Goal: Task Accomplishment & Management: Manage account settings

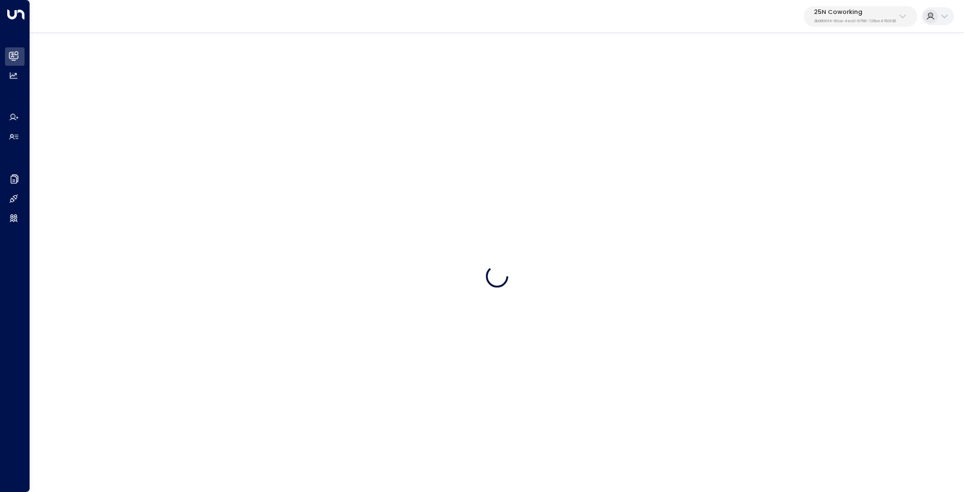
click at [849, 13] on p "25N Coworking" at bounding box center [855, 12] width 82 height 7
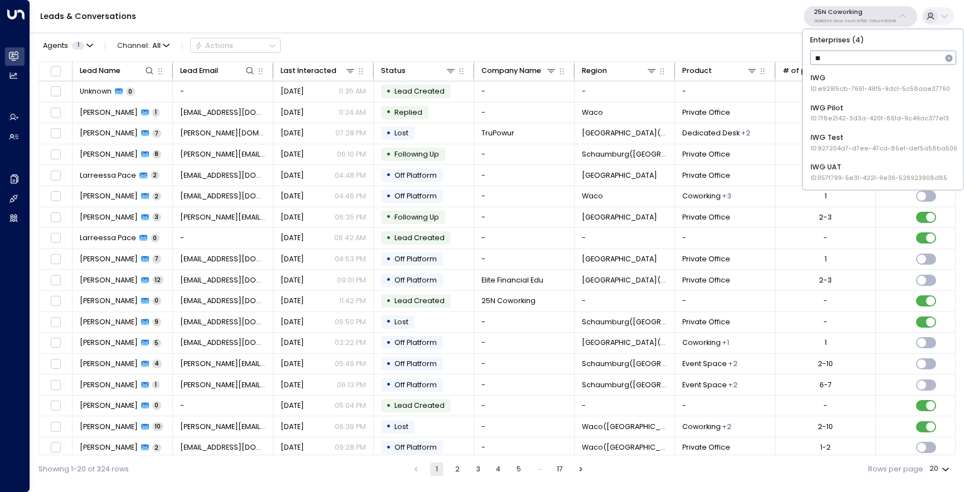
type input "***"
click at [830, 73] on div "IWG ID: e92915cb-7661-49f5-9dc1-5c58aae37760" at bounding box center [879, 83] width 139 height 21
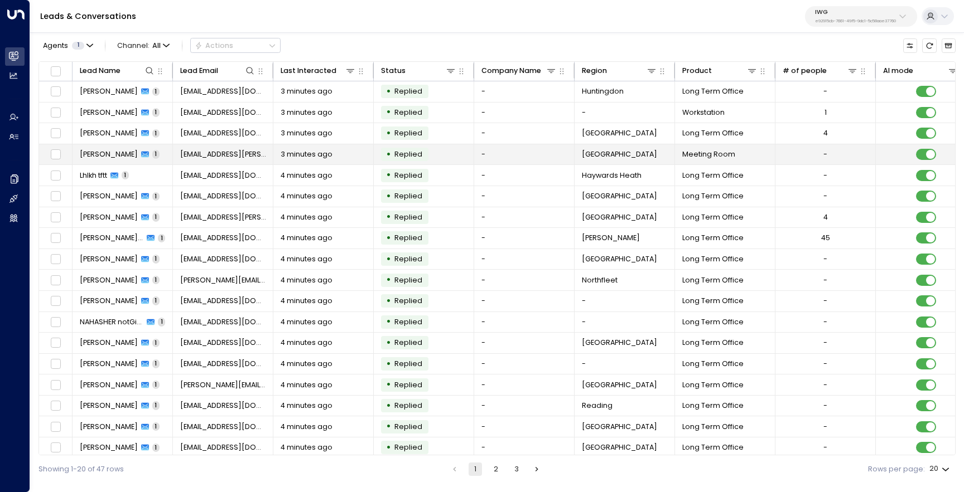
scroll to position [48, 0]
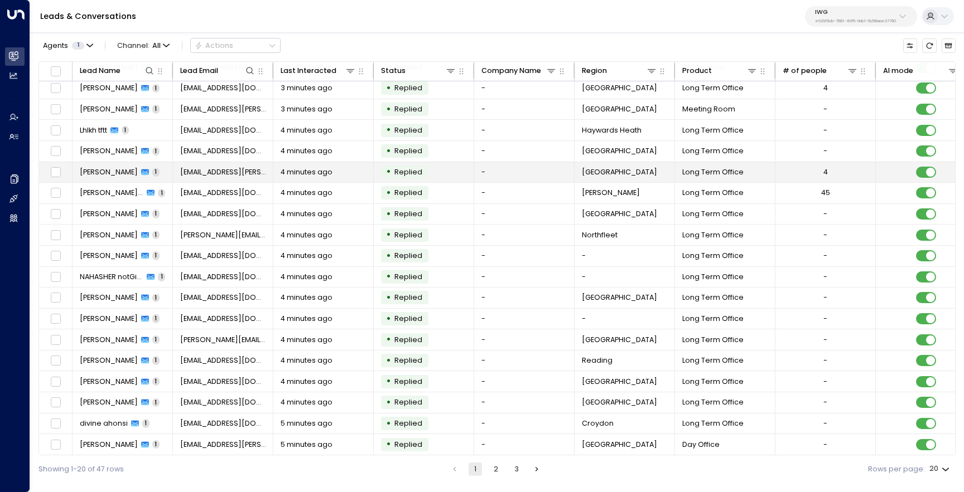
click at [113, 163] on td "Mark Symonds 1" at bounding box center [122, 172] width 100 height 21
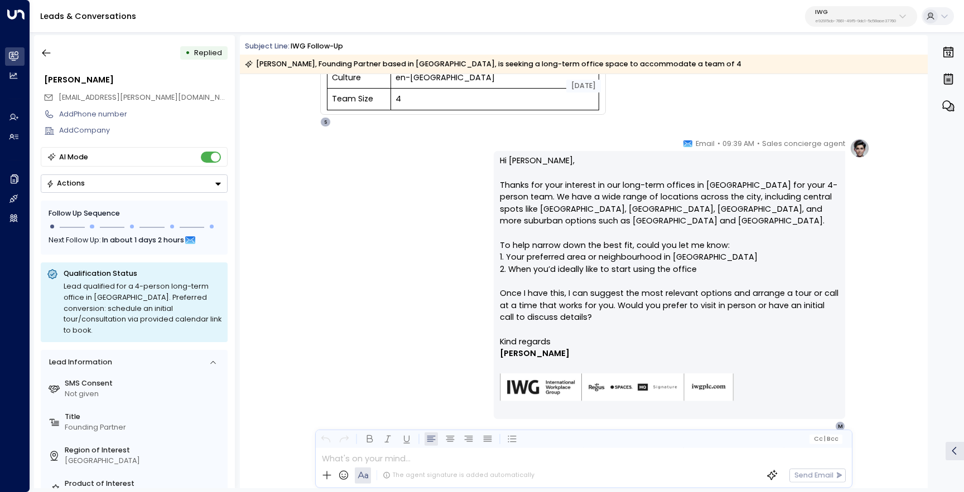
scroll to position [273, 0]
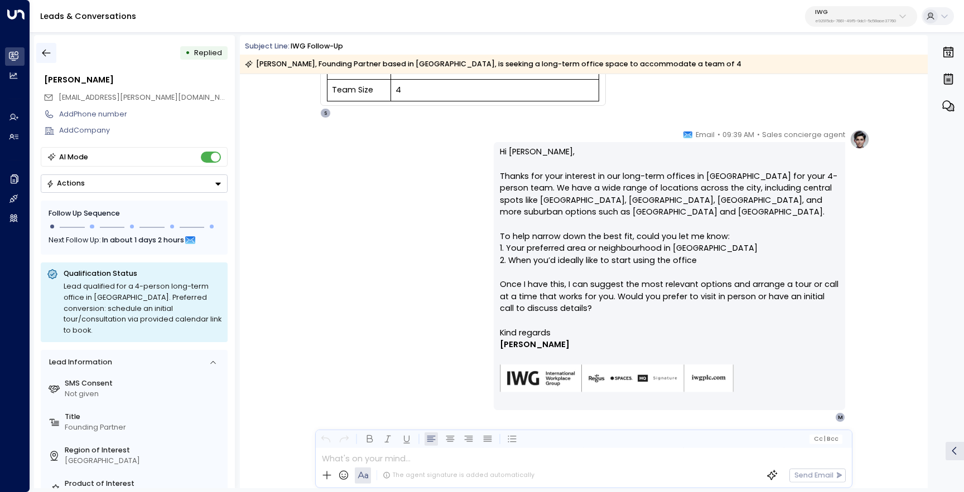
click at [45, 51] on icon "button" at bounding box center [46, 52] width 11 height 11
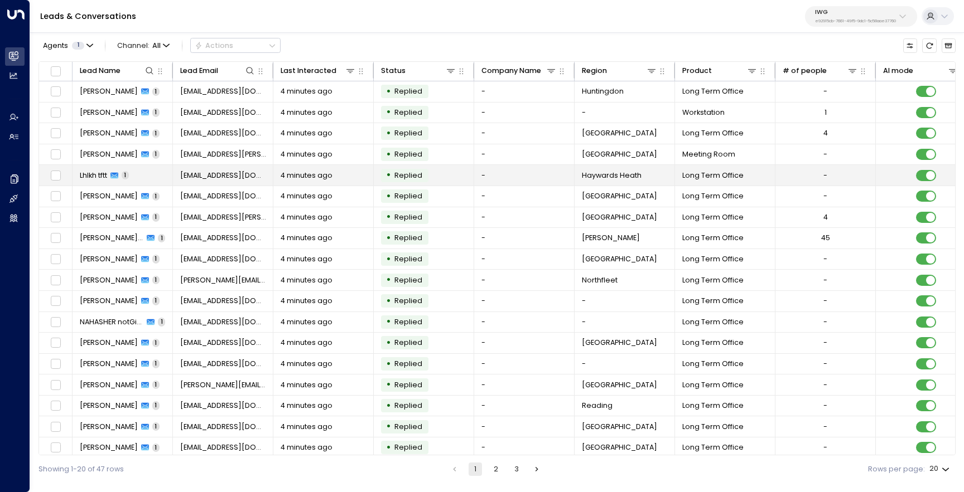
scroll to position [48, 0]
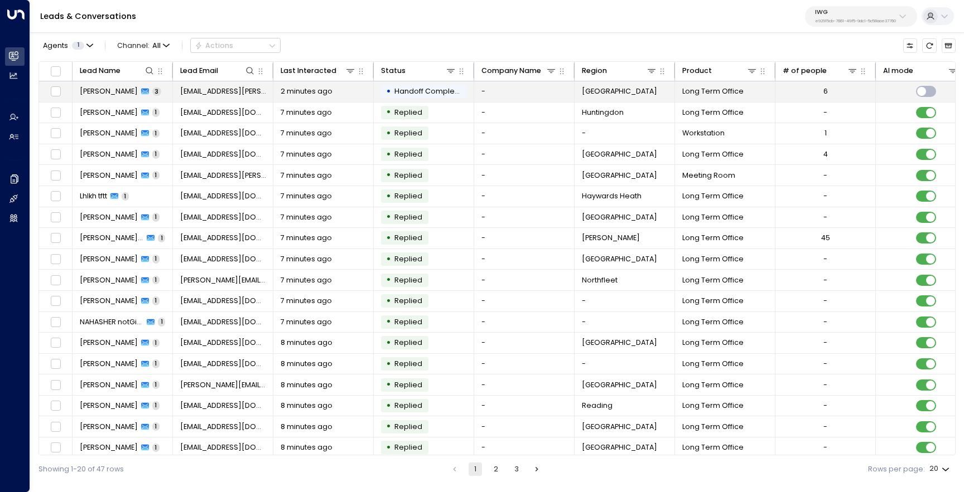
click at [109, 93] on span "[PERSON_NAME]" at bounding box center [109, 91] width 58 height 10
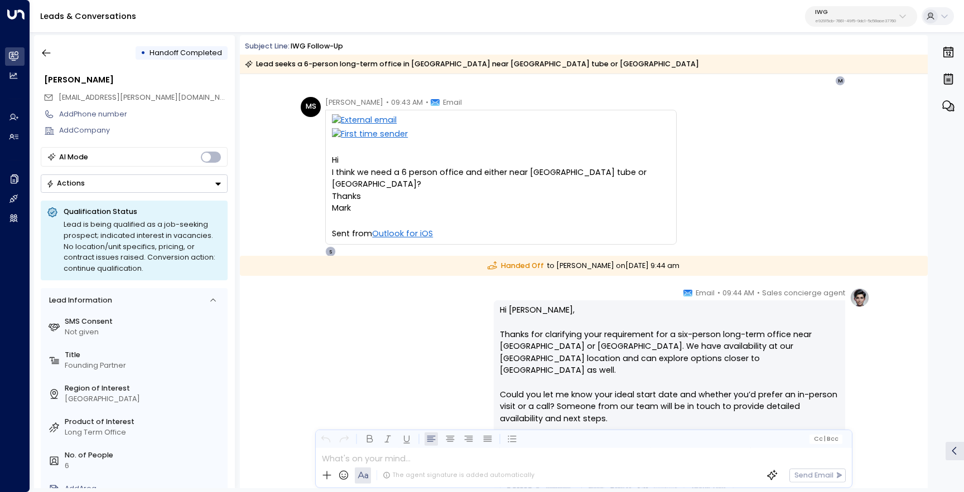
scroll to position [606, 0]
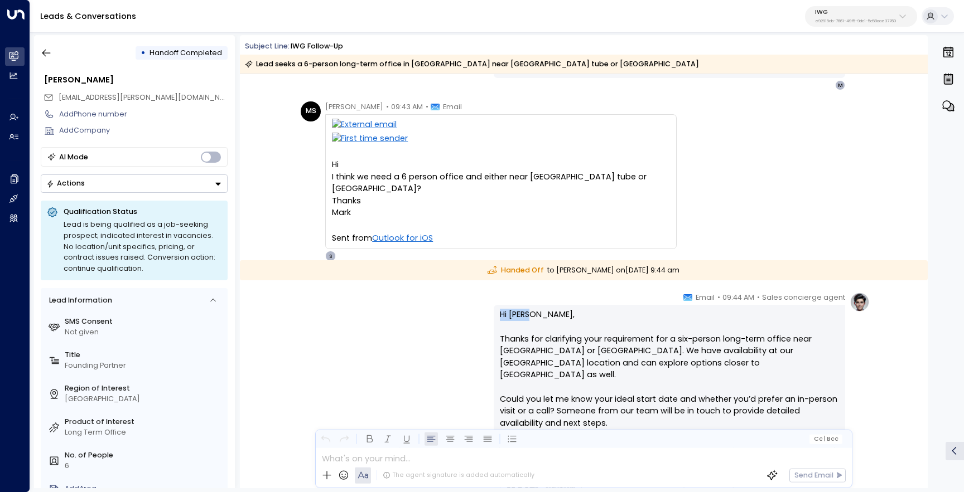
drag, startPoint x: 535, startPoint y: 318, endPoint x: 499, endPoint y: 318, distance: 35.7
click at [500, 318] on p "Hi Mark, Thanks for clarifying your requirement for a six-person long-term offi…" at bounding box center [669, 375] width 339 height 133
copy p "Hi Mark,"
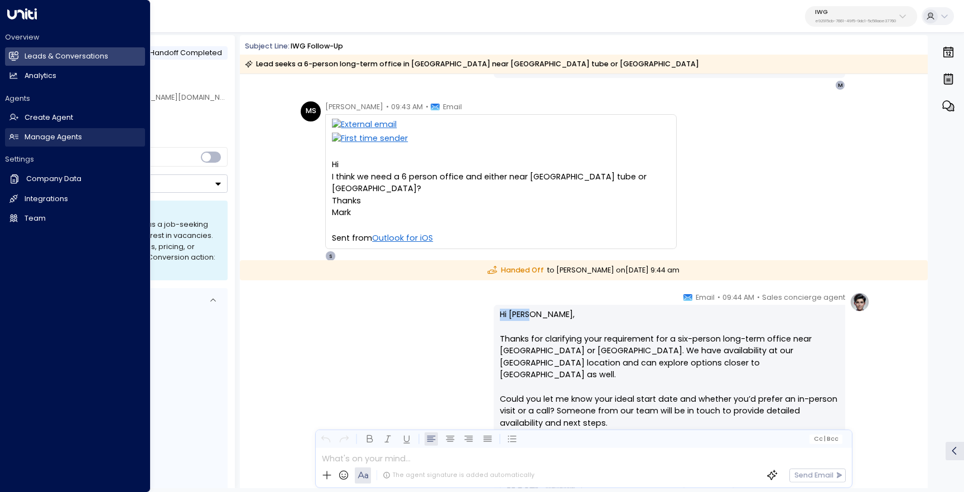
click at [58, 134] on h2 "Manage Agents" at bounding box center [53, 137] width 57 height 11
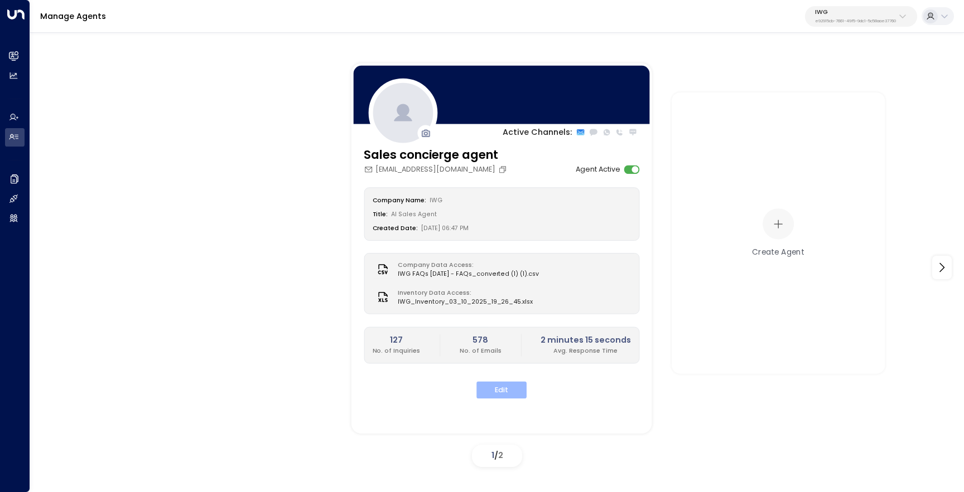
click at [522, 395] on button "Edit" at bounding box center [501, 390] width 50 height 17
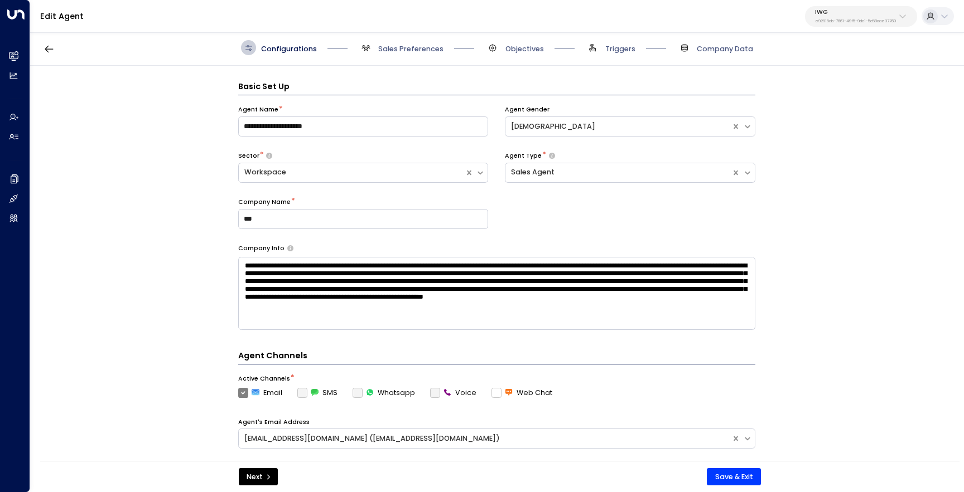
scroll to position [15, 0]
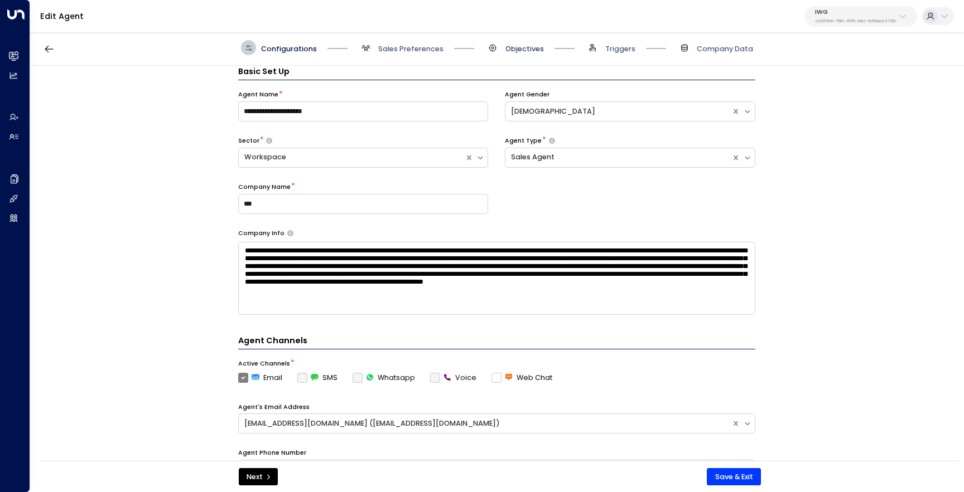
click at [525, 51] on span "Objectives" at bounding box center [524, 49] width 38 height 10
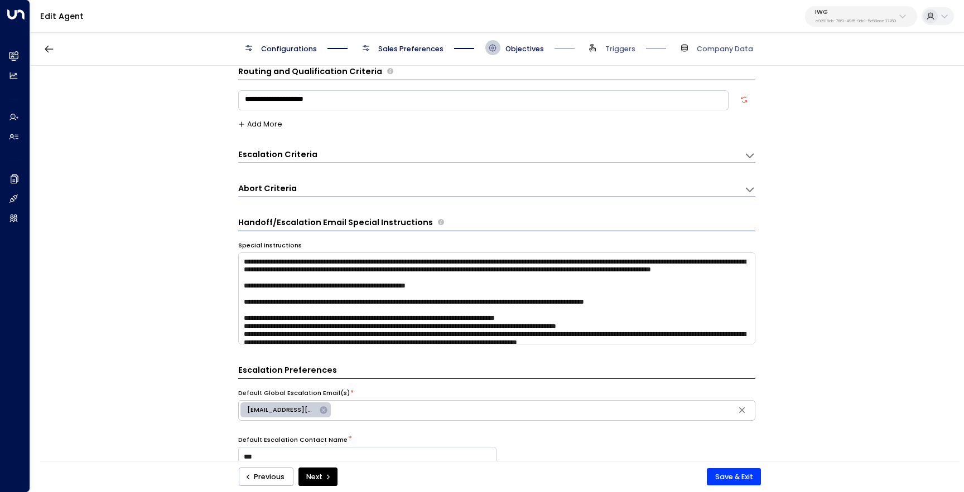
click at [401, 157] on div "Escalation Criteria Reset" at bounding box center [486, 155] width 496 height 12
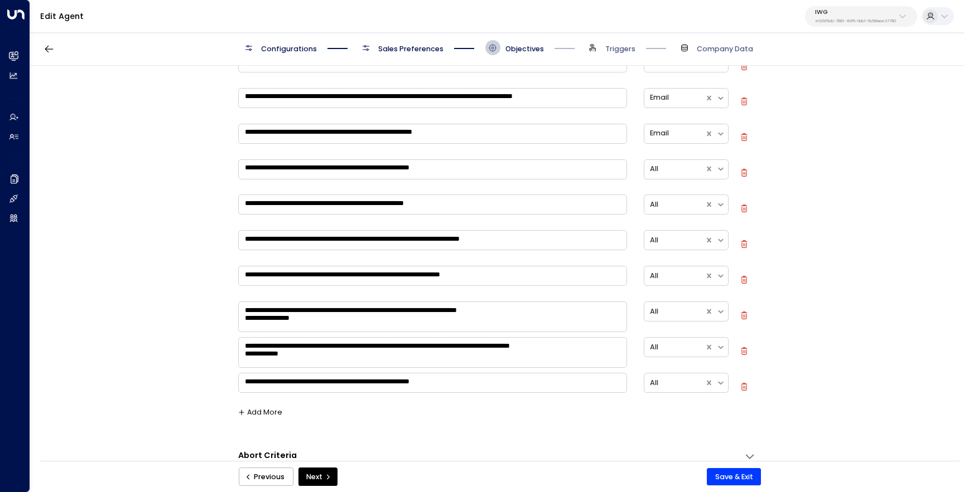
scroll to position [554, 0]
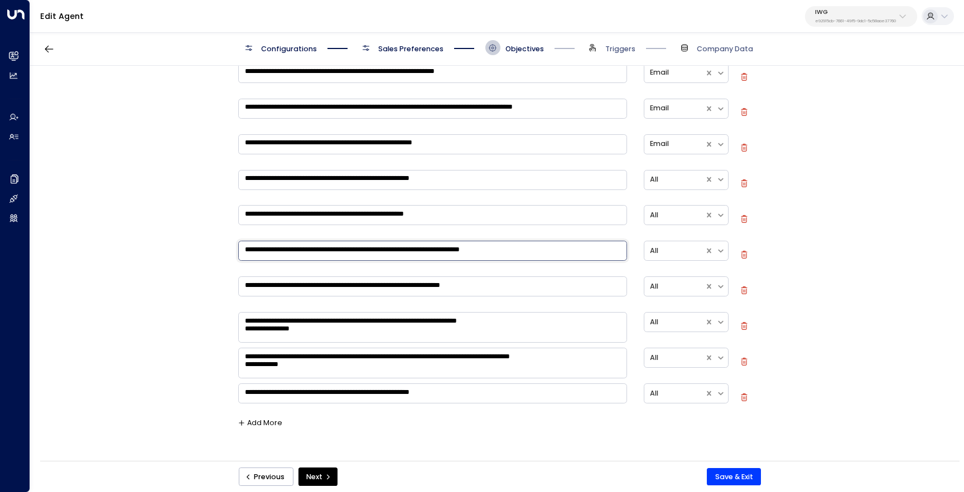
drag, startPoint x: 375, startPoint y: 253, endPoint x: 339, endPoint y: 253, distance: 36.2
click at [339, 253] on textarea "**********" at bounding box center [432, 251] width 389 height 20
type textarea "**********"
click at [725, 477] on button "Save & Exit" at bounding box center [734, 477] width 54 height 18
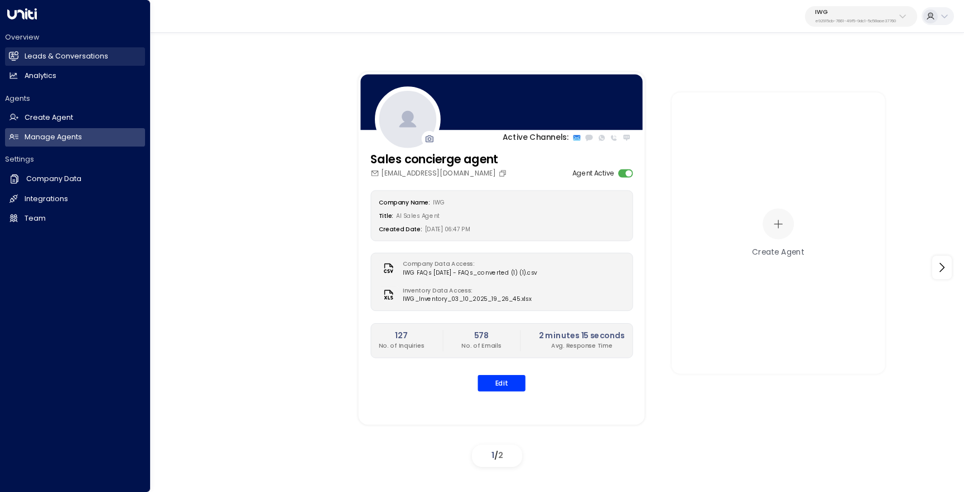
click at [18, 56] on link "Leads & Conversations Leads & Conversations" at bounding box center [75, 56] width 140 height 18
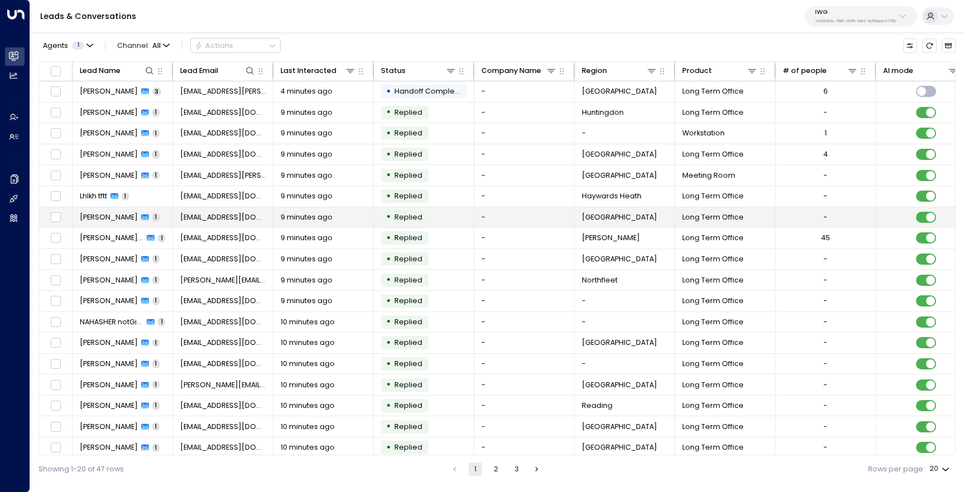
scroll to position [48, 0]
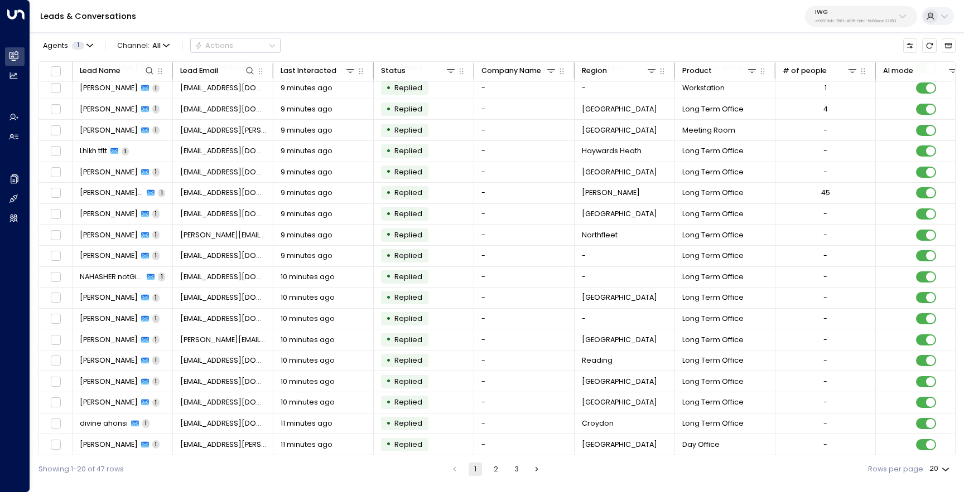
click at [495, 472] on button "2" at bounding box center [495, 469] width 13 height 13
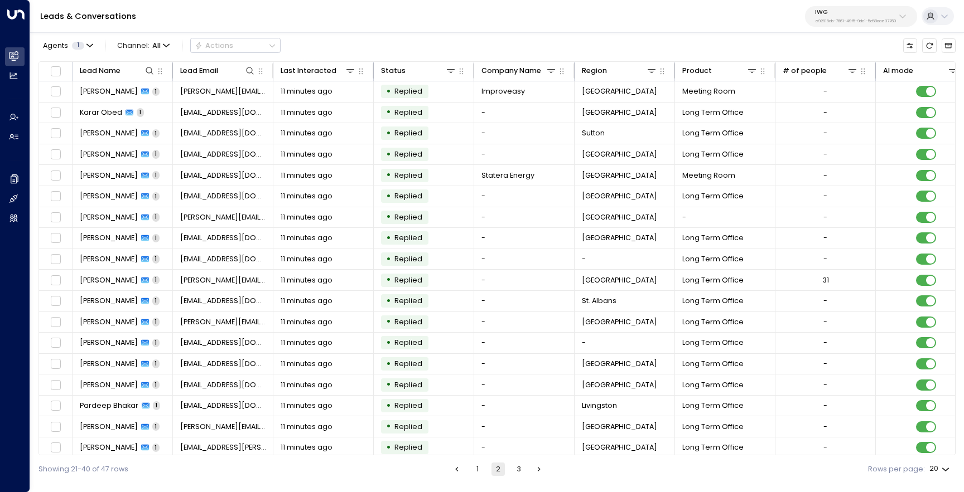
click at [517, 473] on button "3" at bounding box center [518, 469] width 13 height 13
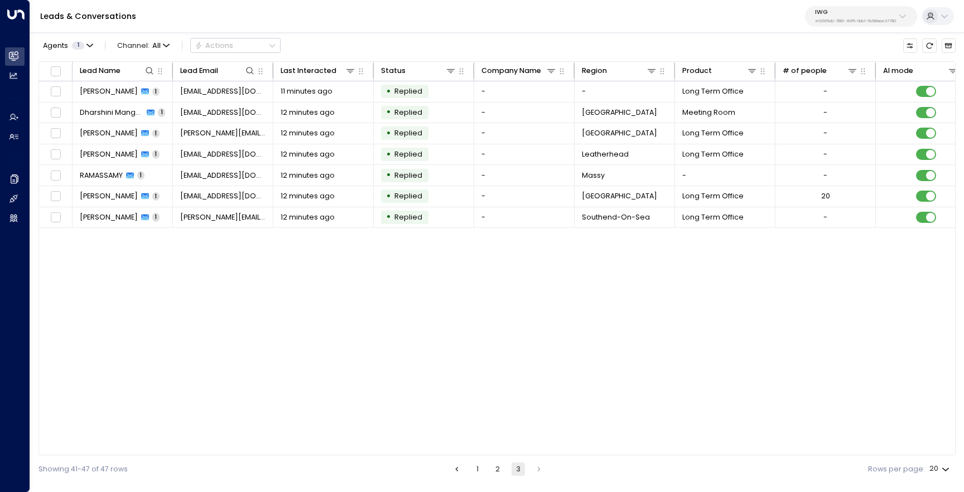
click at [476, 466] on button "1" at bounding box center [477, 469] width 13 height 13
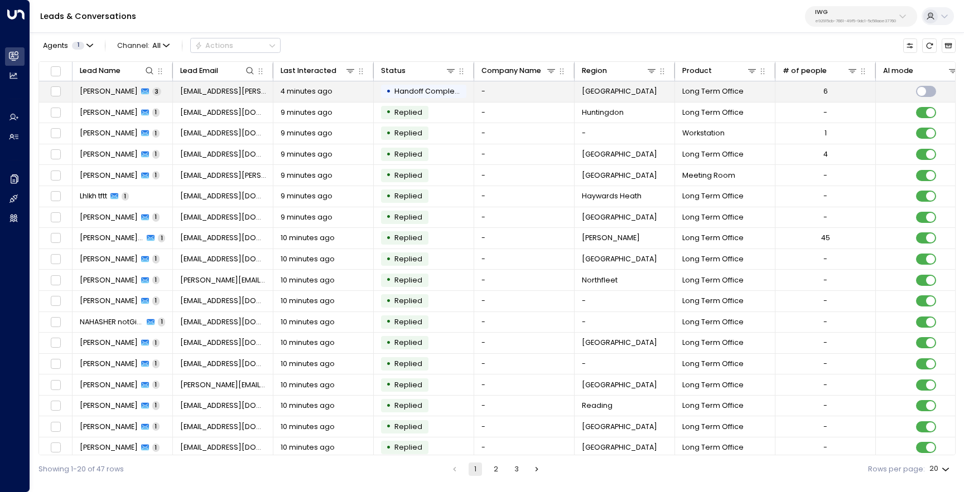
click at [109, 93] on span "[PERSON_NAME]" at bounding box center [109, 91] width 58 height 10
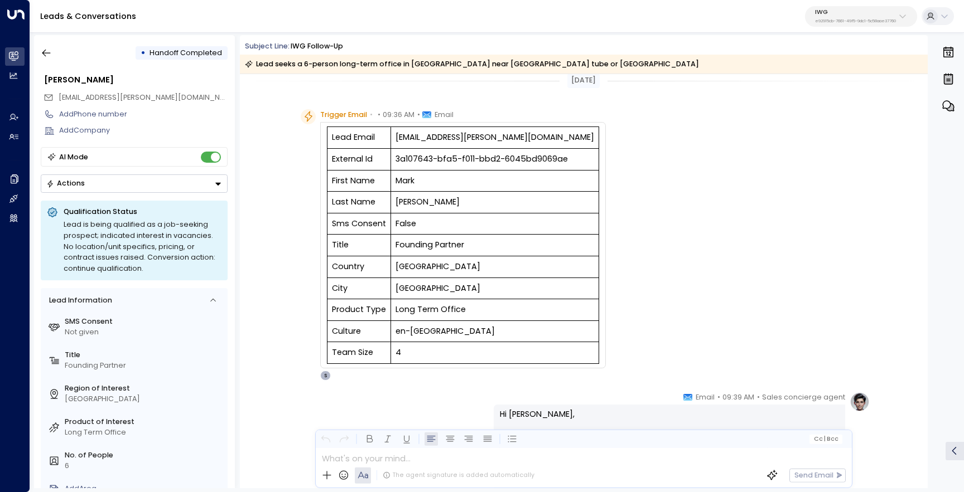
scroll to position [10, 0]
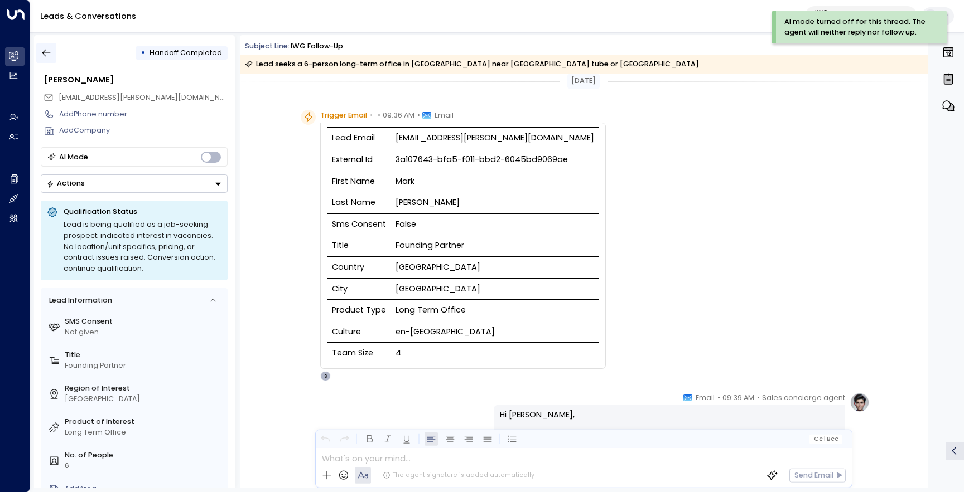
click at [46, 54] on icon "button" at bounding box center [46, 52] width 11 height 11
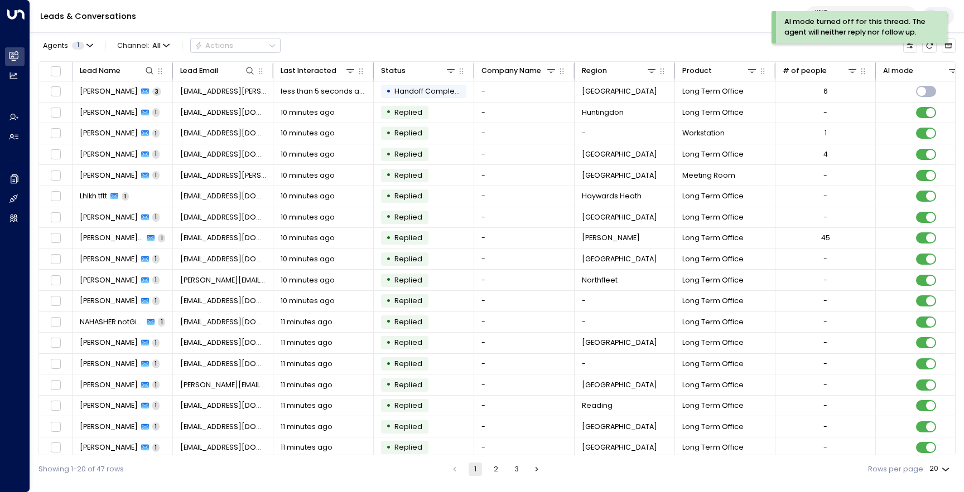
click at [927, 50] on div "AI mode turned off for this thread. The agent will neither reply nor follow up." at bounding box center [859, 31] width 176 height 41
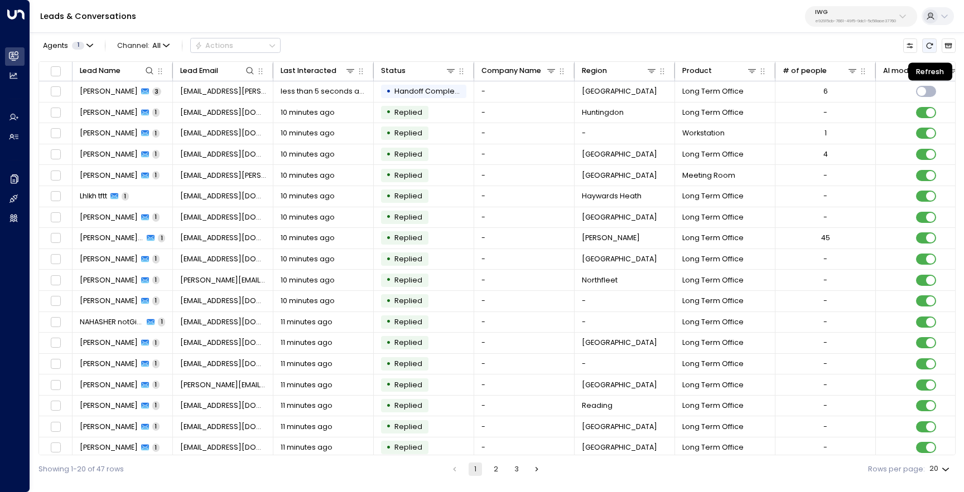
click at [928, 42] on icon "Refresh" at bounding box center [929, 46] width 8 height 8
click at [497, 468] on button "2" at bounding box center [495, 469] width 13 height 13
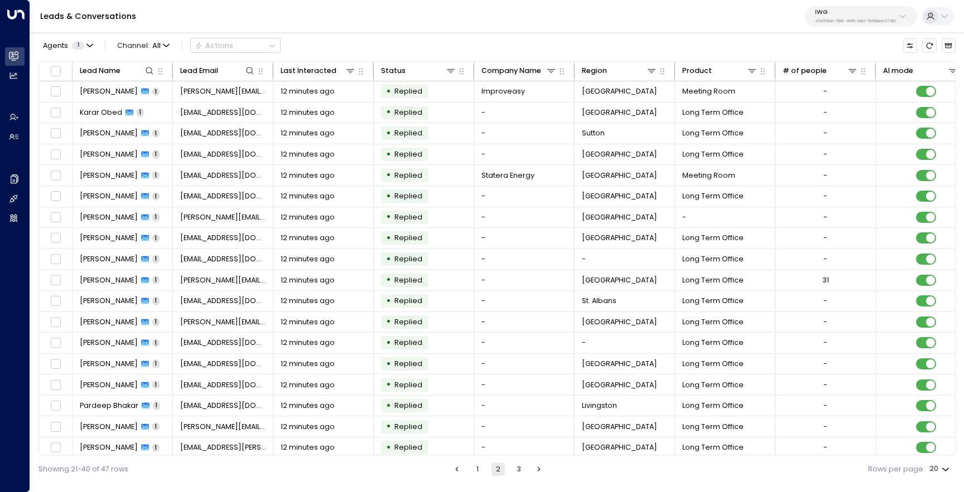
click at [476, 471] on button "1" at bounding box center [477, 469] width 13 height 13
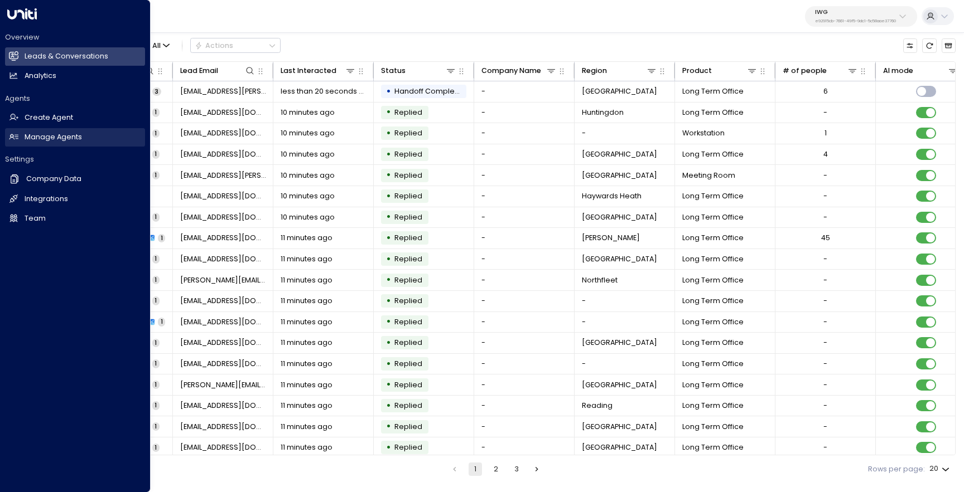
click at [54, 138] on h2 "Manage Agents" at bounding box center [53, 137] width 57 height 11
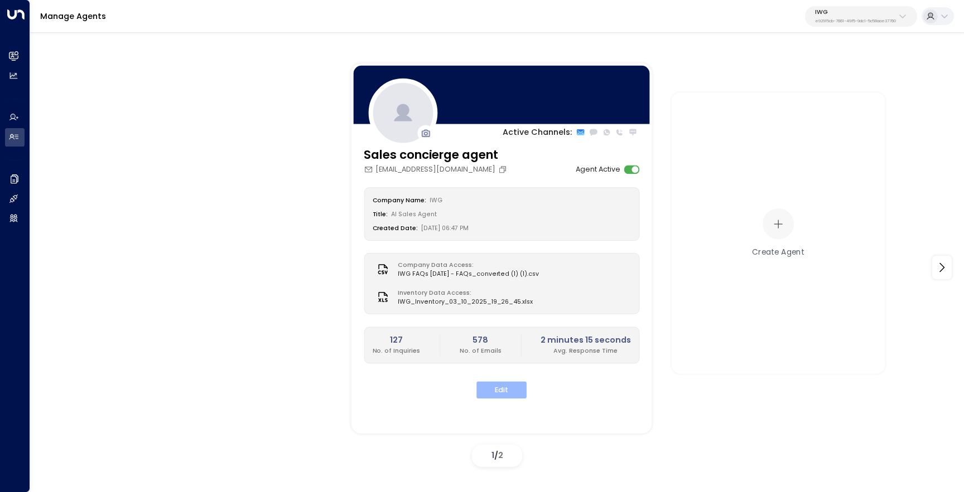
click at [500, 395] on button "Edit" at bounding box center [501, 390] width 50 height 17
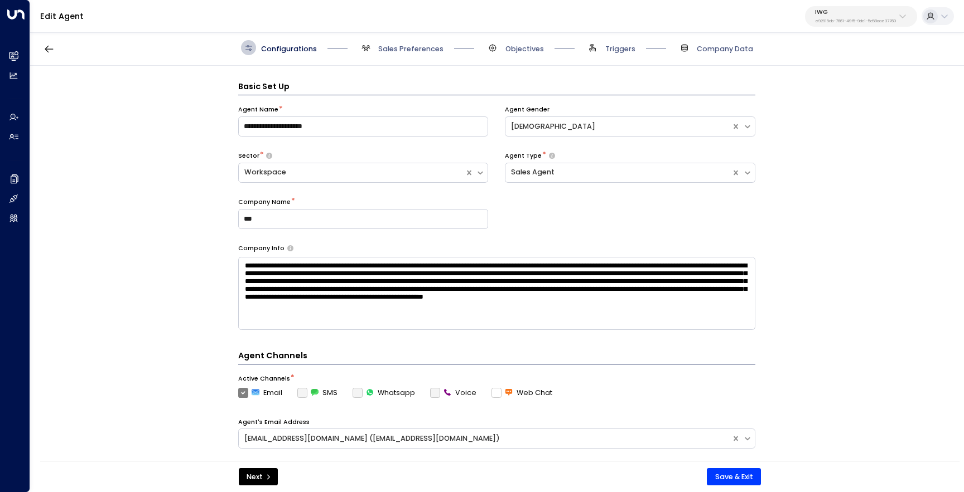
scroll to position [15, 0]
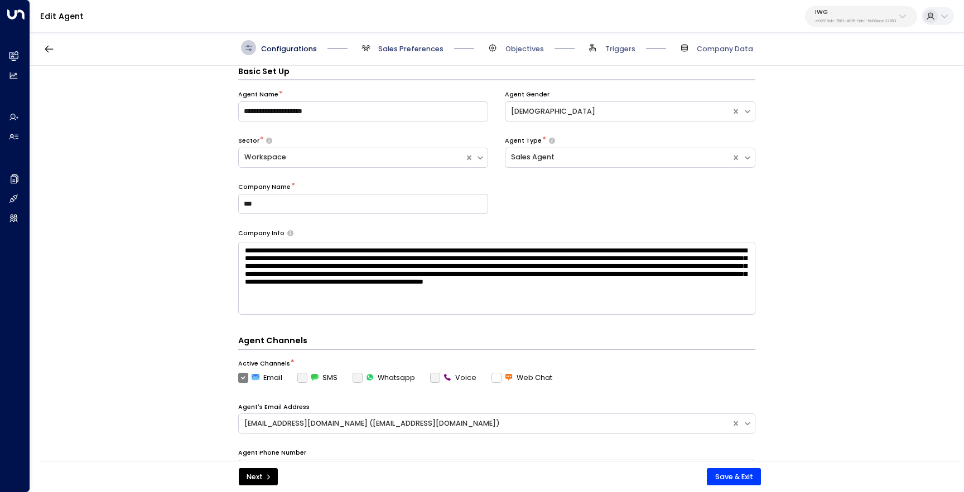
click at [419, 47] on span "Sales Preferences" at bounding box center [410, 49] width 65 height 10
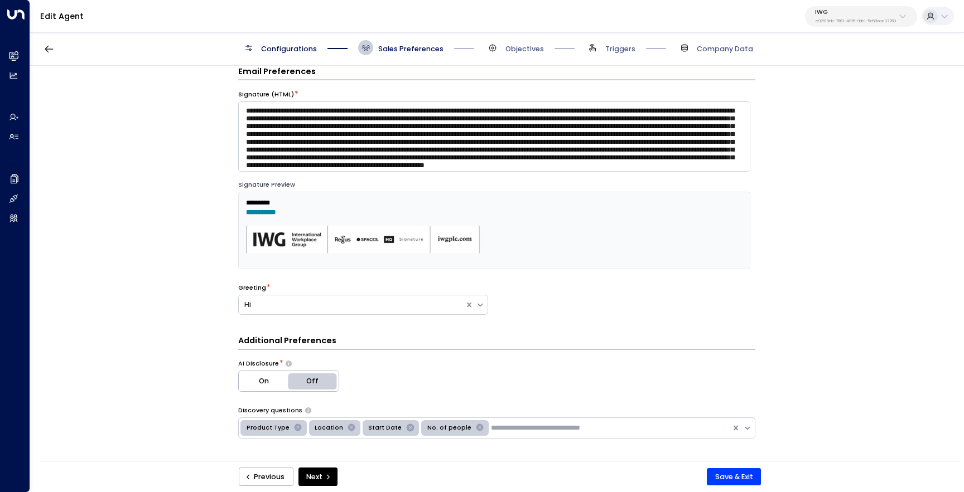
click at [497, 53] on span "Objectives" at bounding box center [514, 47] width 59 height 15
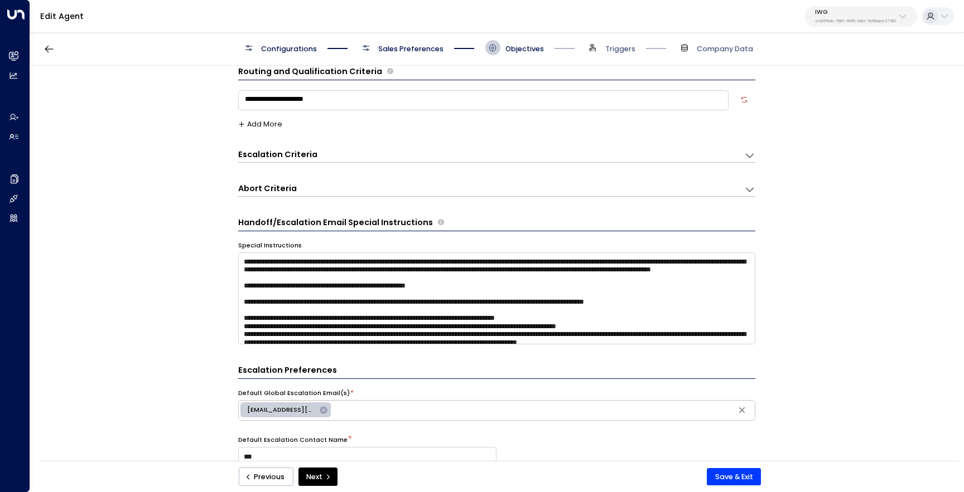
scroll to position [0, 0]
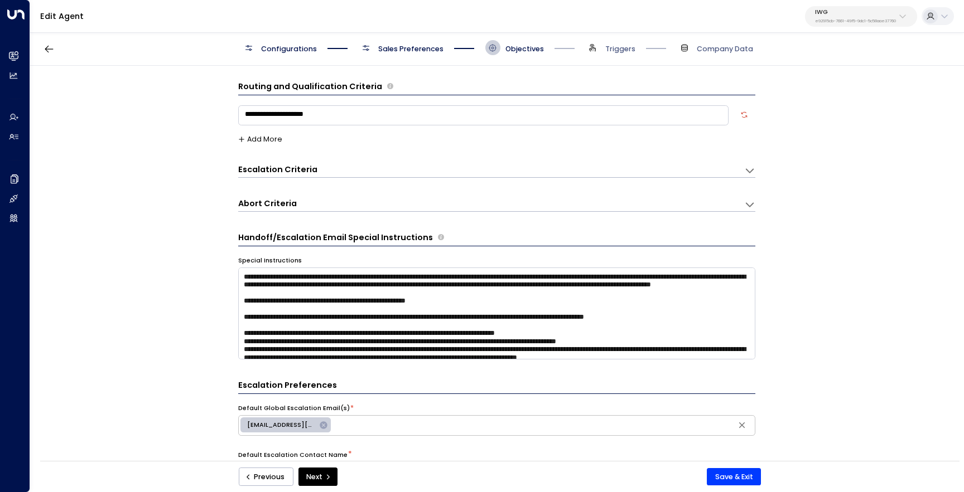
click at [432, 51] on span "Sales Preferences" at bounding box center [410, 49] width 65 height 10
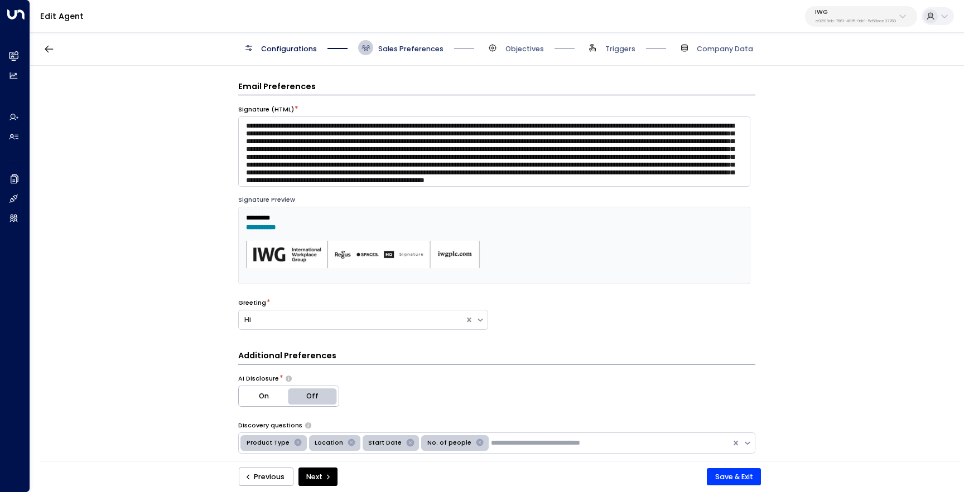
scroll to position [15, 0]
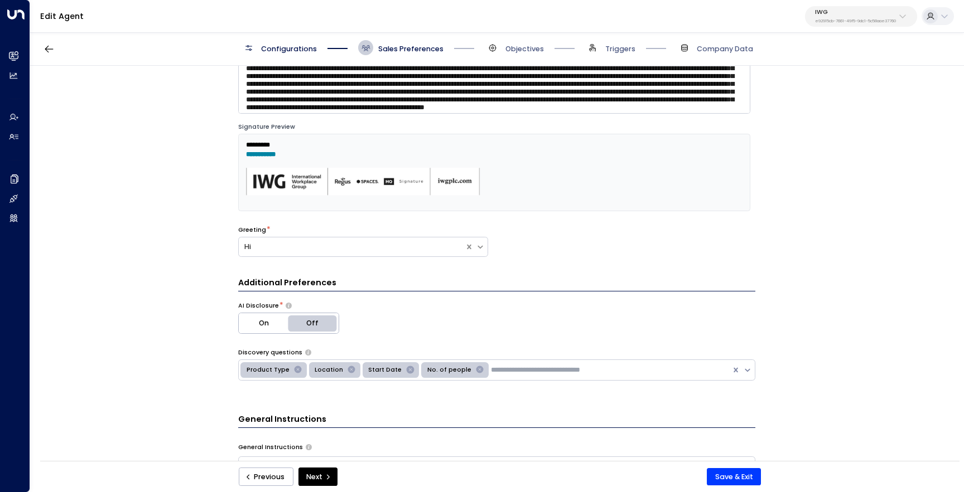
click at [287, 47] on span "Configurations" at bounding box center [289, 49] width 56 height 10
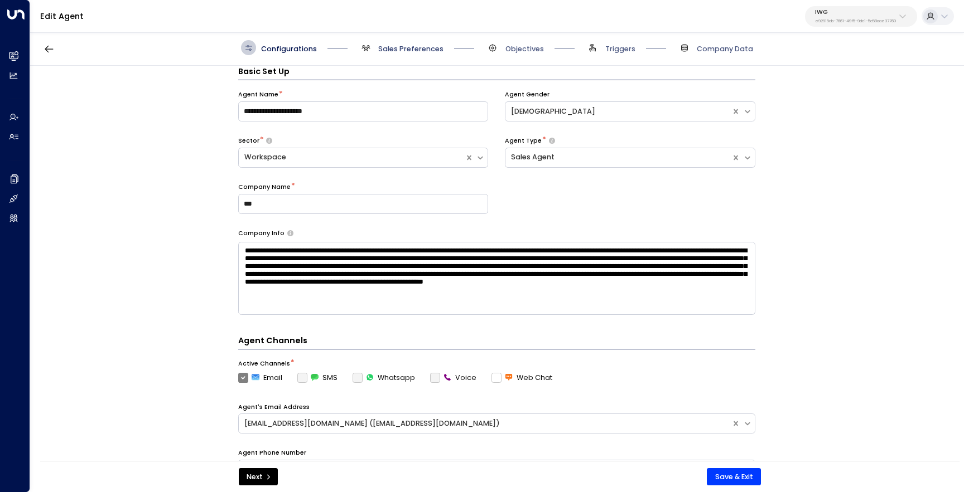
click at [379, 48] on span "Sales Preferences" at bounding box center [410, 49] width 65 height 10
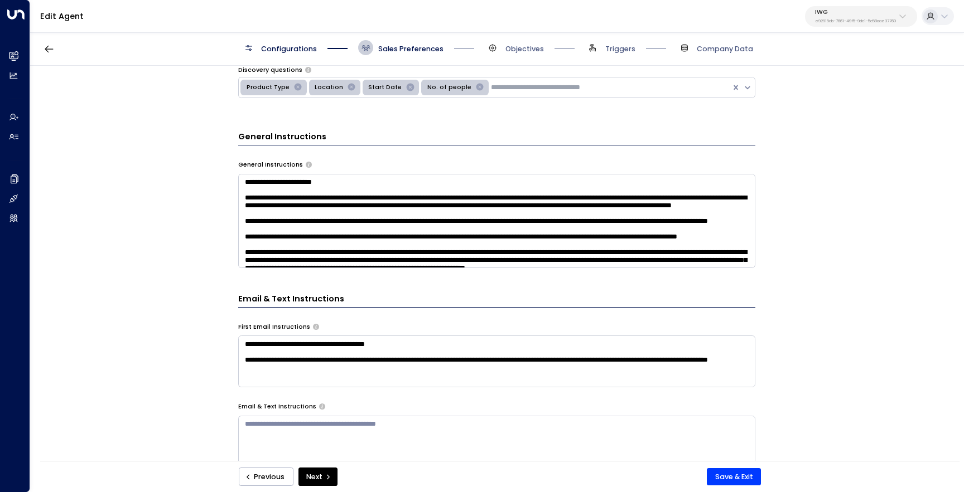
scroll to position [371, 0]
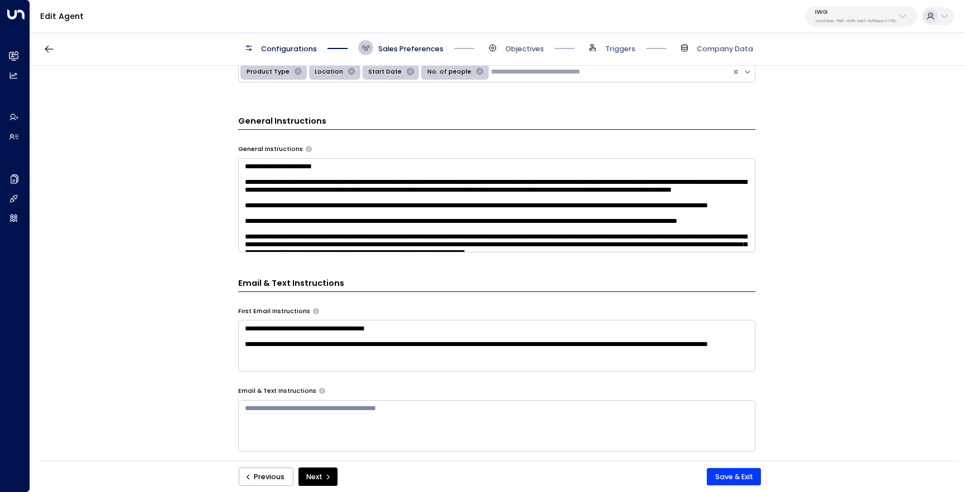
click at [423, 229] on textarea at bounding box center [496, 205] width 517 height 94
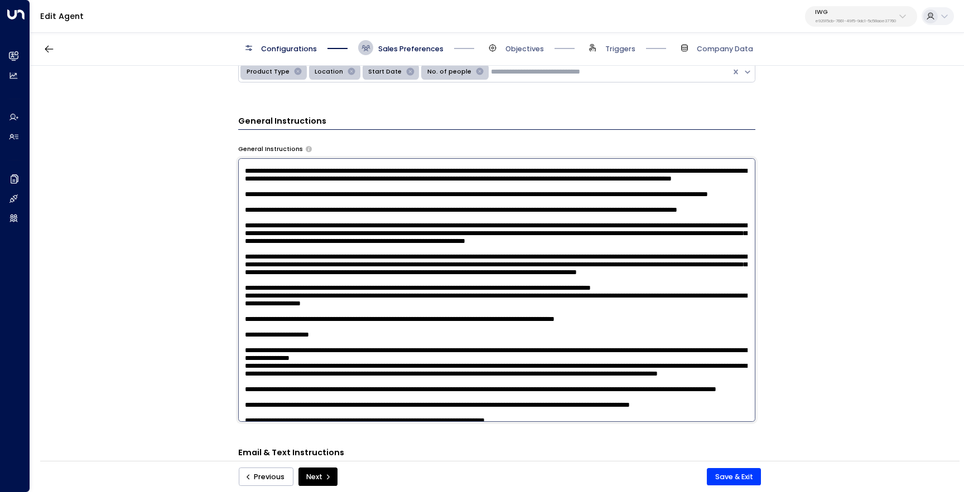
scroll to position [7, 0]
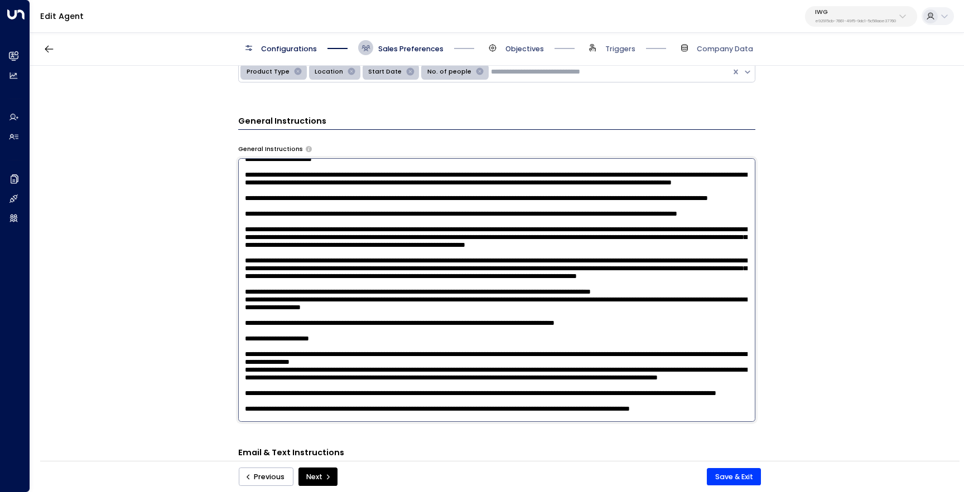
click at [522, 49] on span "Objectives" at bounding box center [524, 49] width 38 height 10
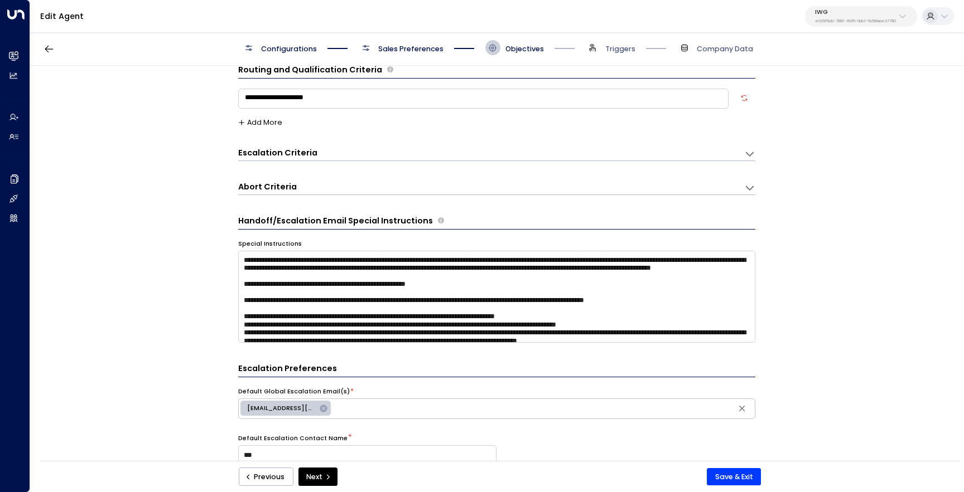
scroll to position [15, 0]
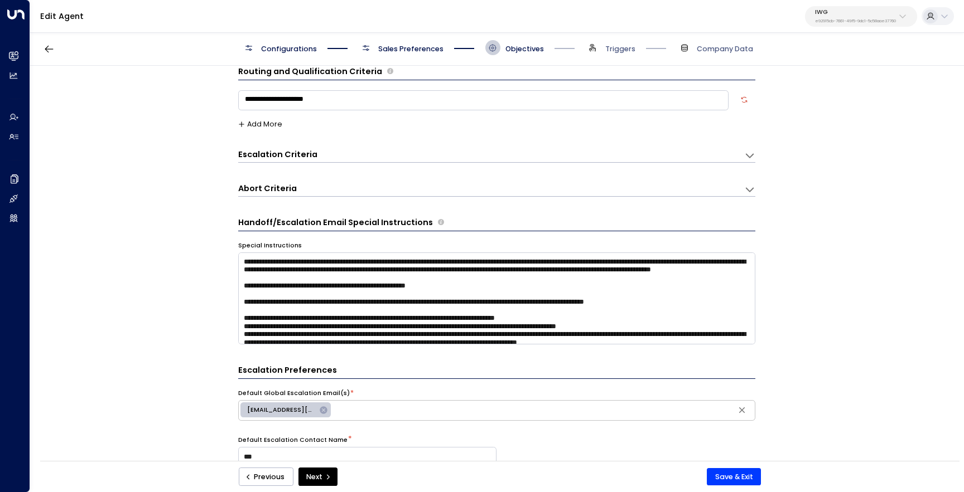
click at [420, 161] on div "Escalation Criteria Reset" at bounding box center [491, 155] width 506 height 13
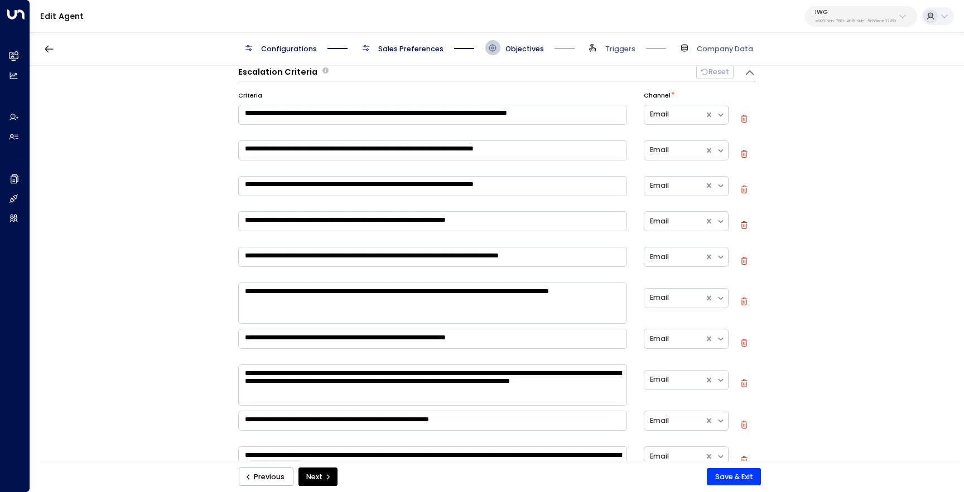
scroll to position [115, 0]
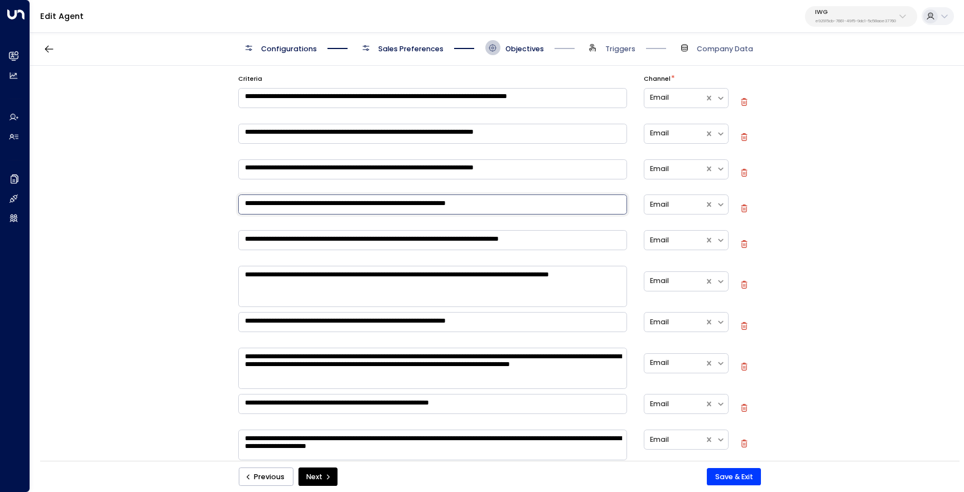
drag, startPoint x: 516, startPoint y: 206, endPoint x: 332, endPoint y: 205, distance: 183.5
click at [332, 205] on textarea "**********" at bounding box center [432, 205] width 389 height 20
type textarea "**********"
click at [539, 165] on textarea "**********" at bounding box center [432, 169] width 389 height 20
paste textarea "**********"
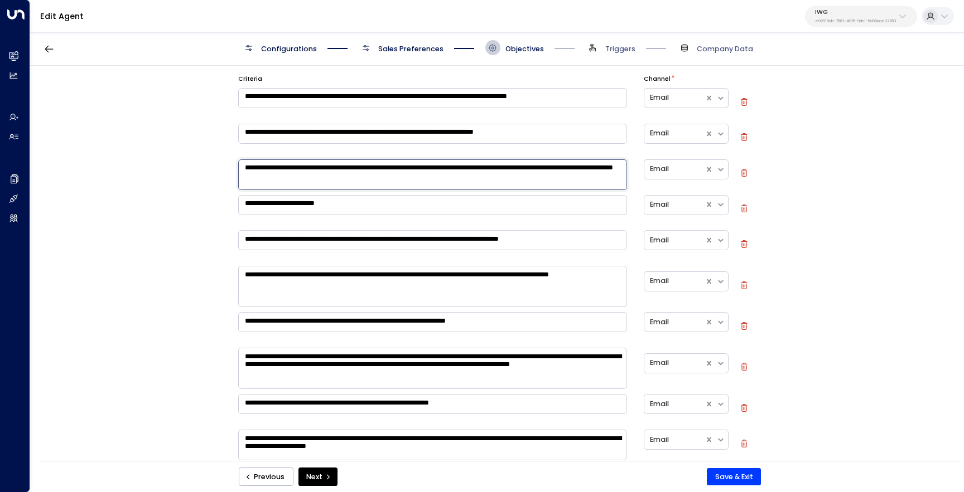
type textarea "**********"
click at [447, 203] on textarea "**********" at bounding box center [432, 205] width 389 height 20
click at [743, 207] on icon "button" at bounding box center [744, 209] width 8 height 8
type textarea "**********"
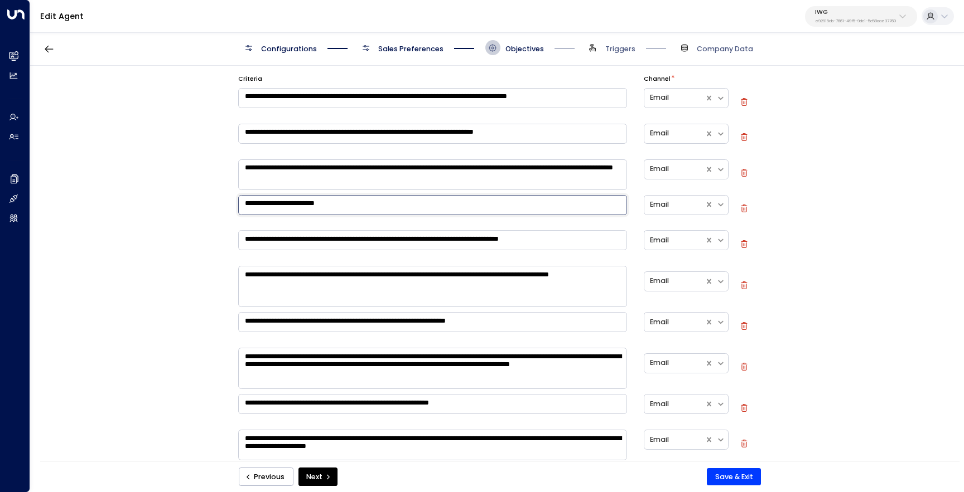
type textarea "**********"
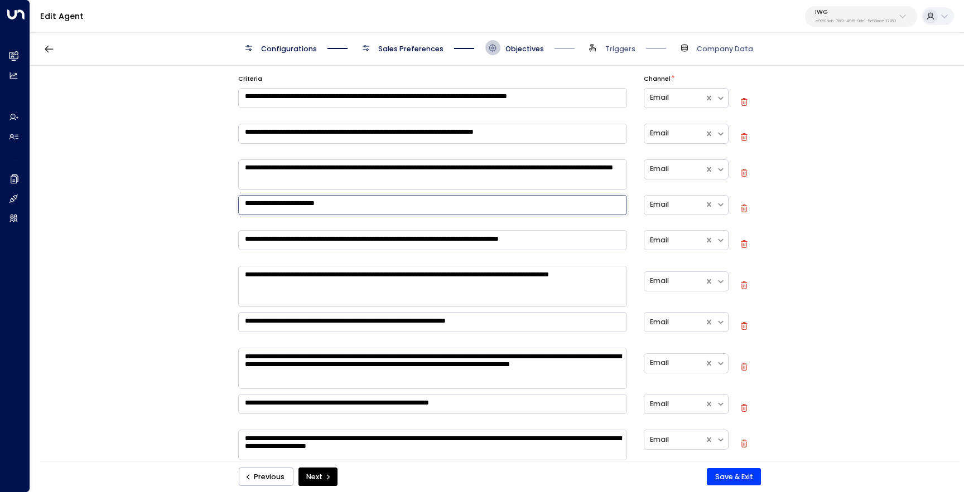
type textarea "**********"
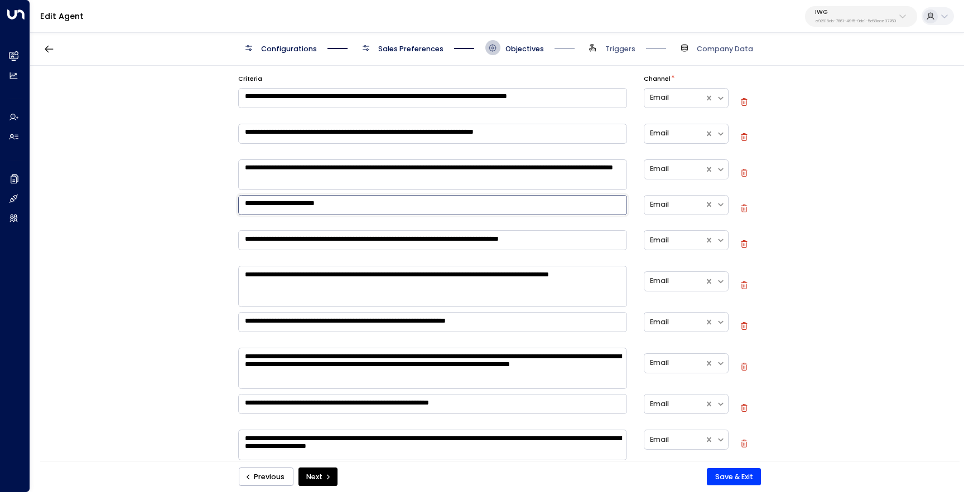
type textarea "**********"
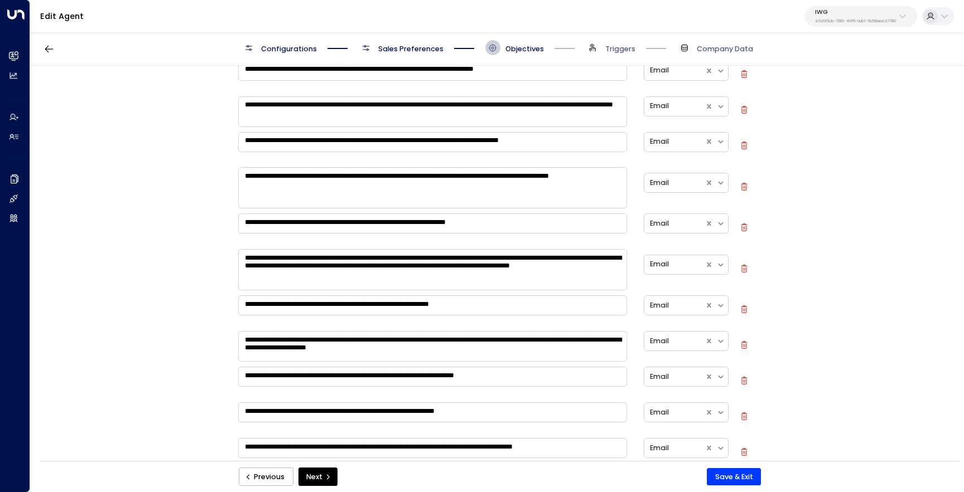
scroll to position [172, 0]
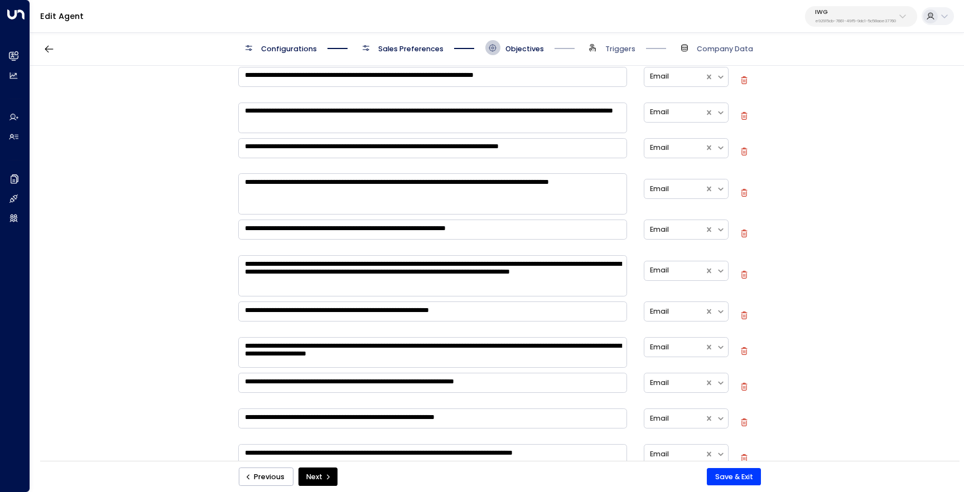
click at [740, 151] on icon "button" at bounding box center [744, 152] width 8 height 8
type textarea "**********"
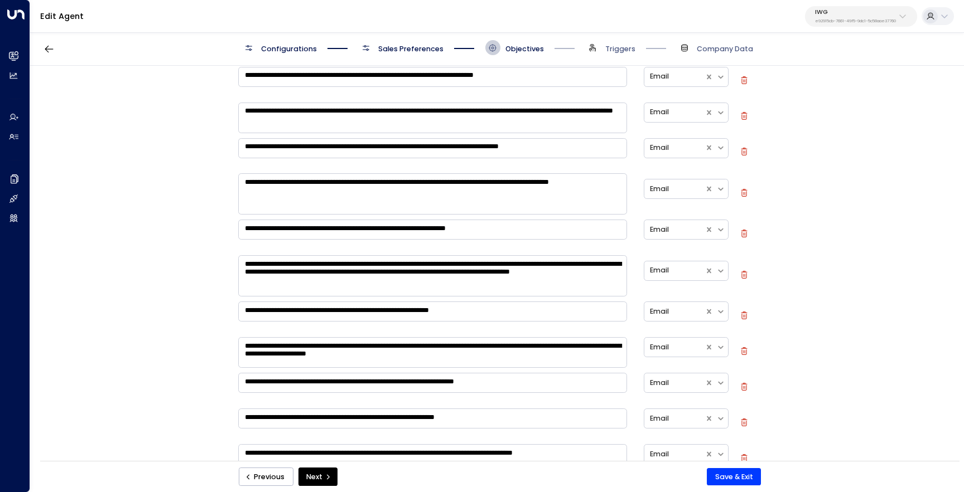
type textarea "**********"
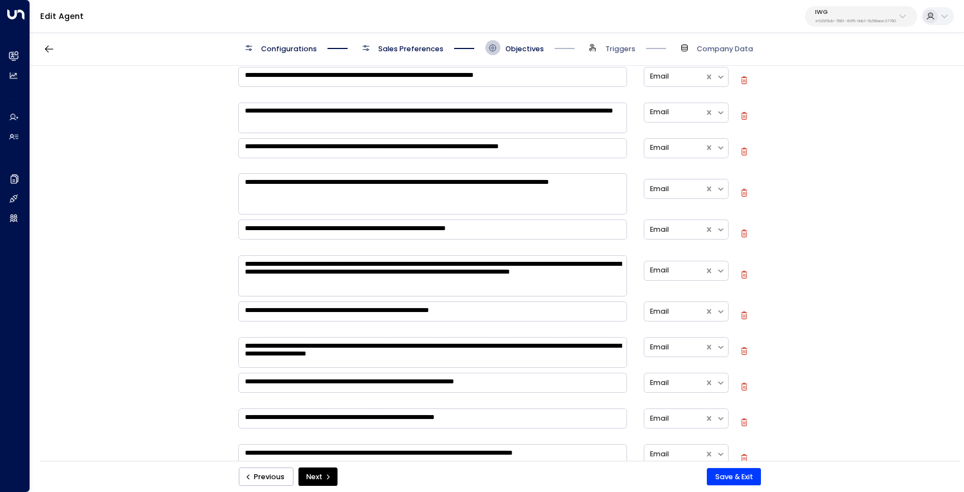
type textarea "**********"
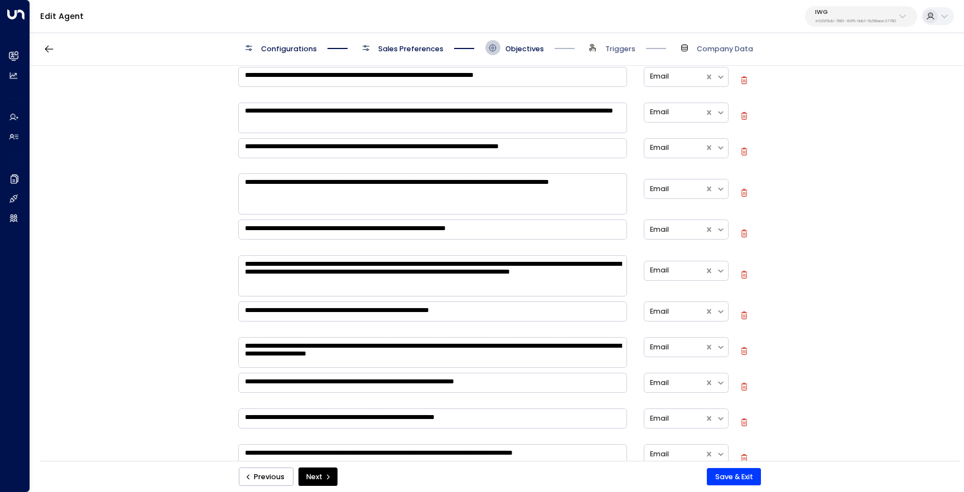
type textarea "**********"
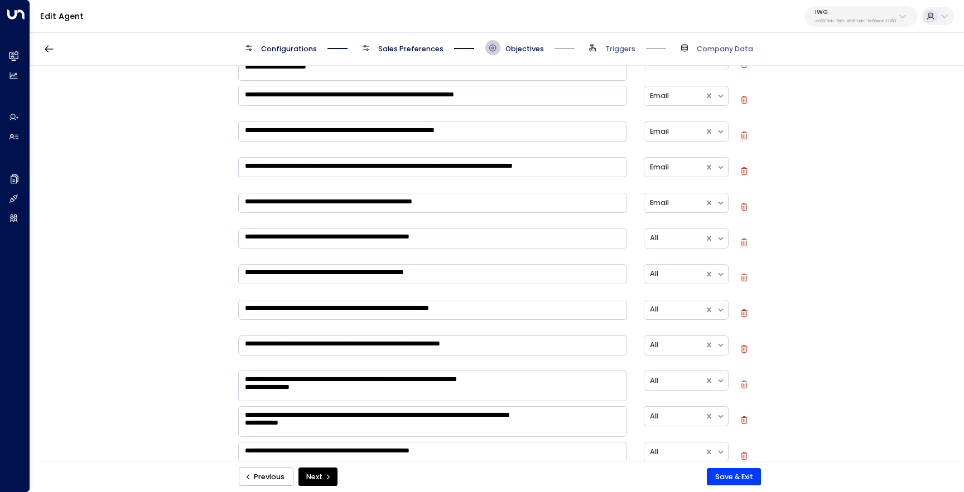
scroll to position [424, 0]
click at [744, 170] on icon "button" at bounding box center [744, 171] width 8 height 8
type textarea "**********"
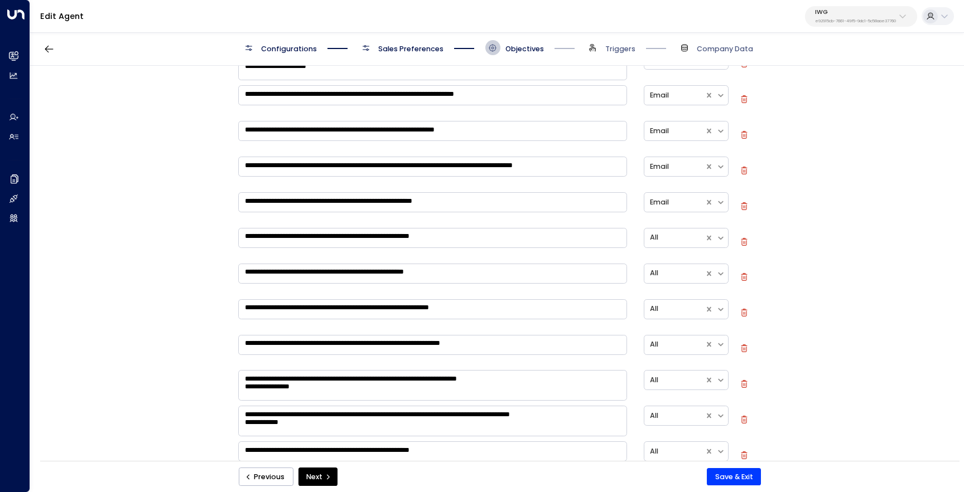
type textarea "**********"
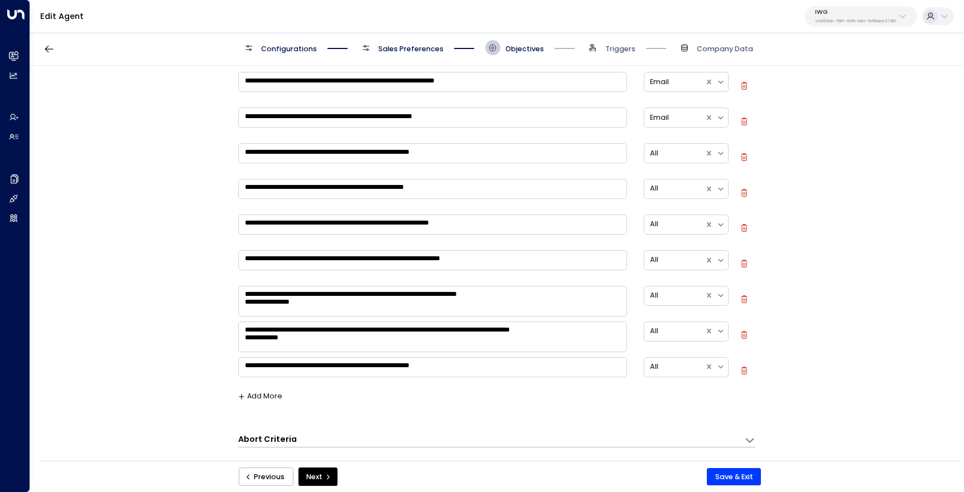
scroll to position [476, 0]
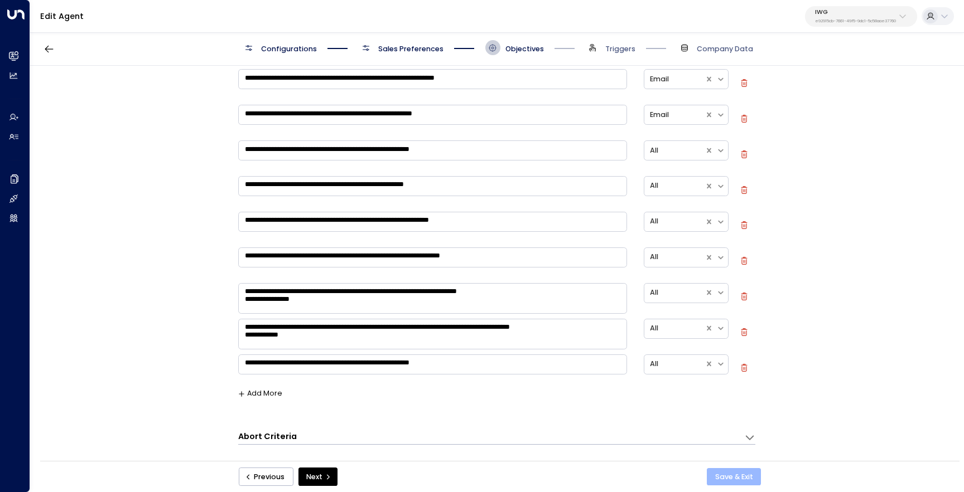
click at [725, 471] on button "Save & Exit" at bounding box center [734, 477] width 54 height 18
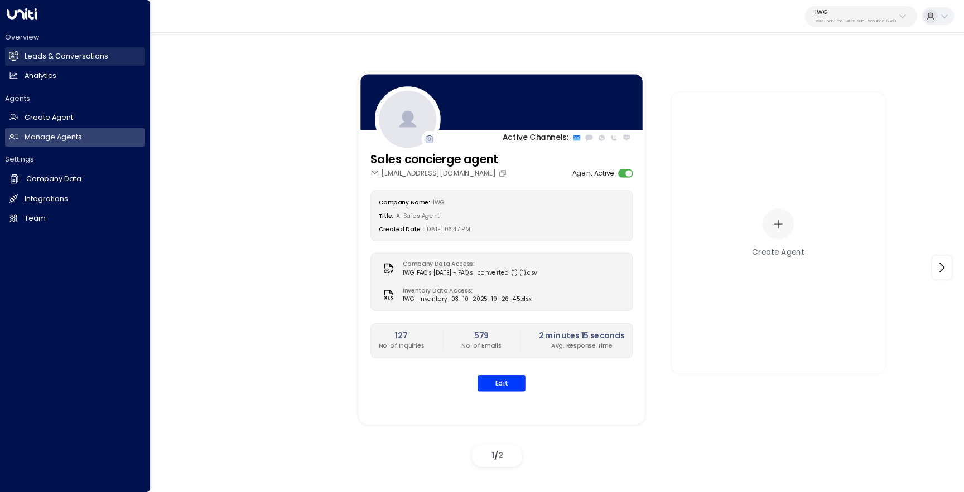
click at [21, 56] on link "Leads & Conversations Leads & Conversations" at bounding box center [75, 56] width 140 height 18
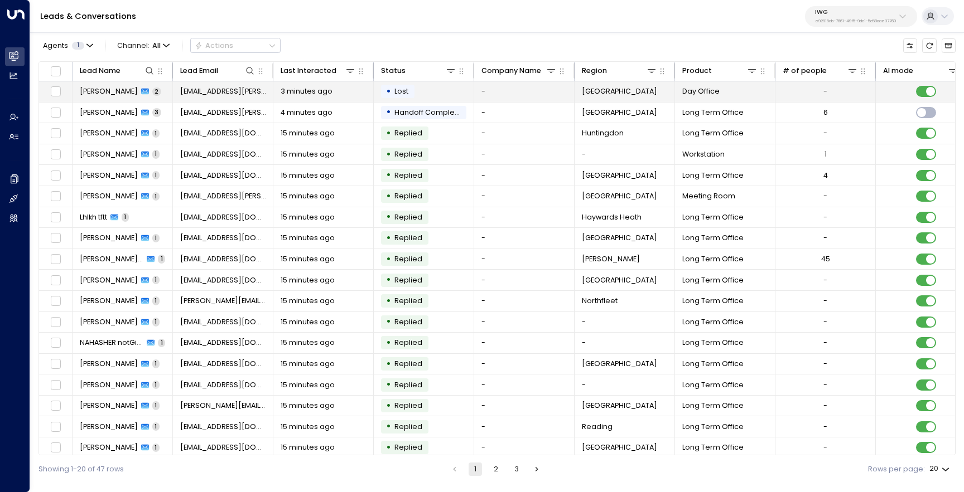
click at [107, 91] on span "[PERSON_NAME]" at bounding box center [109, 91] width 58 height 10
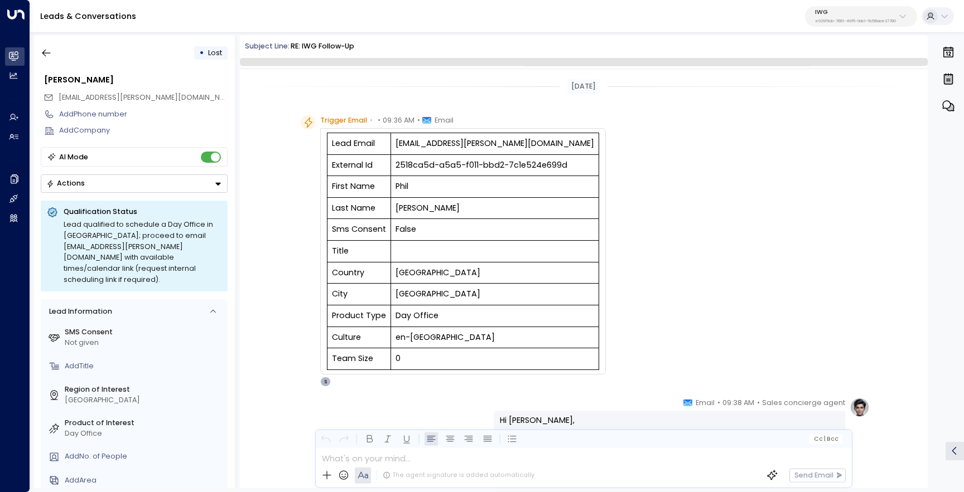
scroll to position [473, 0]
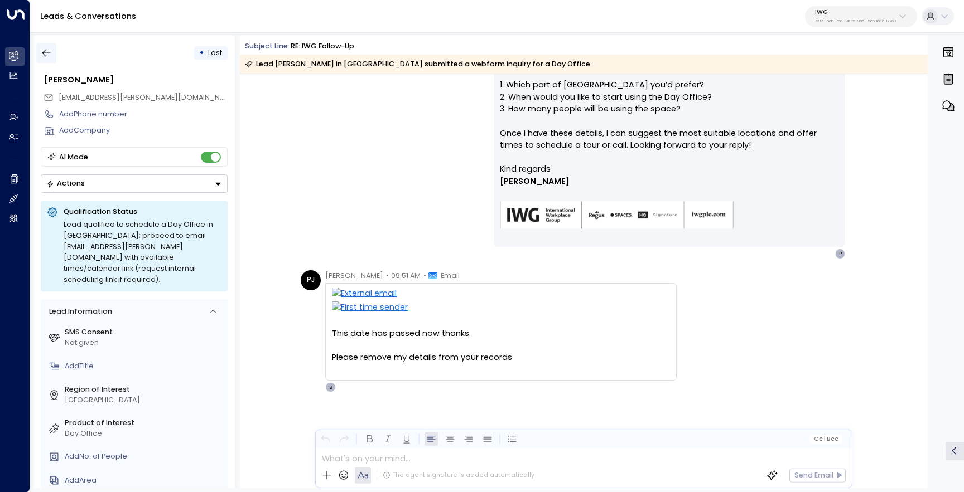
click at [49, 54] on icon "button" at bounding box center [46, 52] width 11 height 11
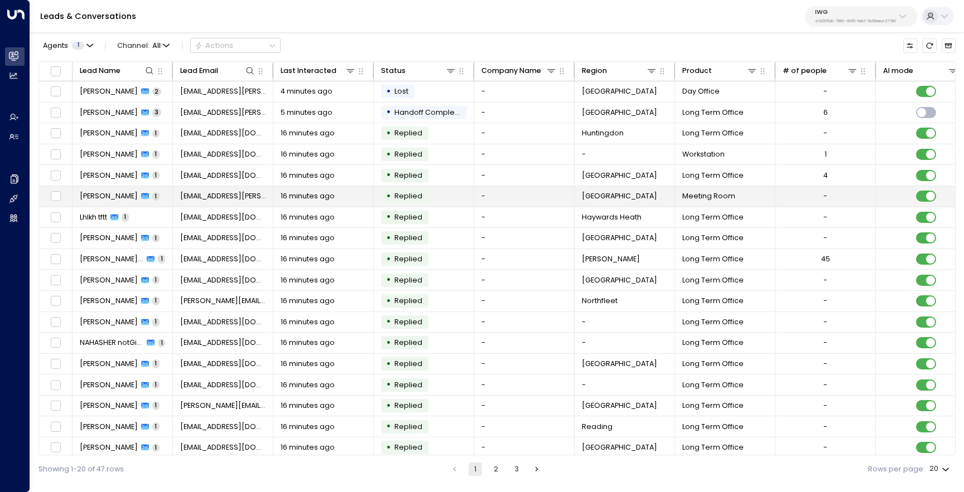
scroll to position [48, 0]
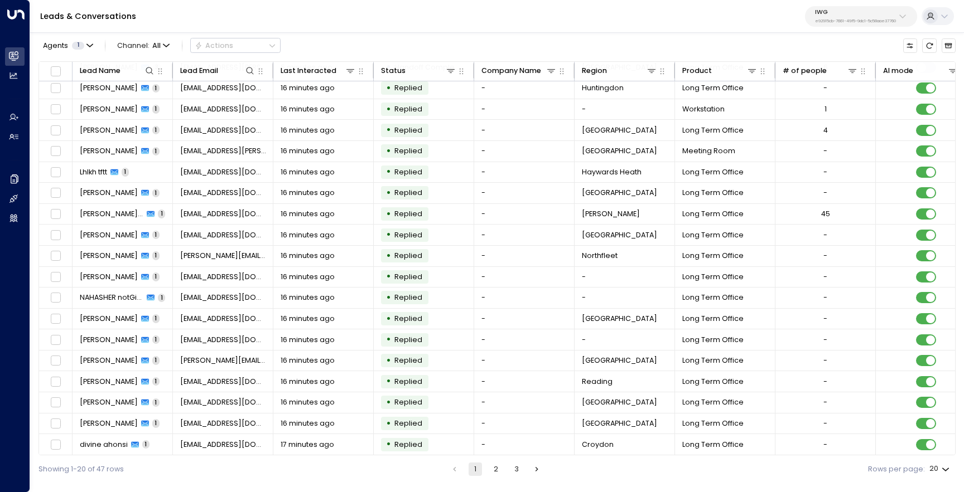
click at [494, 473] on button "2" at bounding box center [495, 469] width 13 height 13
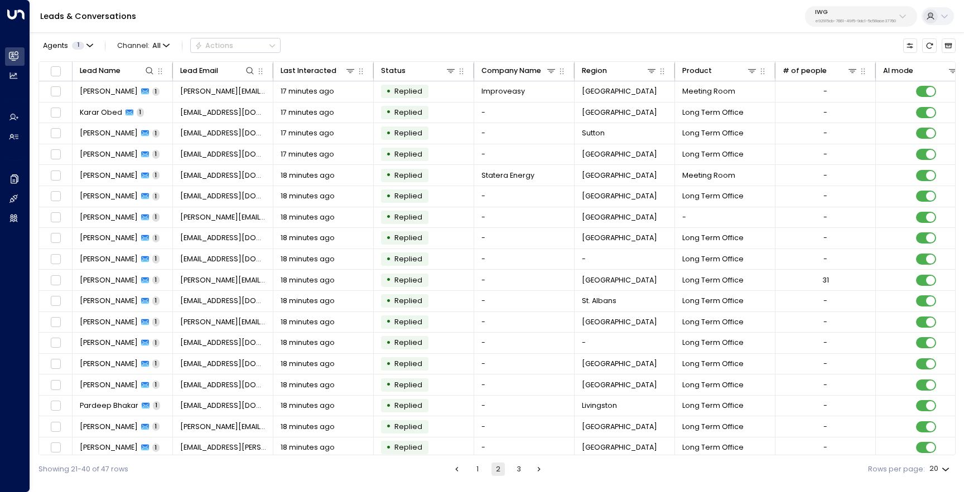
click at [482, 469] on button "1" at bounding box center [477, 469] width 13 height 13
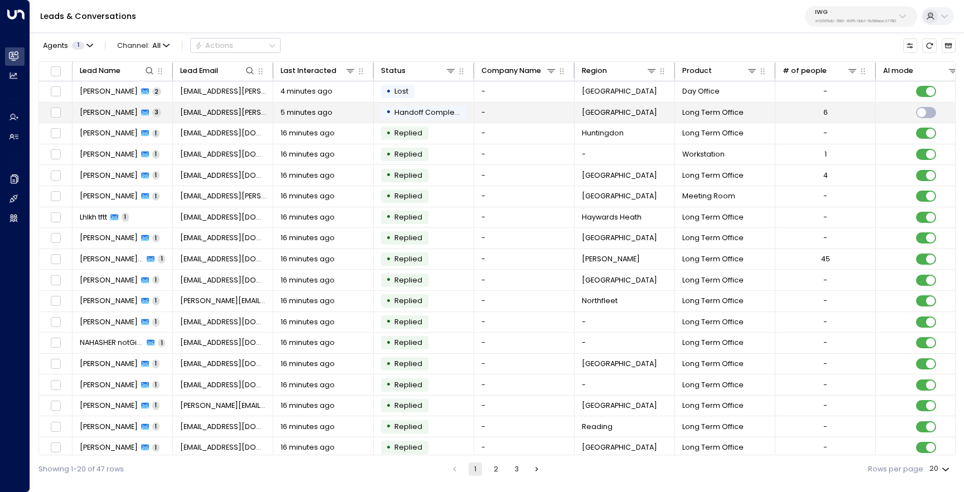
click at [127, 115] on span "[PERSON_NAME]" at bounding box center [109, 113] width 58 height 10
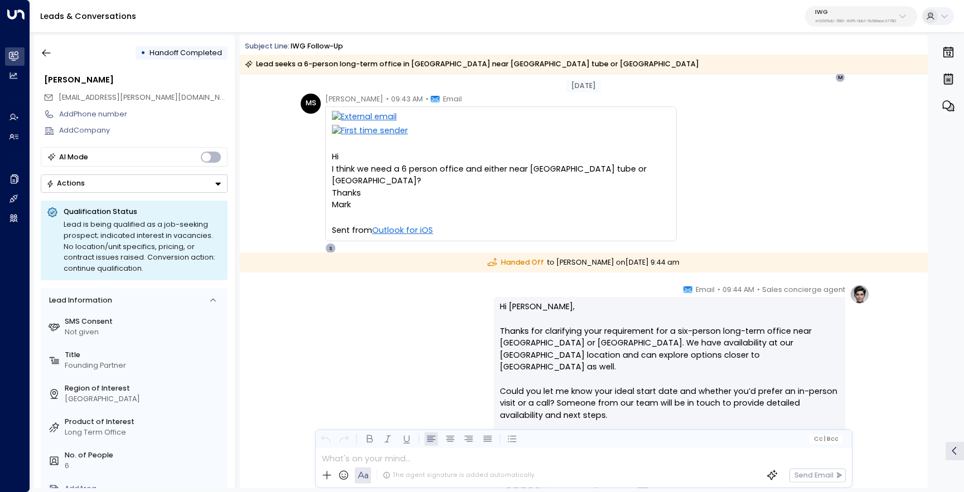
scroll to position [742, 0]
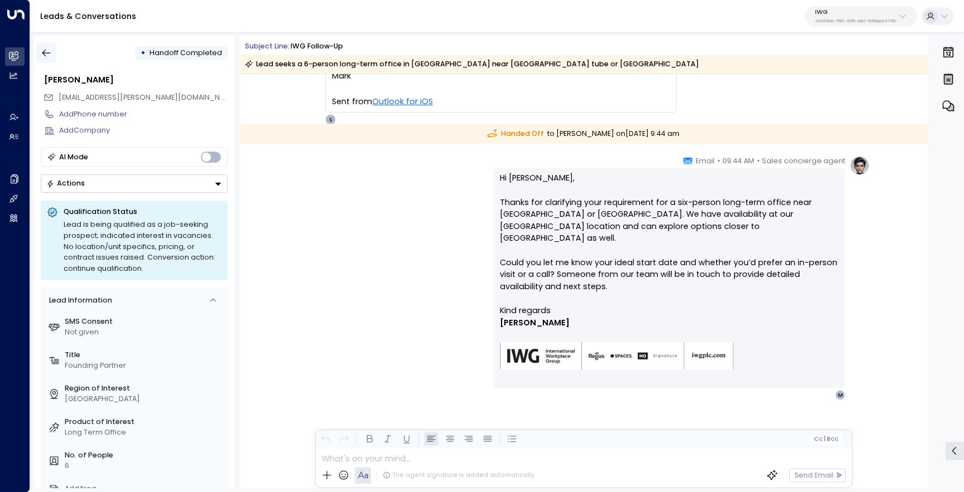
click at [48, 55] on icon "button" at bounding box center [46, 52] width 11 height 11
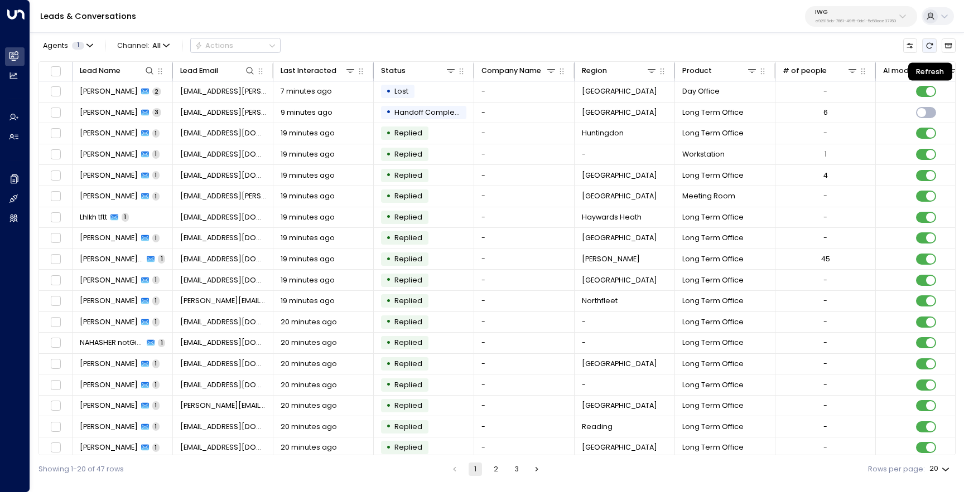
click at [928, 49] on icon "Refresh" at bounding box center [929, 46] width 8 height 8
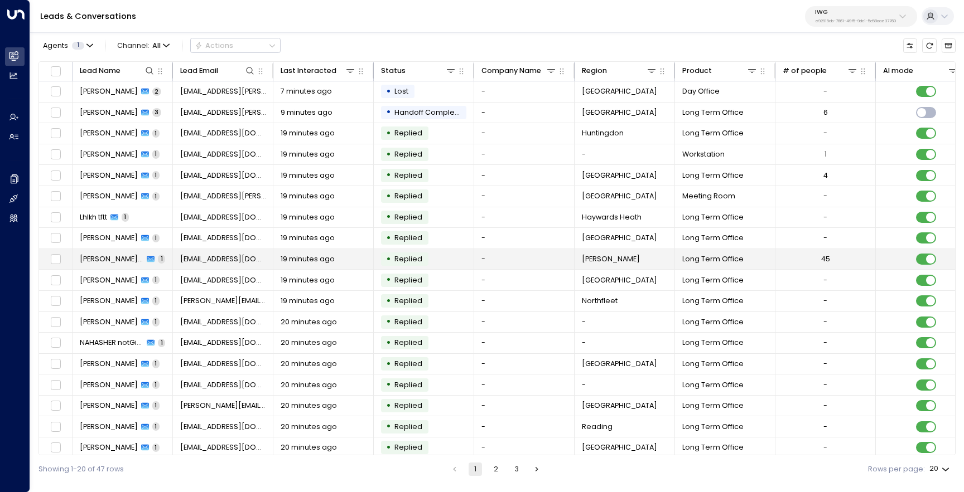
scroll to position [48, 0]
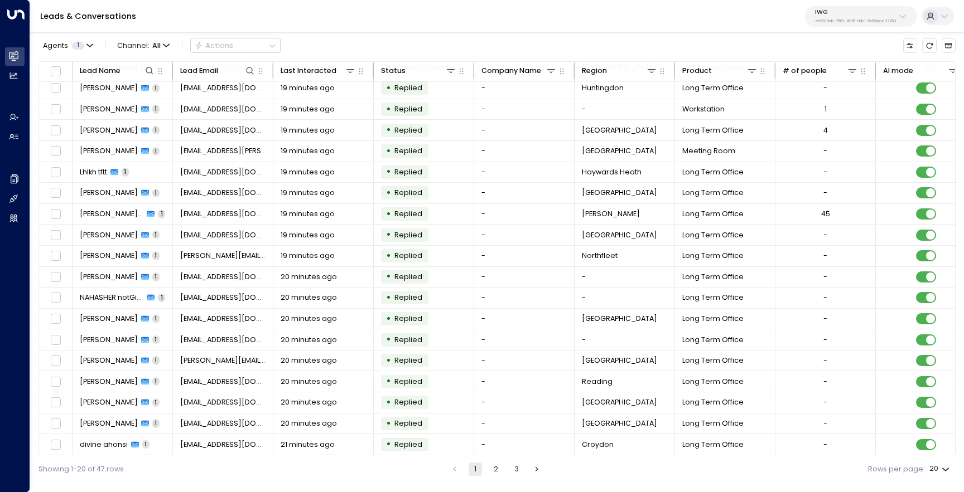
click at [497, 468] on button "2" at bounding box center [495, 469] width 13 height 13
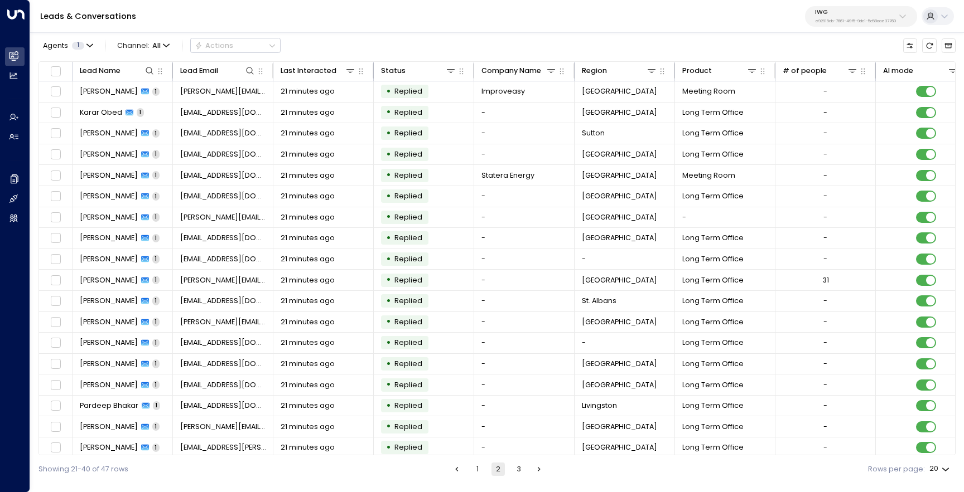
click at [509, 470] on ul "1 2 3" at bounding box center [497, 469] width 96 height 13
click at [515, 468] on button "3" at bounding box center [518, 469] width 13 height 13
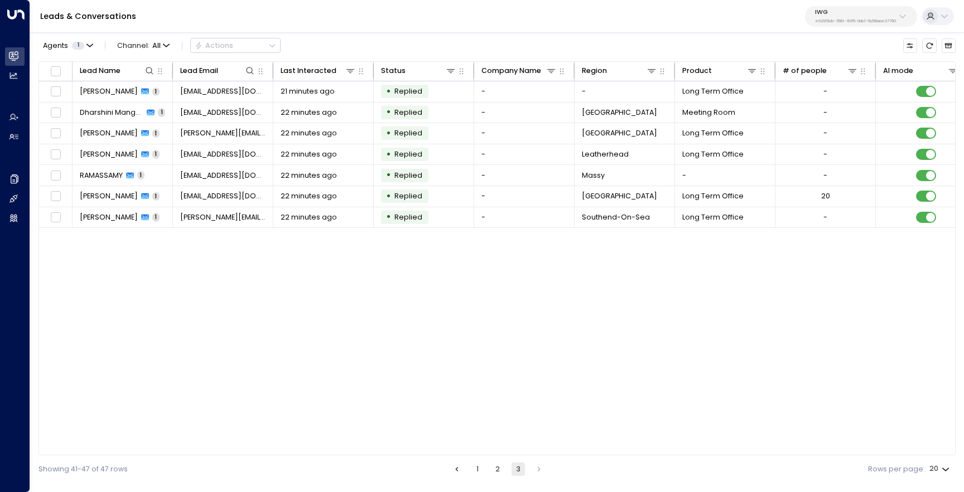
click at [480, 469] on button "1" at bounding box center [477, 469] width 13 height 13
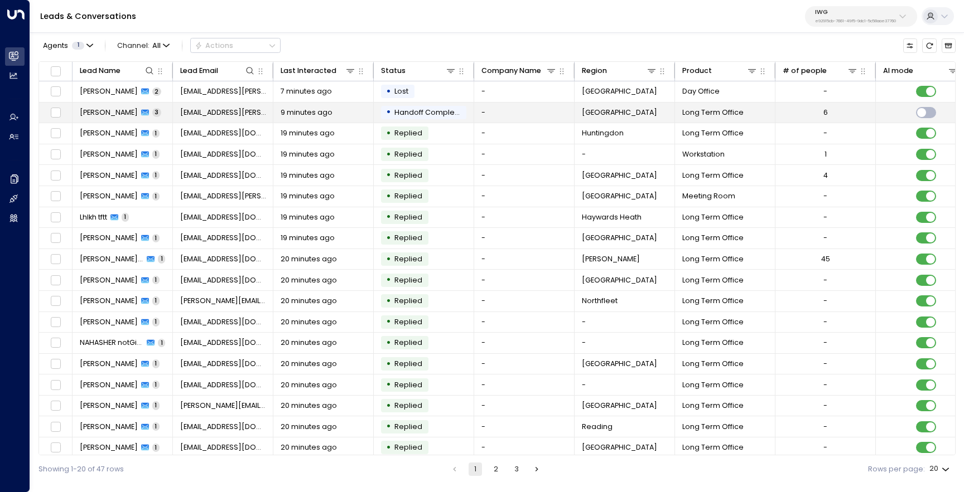
click at [108, 110] on span "[PERSON_NAME]" at bounding box center [109, 113] width 58 height 10
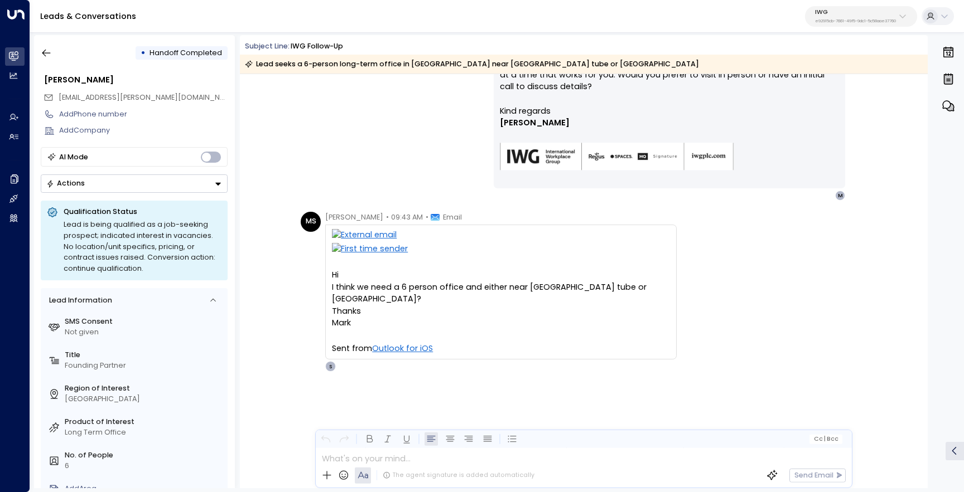
scroll to position [553, 0]
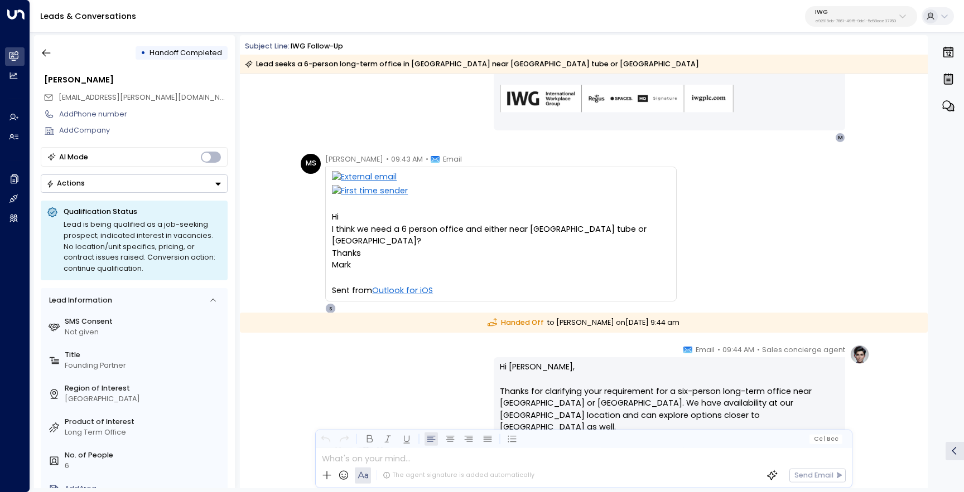
click at [444, 272] on div at bounding box center [501, 278] width 338 height 13
click at [41, 44] on button "button" at bounding box center [46, 53] width 20 height 20
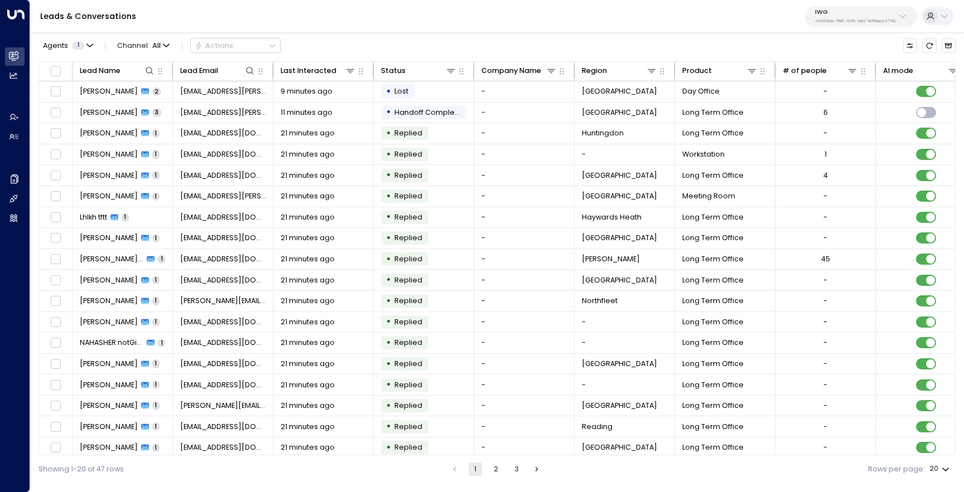
click at [636, 16] on div "Leads & Conversations IWG e92915cb-7661-49f5-9dc1-5c58aae37760" at bounding box center [496, 16] width 933 height 33
click at [930, 43] on icon "Refresh" at bounding box center [929, 45] width 7 height 6
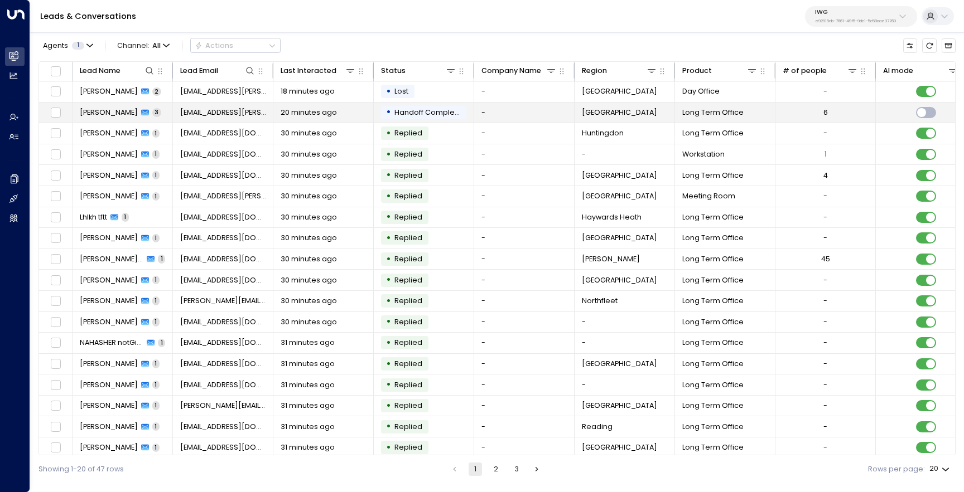
click at [112, 112] on span "[PERSON_NAME]" at bounding box center [109, 113] width 58 height 10
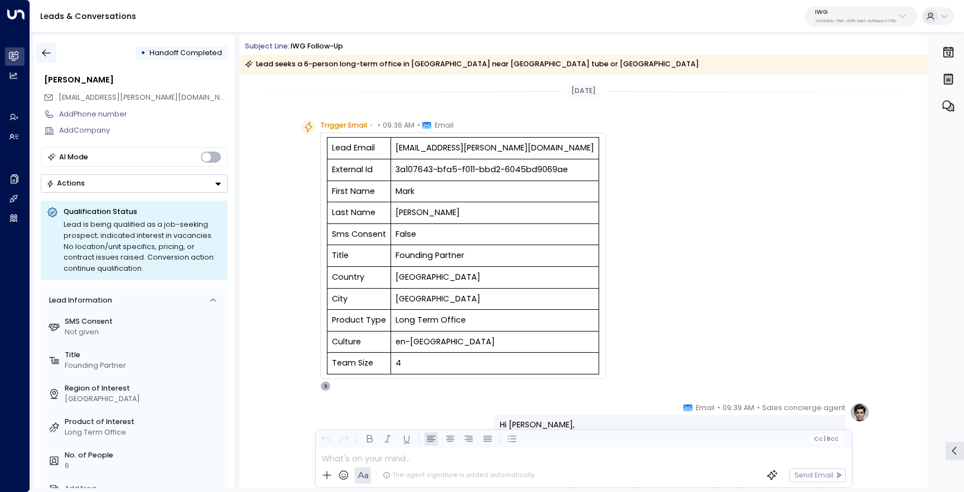
click at [45, 51] on icon "button" at bounding box center [46, 53] width 8 height 7
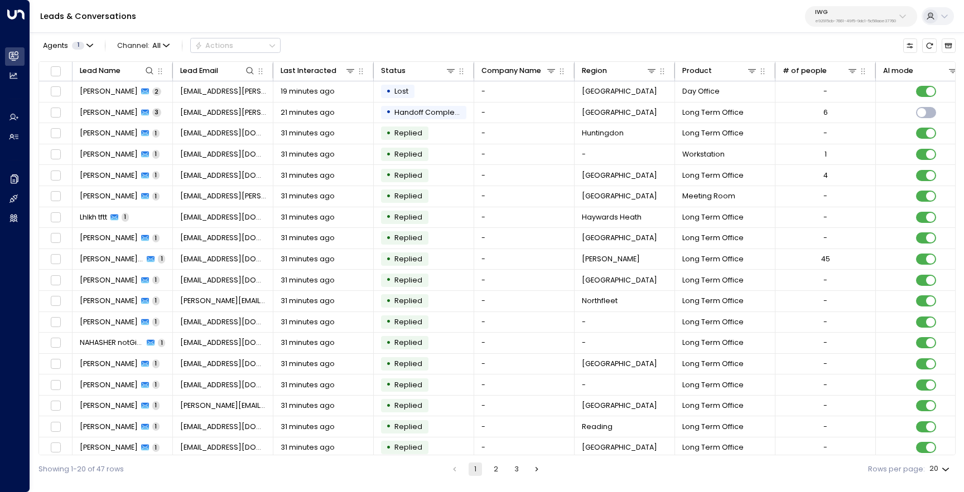
click at [860, 25] on button "IWG e92915cb-7661-49f5-9dc1-5c58aae37760" at bounding box center [861, 16] width 112 height 21
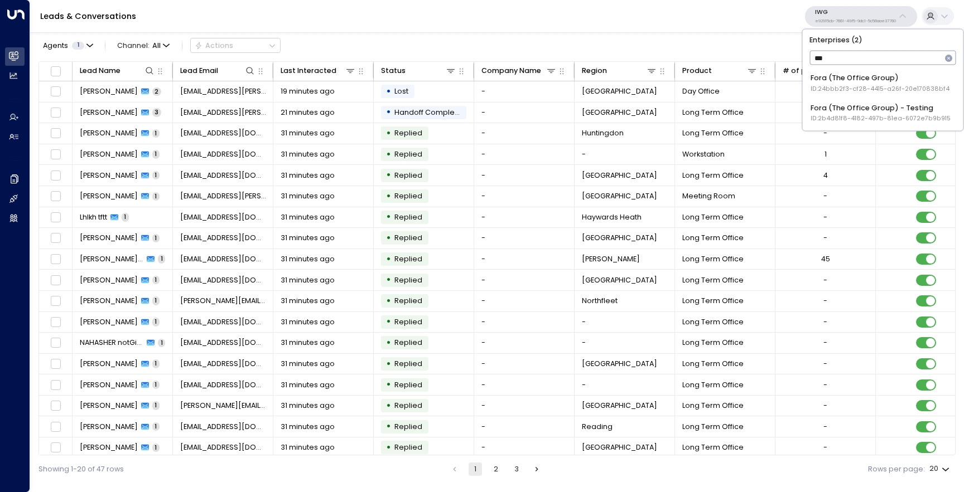
type input "****"
click at [851, 109] on div "Fora (The Office Group) - Testing ID: 2b4d81f8-4182-497b-81ea-6072e7b9b915" at bounding box center [880, 113] width 140 height 21
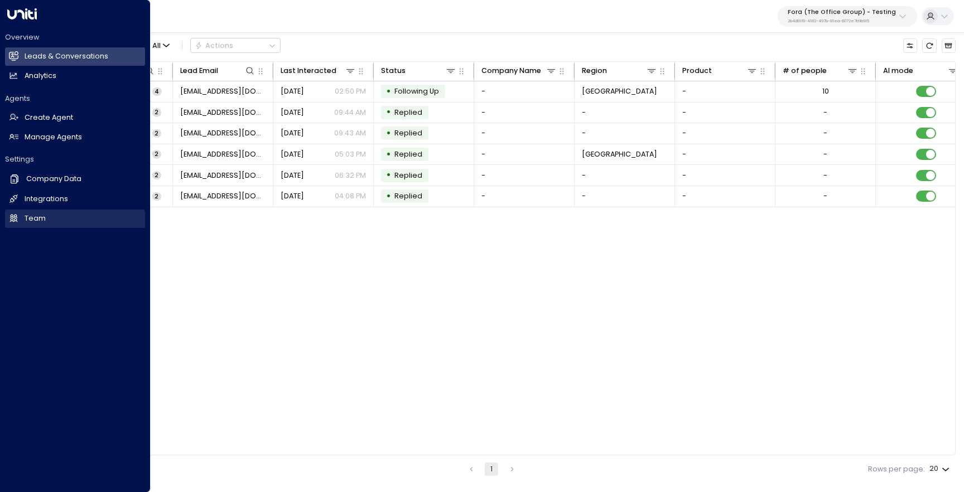
click at [43, 223] on h2 "Team" at bounding box center [35, 219] width 21 height 11
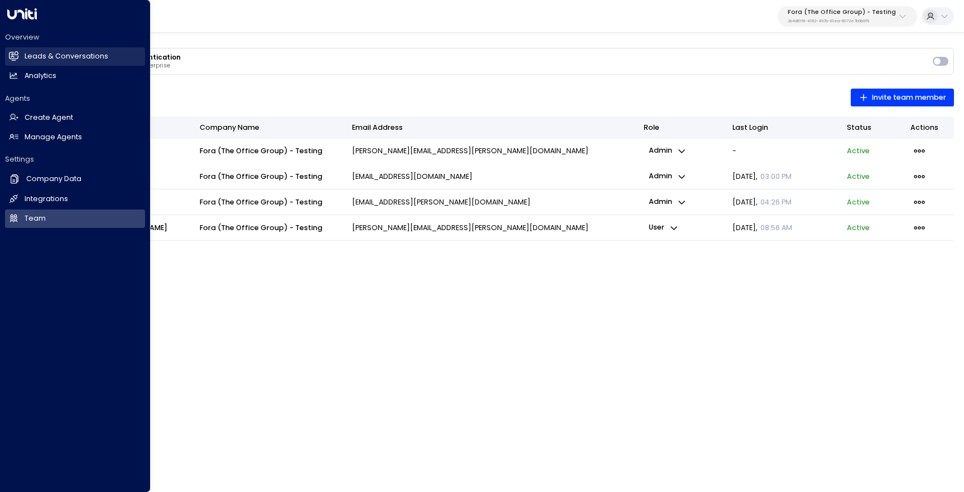
click at [18, 56] on link "Leads & Conversations Leads & Conversations" at bounding box center [75, 56] width 140 height 18
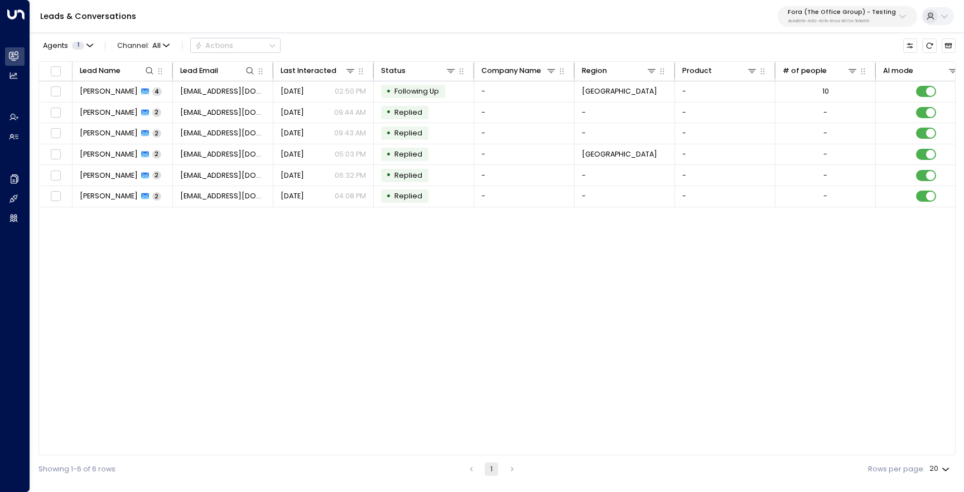
click at [820, 24] on button "Fora (The Office Group) - Testing 2b4d81f8-4182-497b-81ea-6072e7b9b915" at bounding box center [846, 16] width 139 height 21
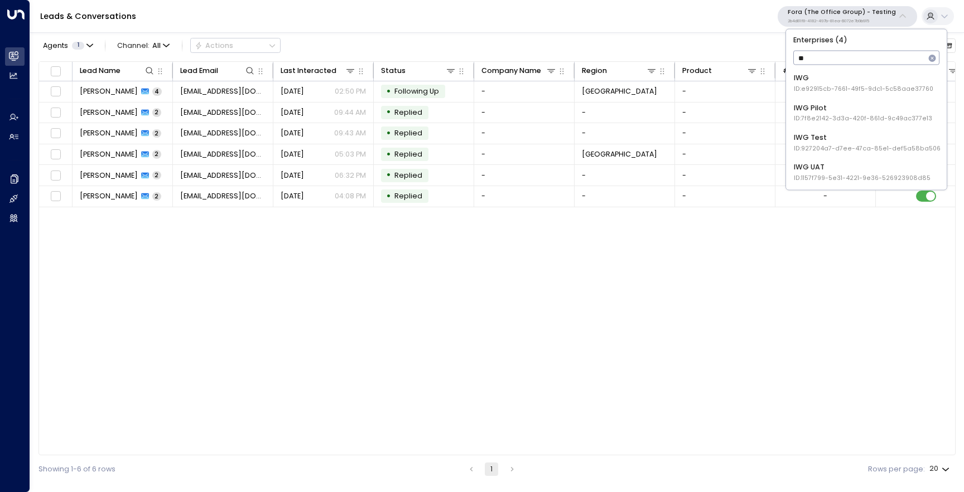
type input "***"
click at [852, 96] on li "IWG ID: e92915cb-7661-49f5-9dc1-5c58aae37760" at bounding box center [866, 83] width 153 height 27
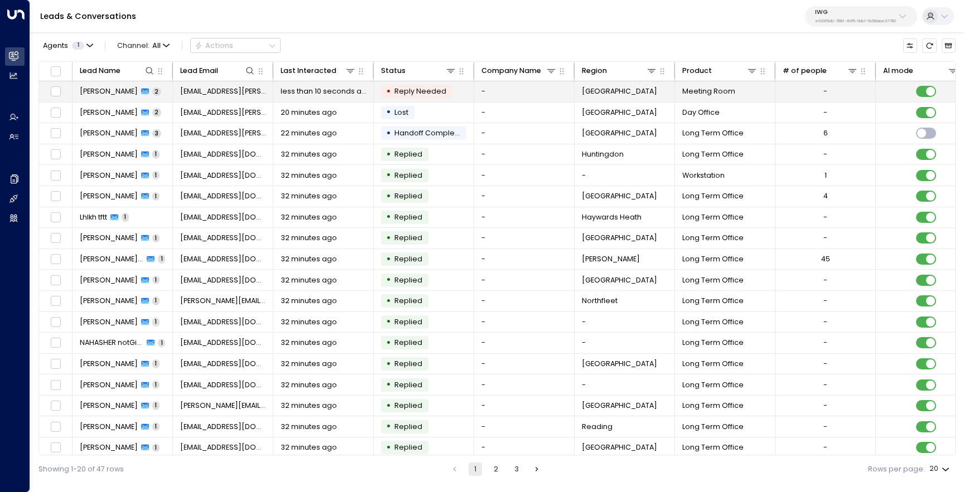
click at [114, 91] on span "[PERSON_NAME]" at bounding box center [109, 91] width 58 height 10
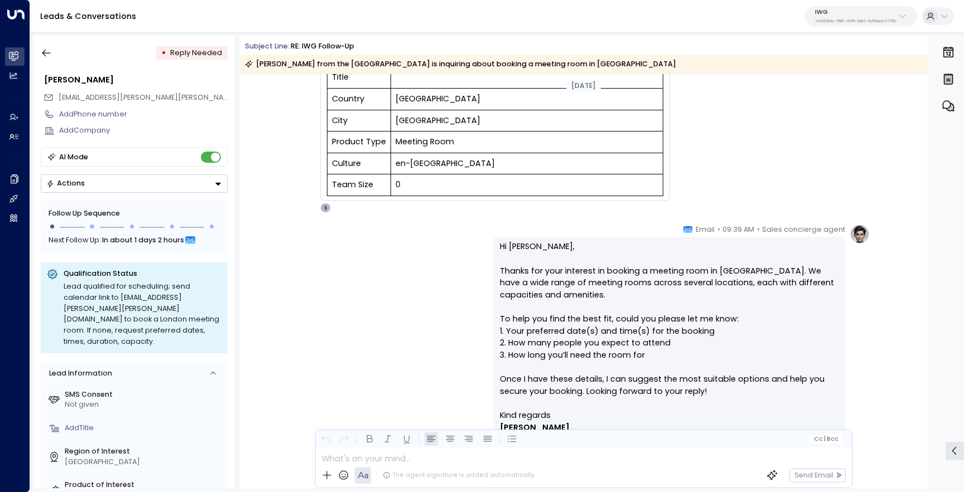
scroll to position [180, 0]
click at [49, 58] on icon "button" at bounding box center [46, 52] width 11 height 11
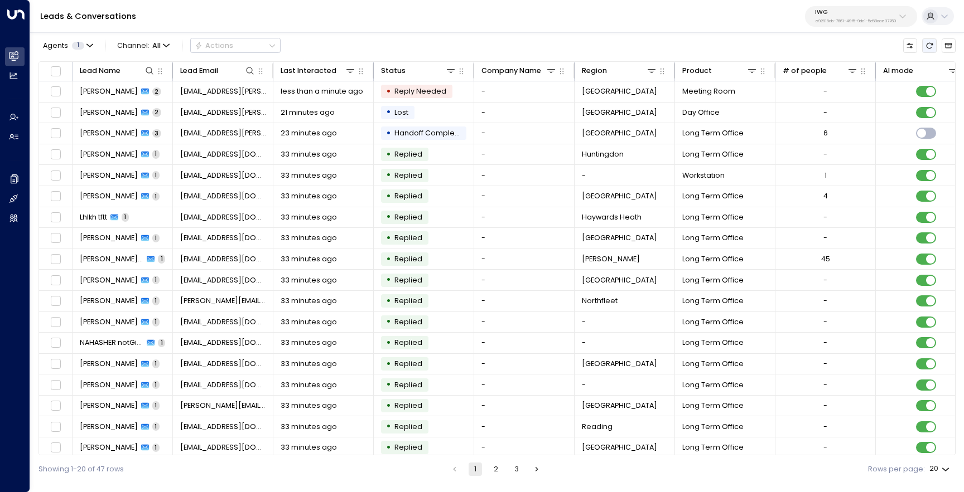
click at [927, 48] on icon "Refresh" at bounding box center [929, 45] width 7 height 6
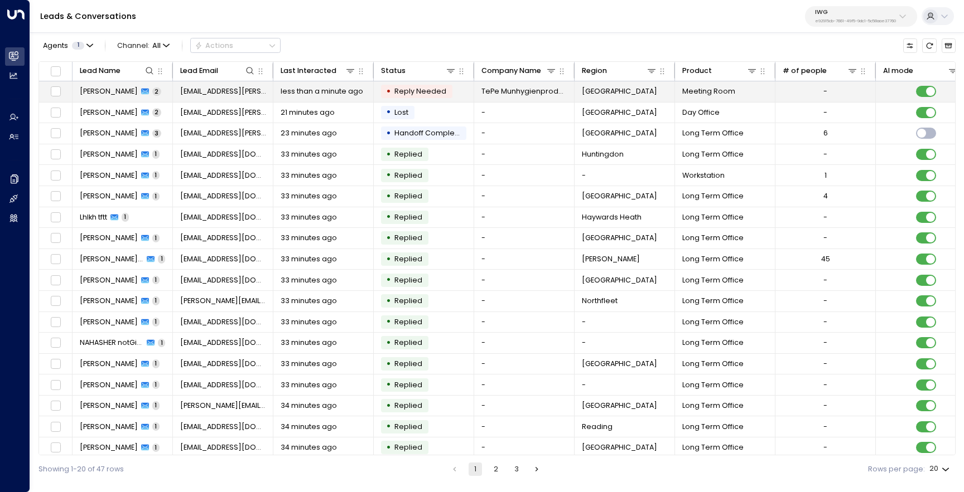
click at [125, 91] on span "[PERSON_NAME]" at bounding box center [109, 91] width 58 height 10
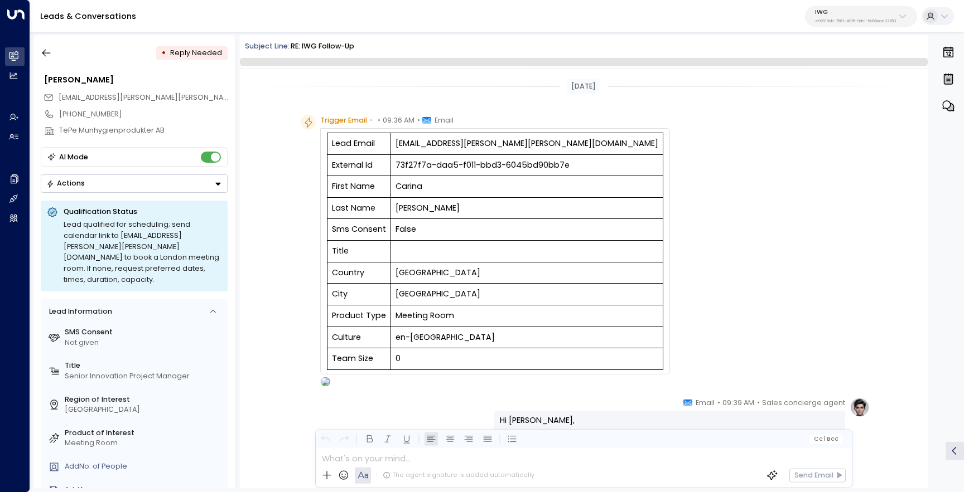
scroll to position [605, 0]
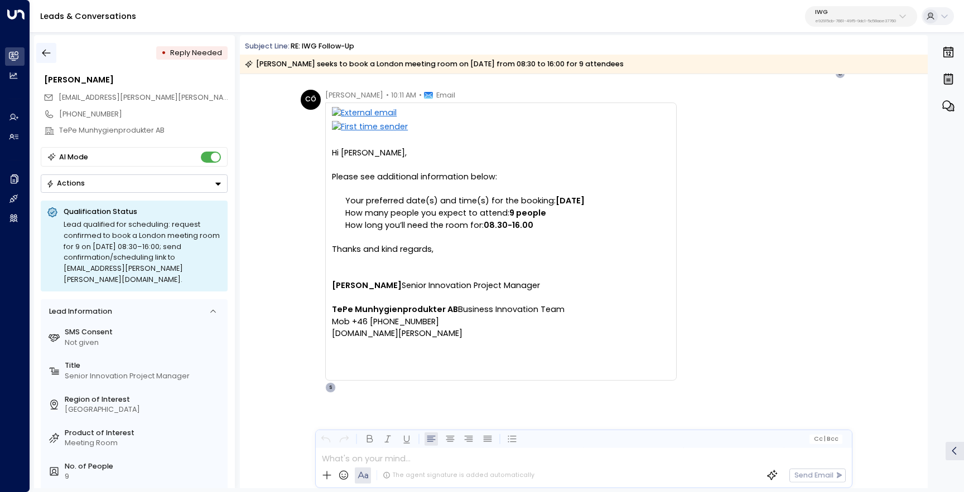
click at [49, 52] on icon "button" at bounding box center [46, 52] width 11 height 11
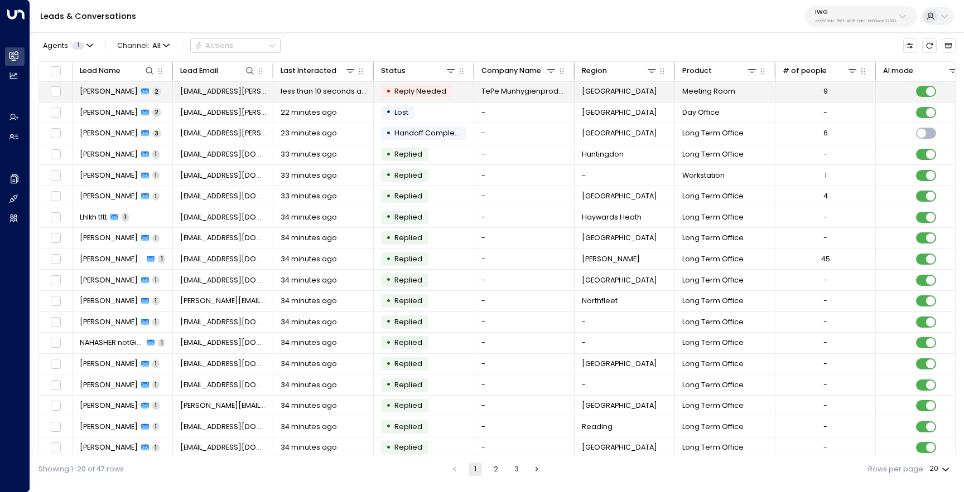
click at [105, 95] on span "[PERSON_NAME]" at bounding box center [109, 91] width 58 height 10
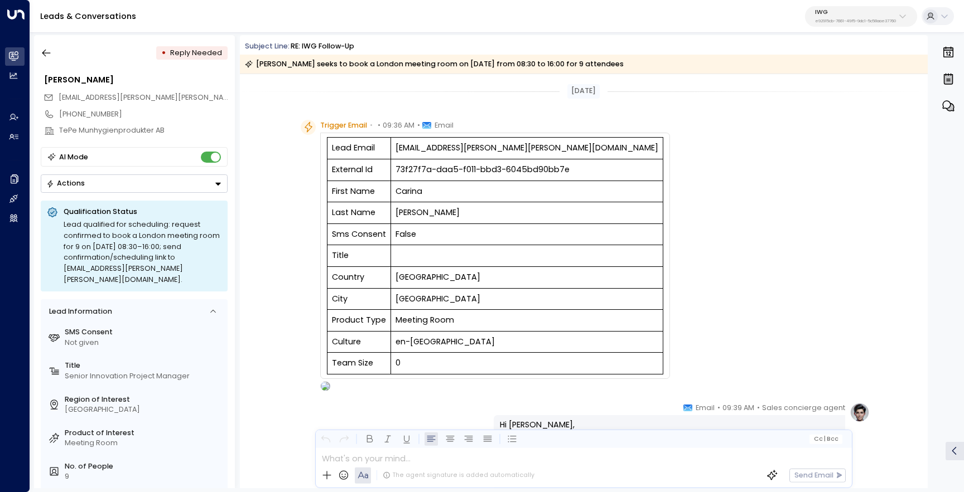
scroll to position [609, 0]
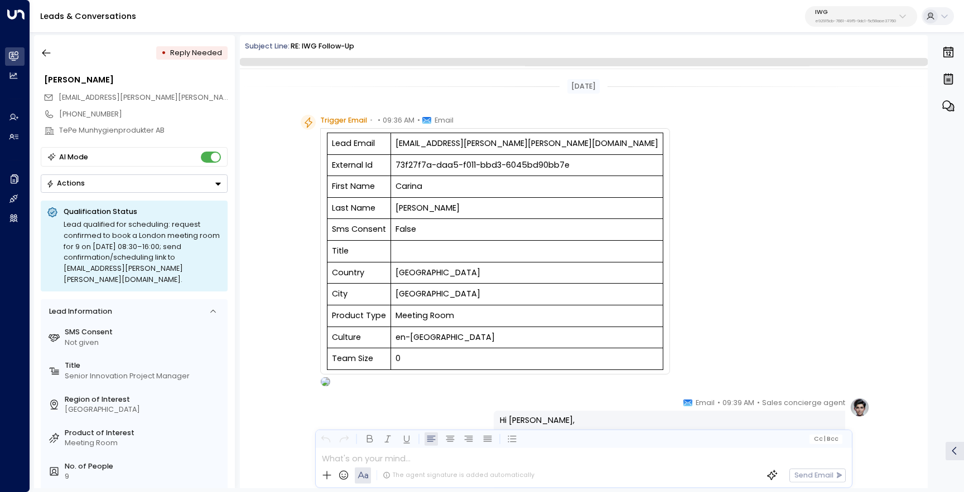
scroll to position [605, 0]
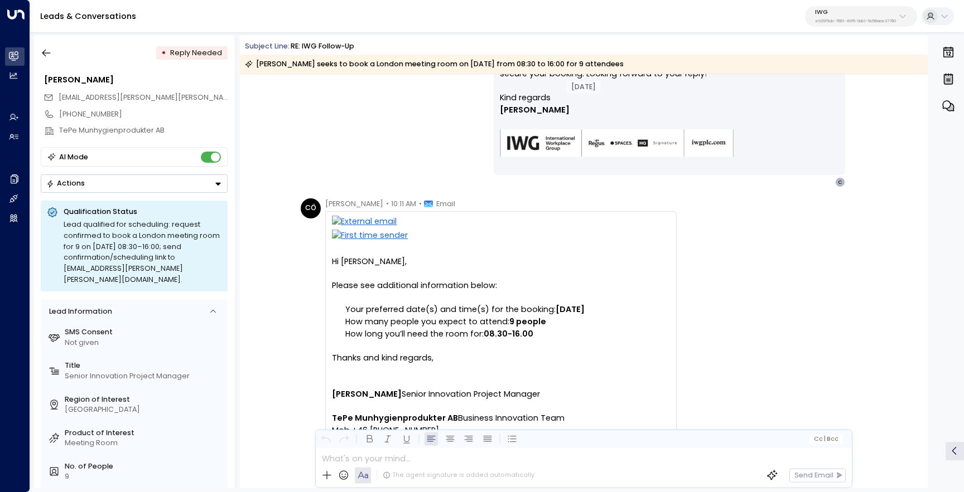
scroll to position [609, 0]
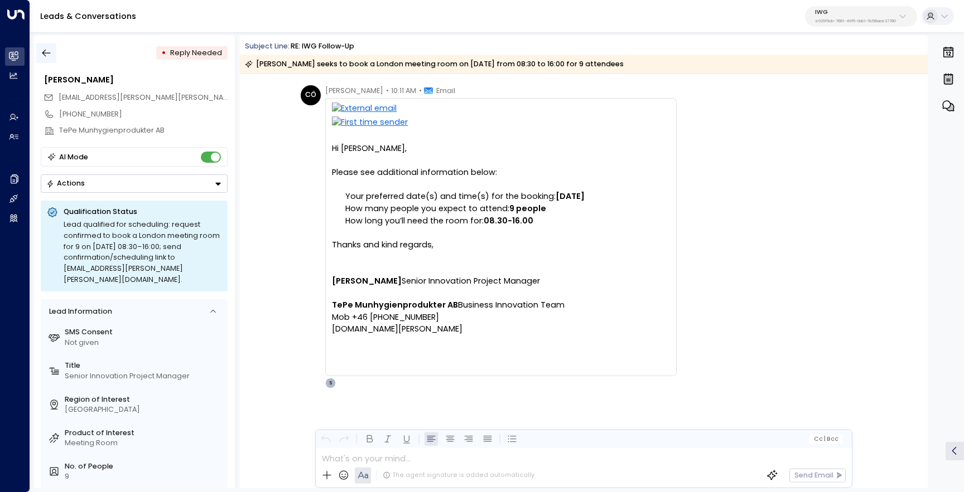
click at [47, 55] on icon "button" at bounding box center [46, 52] width 11 height 11
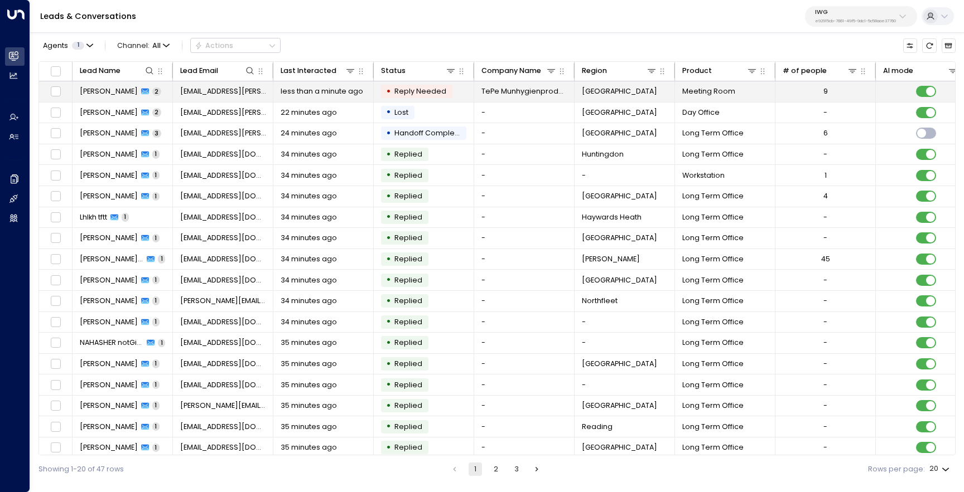
click at [122, 95] on span "[PERSON_NAME]" at bounding box center [109, 91] width 58 height 10
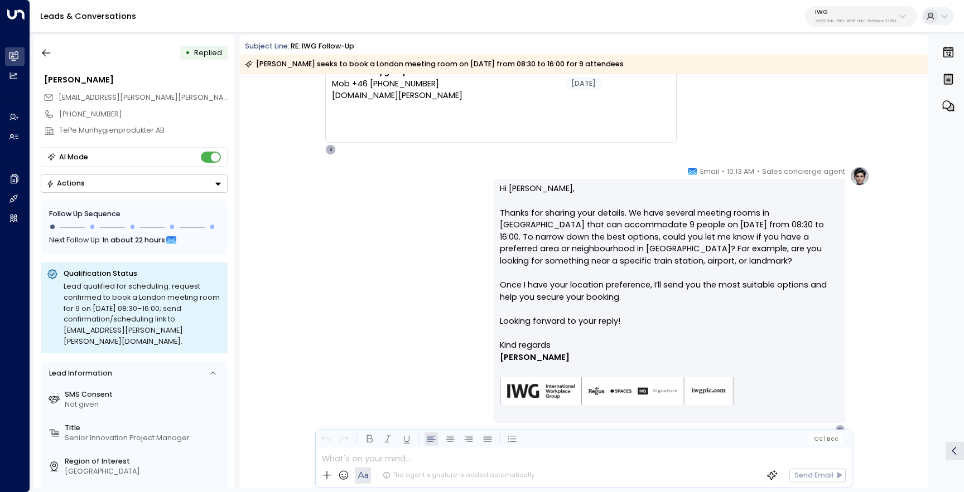
scroll to position [890, 0]
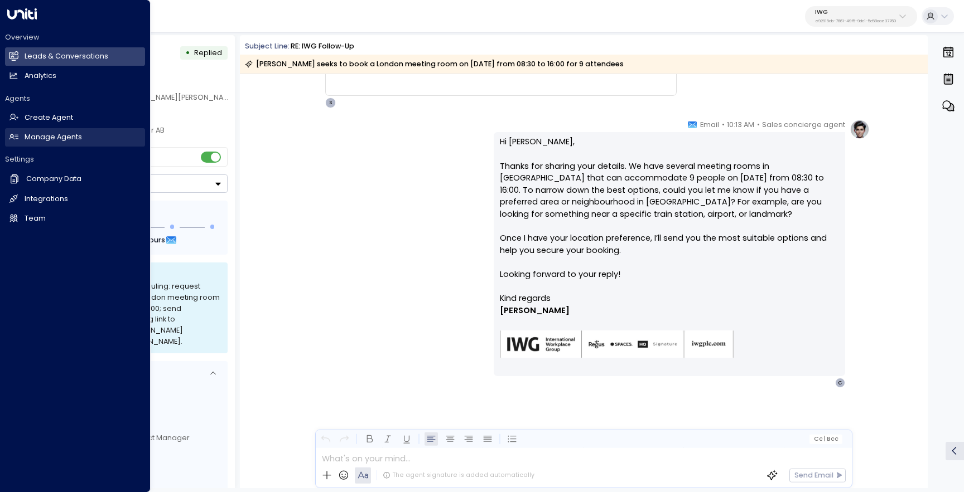
click at [21, 134] on link "Manage Agents Manage Agents" at bounding box center [75, 137] width 140 height 18
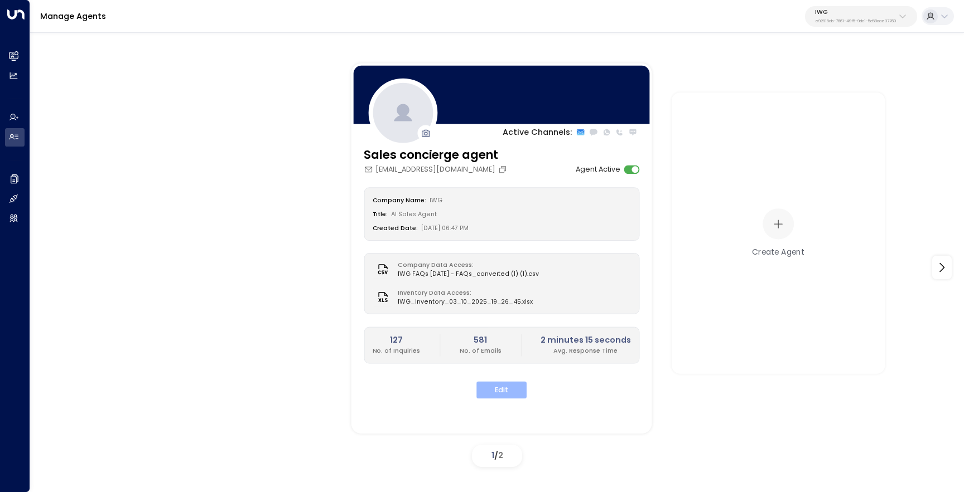
click at [496, 398] on button "Edit" at bounding box center [501, 390] width 50 height 17
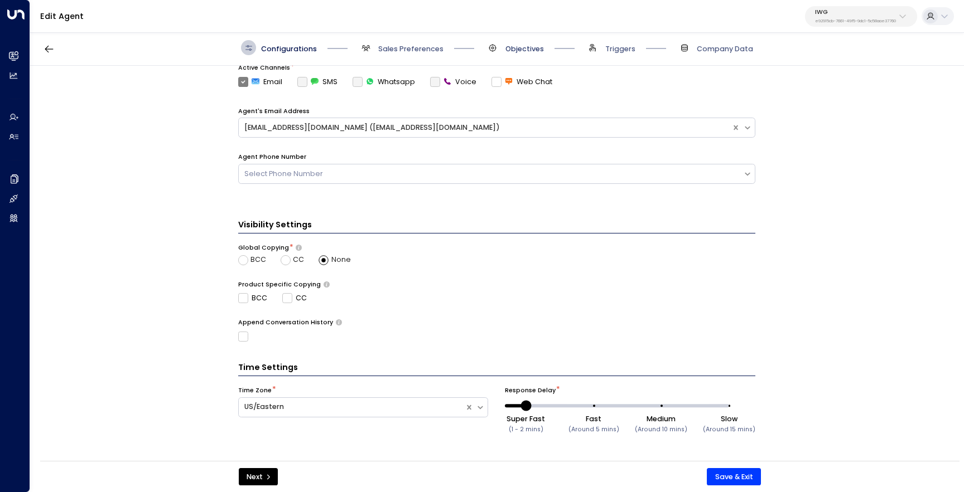
click at [507, 46] on span "Objectives" at bounding box center [524, 49] width 38 height 10
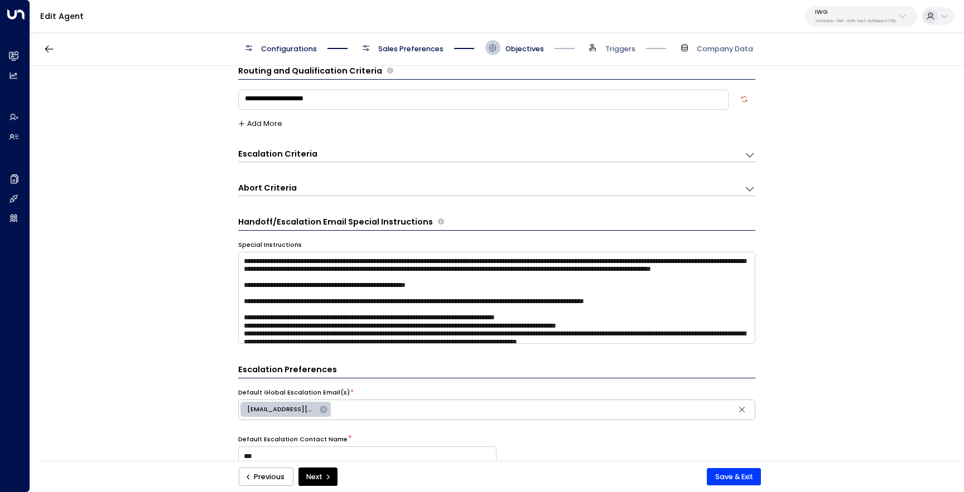
scroll to position [15, 0]
click at [265, 120] on button "Add More" at bounding box center [260, 124] width 45 height 8
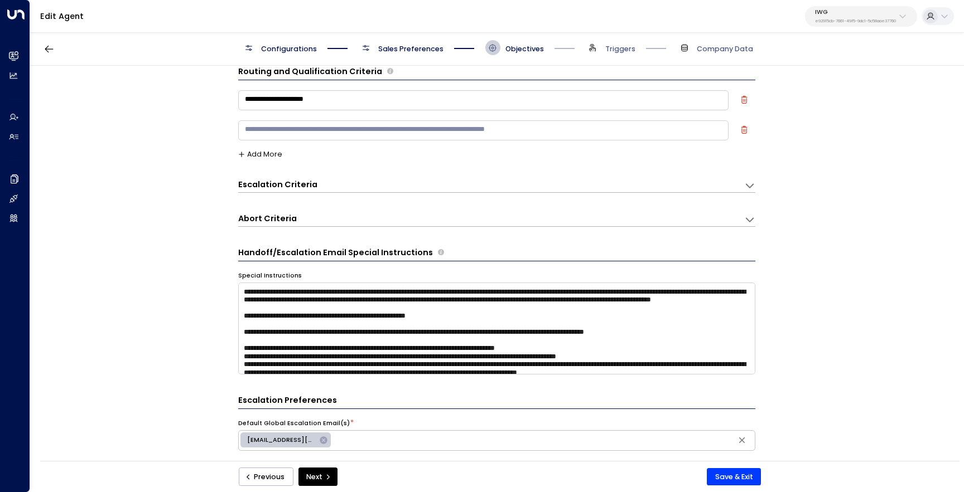
click at [297, 131] on textarea at bounding box center [483, 130] width 490 height 20
type textarea "**********"
click at [726, 481] on button "Save & Exit" at bounding box center [734, 477] width 54 height 18
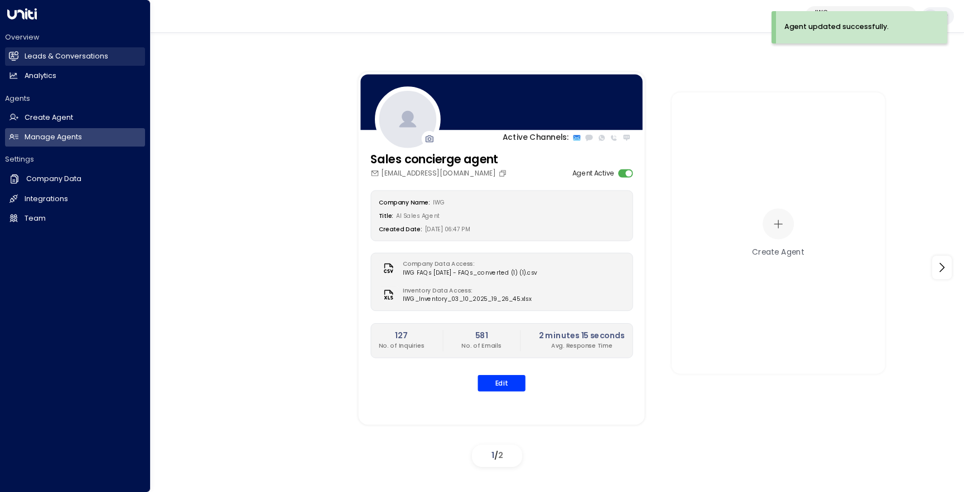
click at [68, 60] on h2 "Leads & Conversations" at bounding box center [67, 56] width 84 height 11
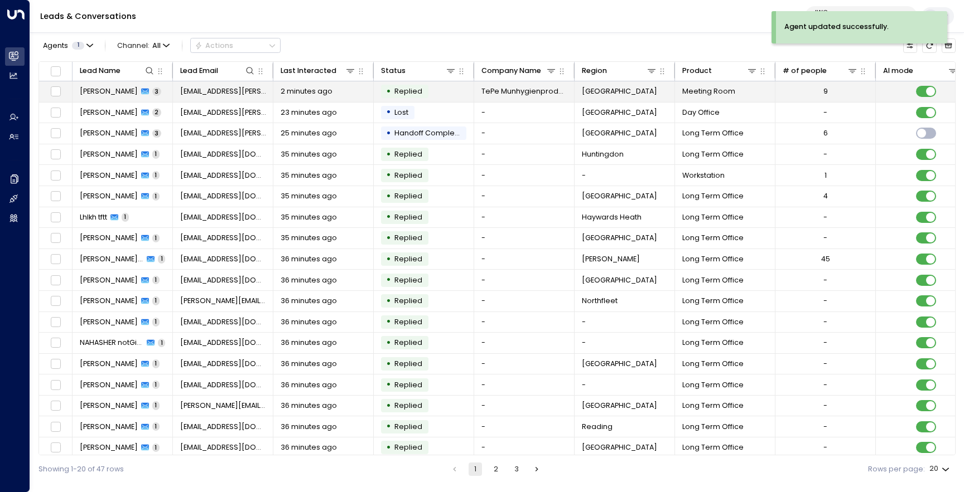
click at [108, 97] on td "[PERSON_NAME] 3" at bounding box center [122, 91] width 100 height 21
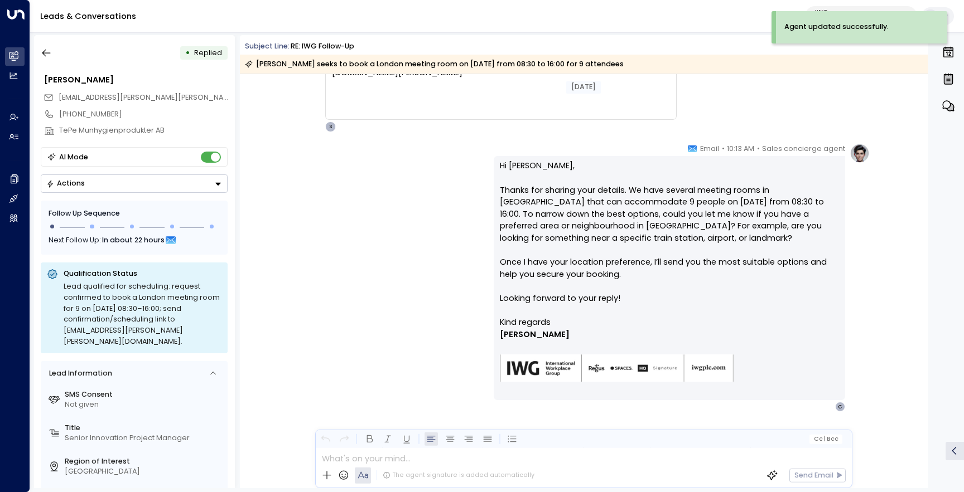
scroll to position [890, 0]
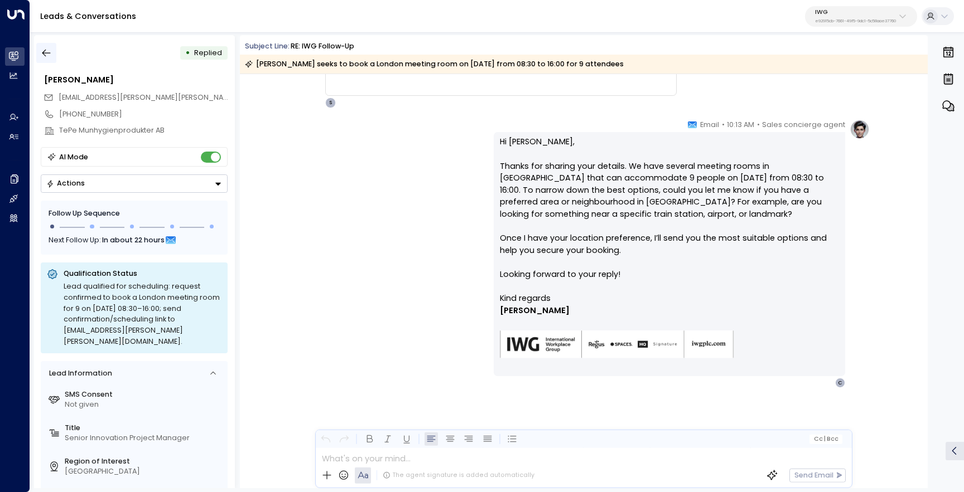
click at [45, 52] on icon "button" at bounding box center [46, 52] width 11 height 11
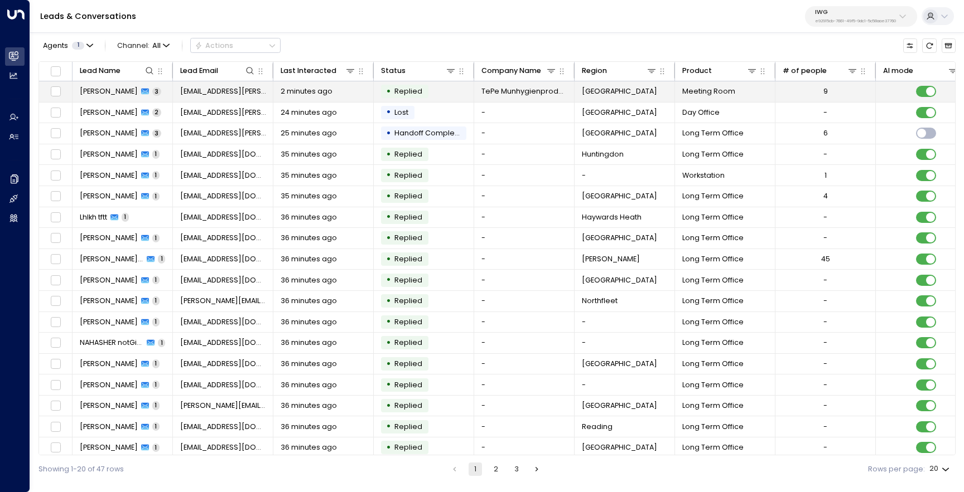
click at [107, 88] on span "[PERSON_NAME]" at bounding box center [109, 91] width 58 height 10
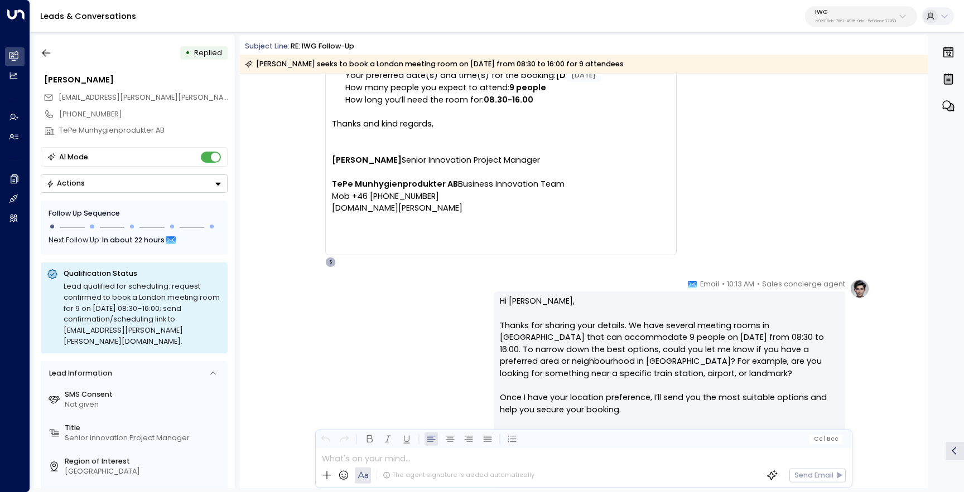
scroll to position [890, 0]
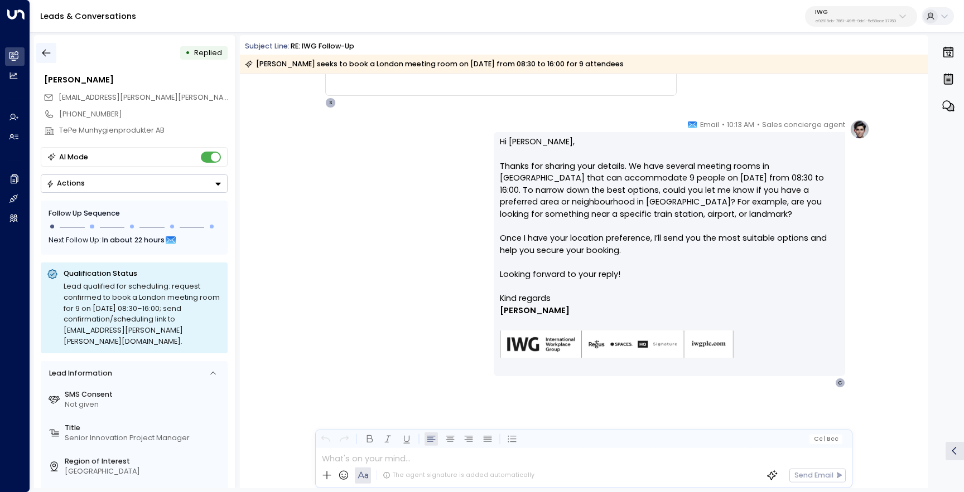
click at [41, 51] on icon "button" at bounding box center [46, 52] width 11 height 11
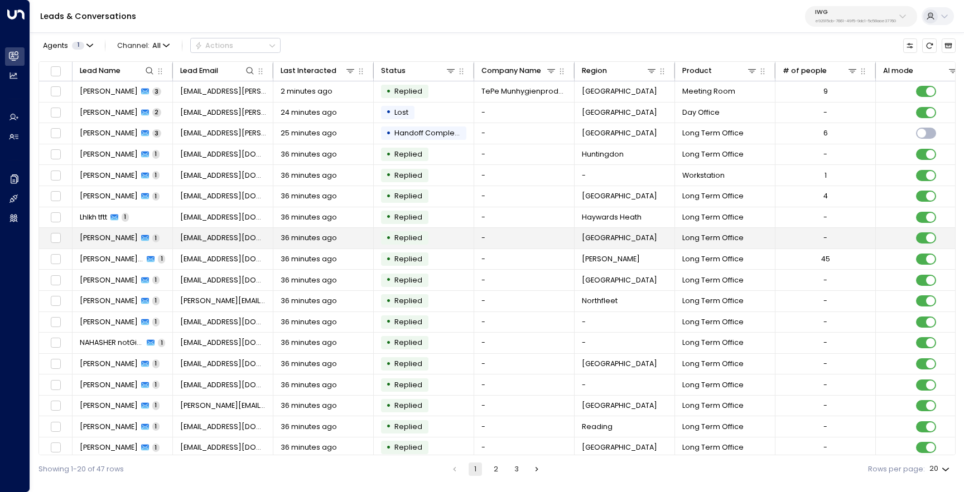
scroll to position [48, 0]
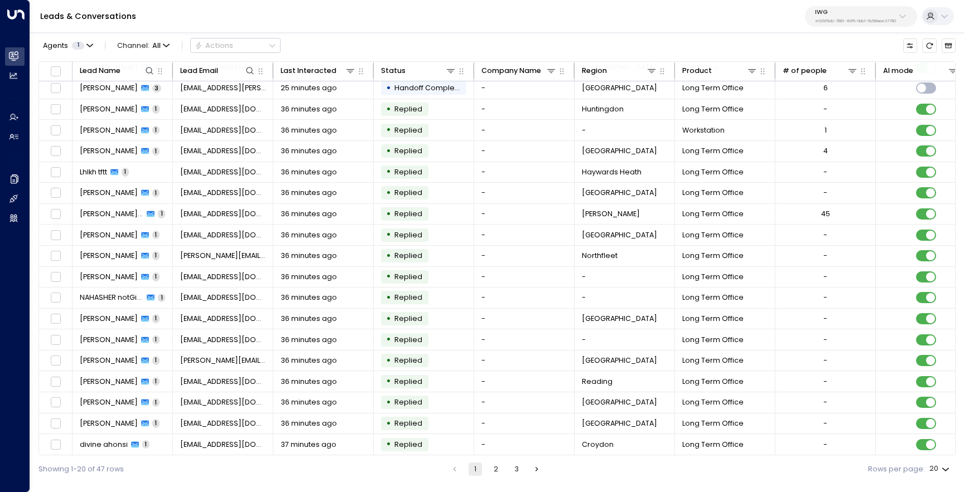
click at [497, 465] on button "2" at bounding box center [495, 469] width 13 height 13
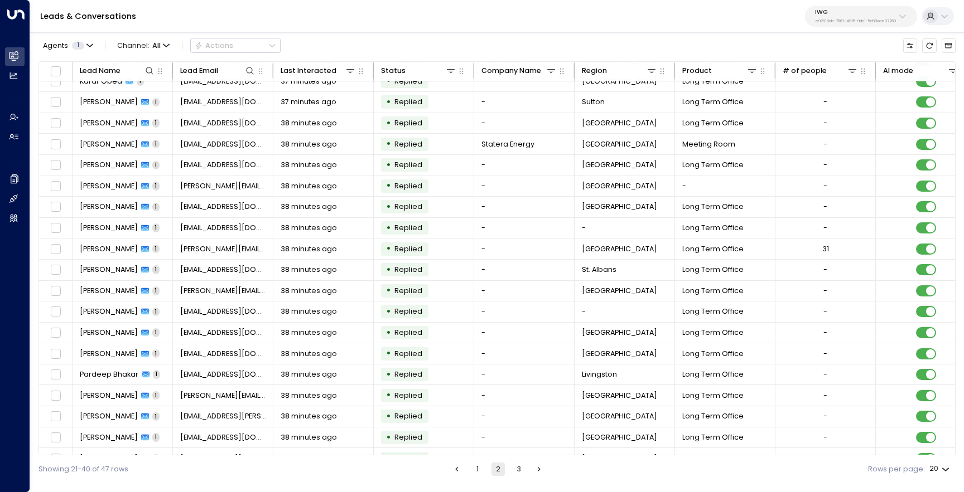
scroll to position [48, 0]
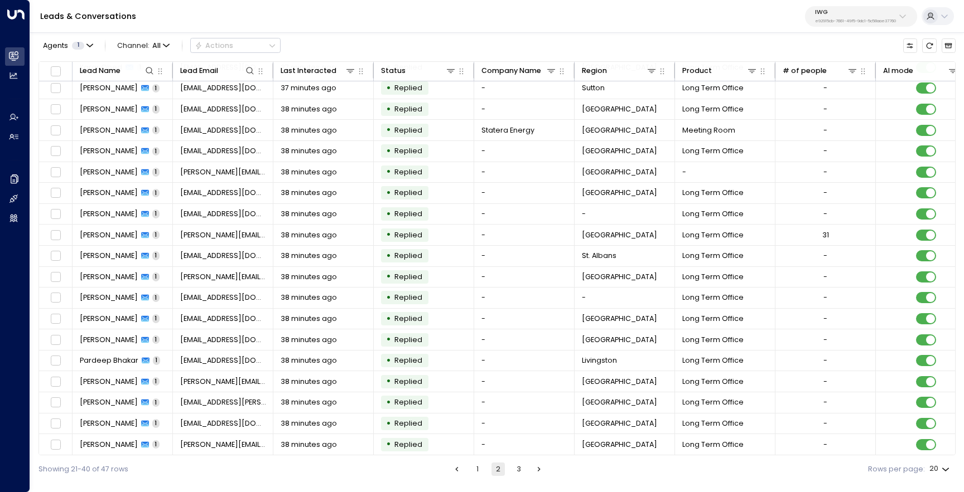
click at [473, 466] on button "1" at bounding box center [477, 469] width 13 height 13
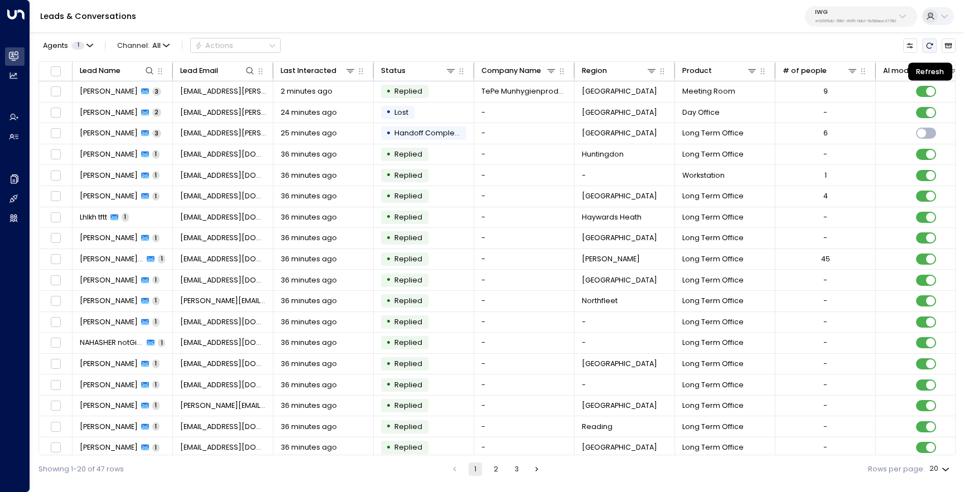
click at [930, 49] on icon "Refresh" at bounding box center [929, 46] width 8 height 8
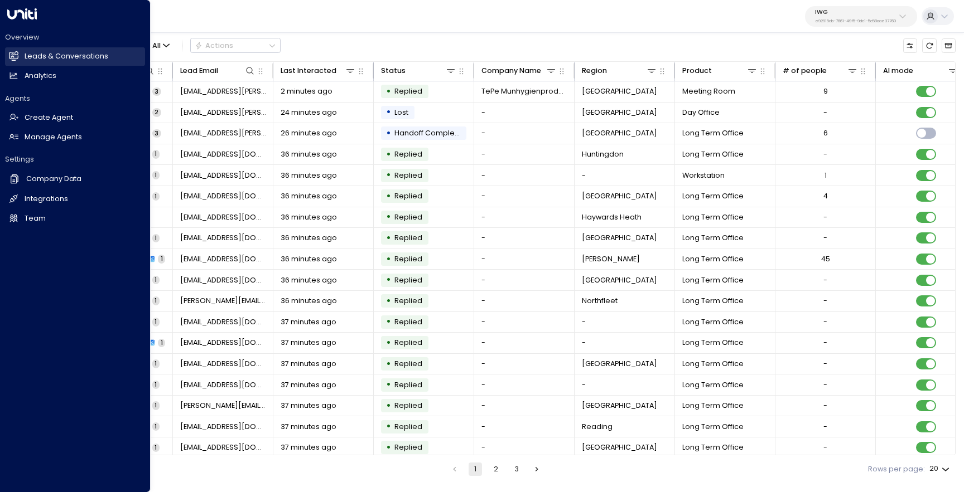
click at [27, 61] on h2 "Leads & Conversations" at bounding box center [67, 56] width 84 height 11
click at [84, 141] on link "Manage Agents Manage Agents" at bounding box center [75, 137] width 140 height 18
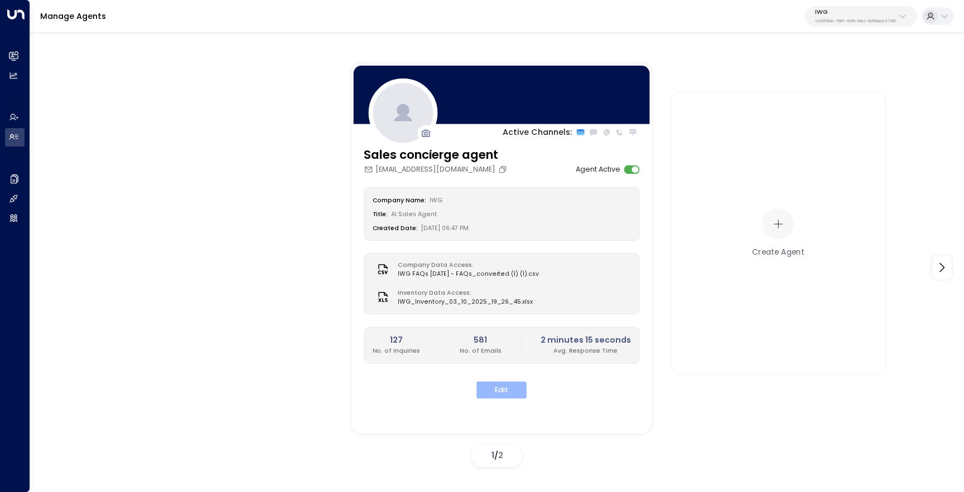
click at [495, 397] on button "Edit" at bounding box center [501, 390] width 50 height 17
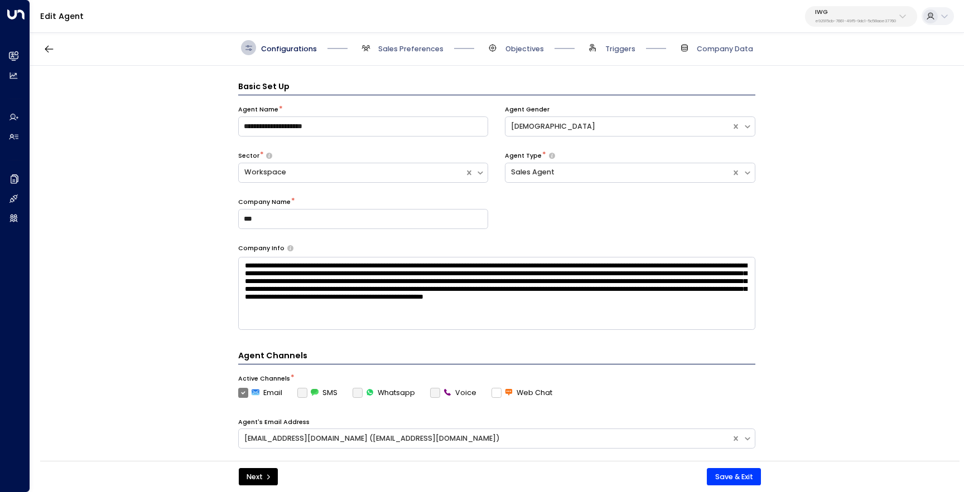
scroll to position [15, 0]
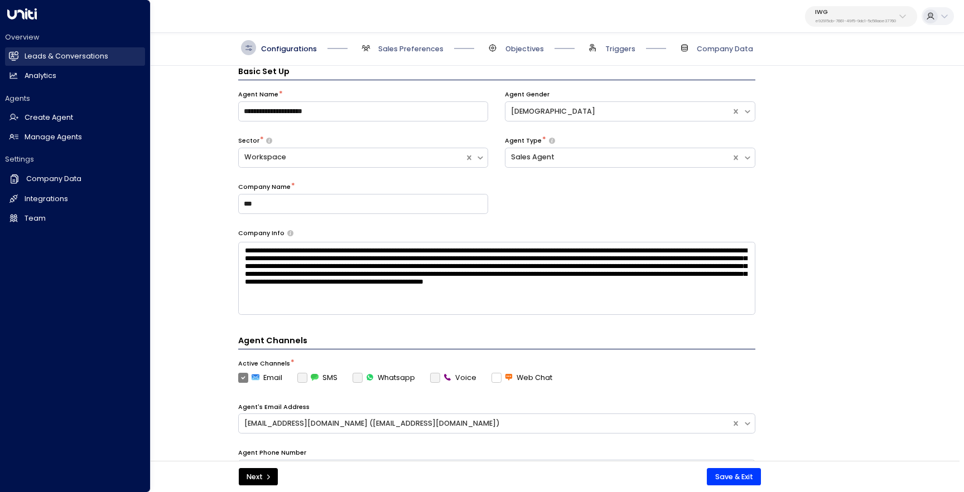
click at [14, 59] on icon at bounding box center [13, 55] width 9 height 7
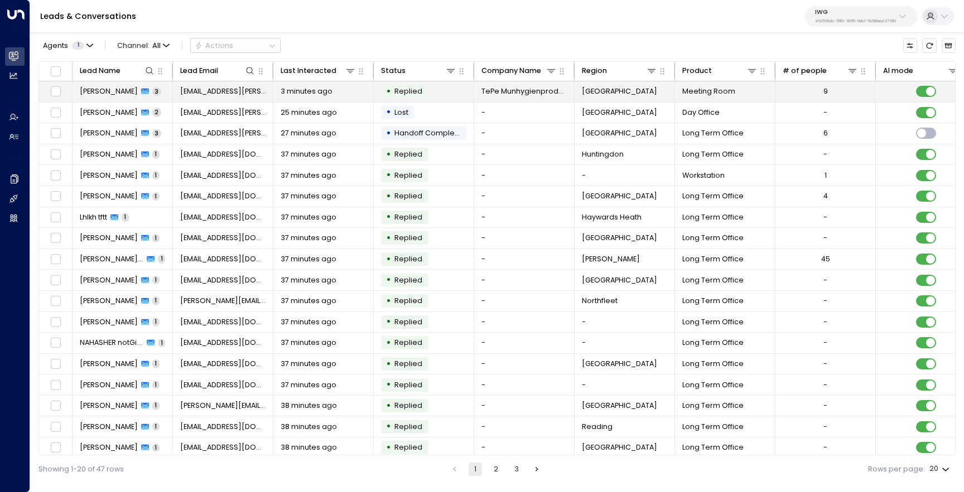
click at [116, 91] on span "[PERSON_NAME]" at bounding box center [109, 91] width 58 height 10
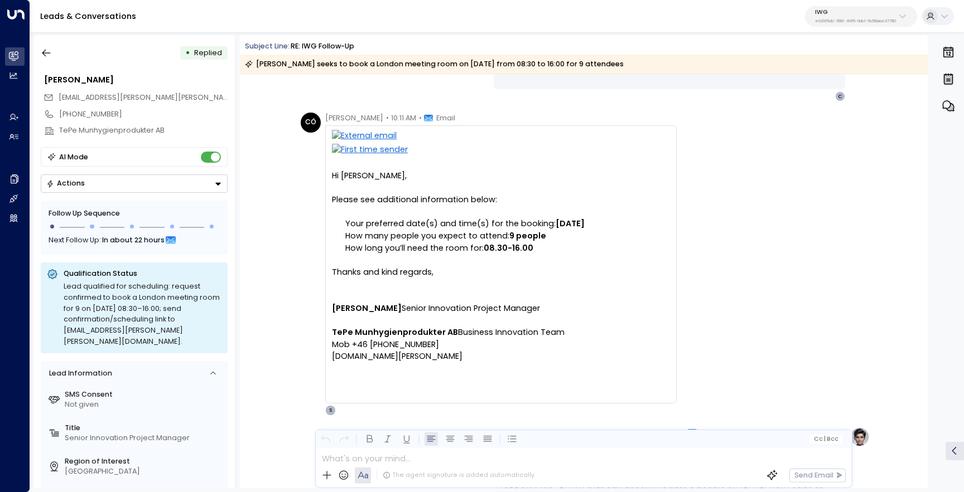
scroll to position [609, 0]
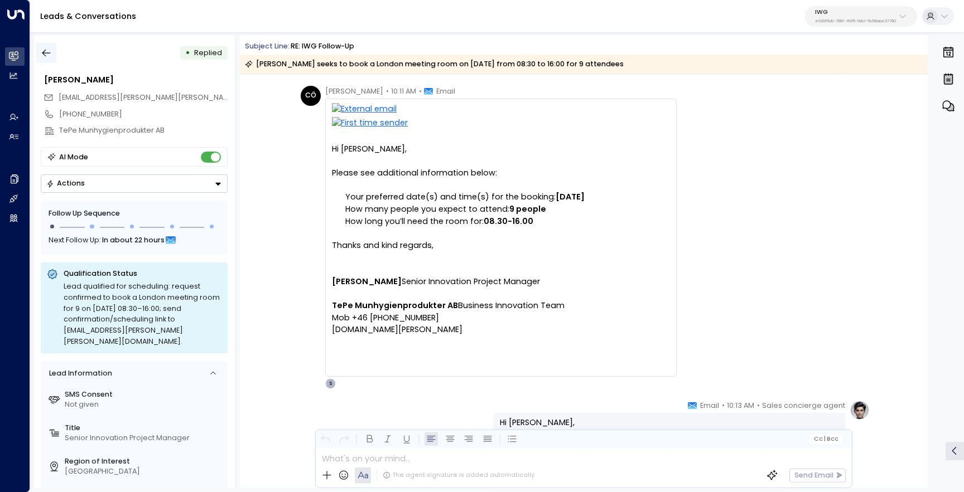
click at [47, 57] on icon "button" at bounding box center [46, 52] width 11 height 11
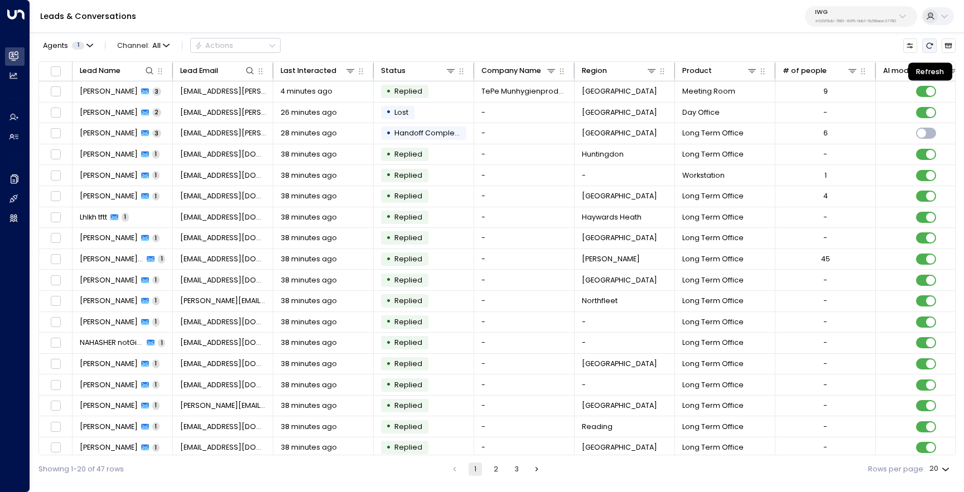
click at [924, 45] on button "Refresh" at bounding box center [929, 45] width 14 height 14
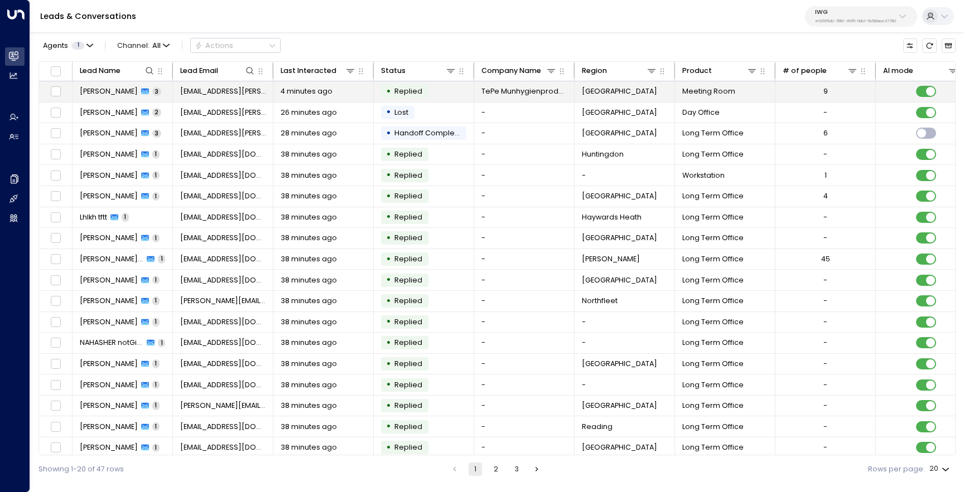
click at [135, 93] on div "[PERSON_NAME] 3" at bounding box center [120, 91] width 81 height 10
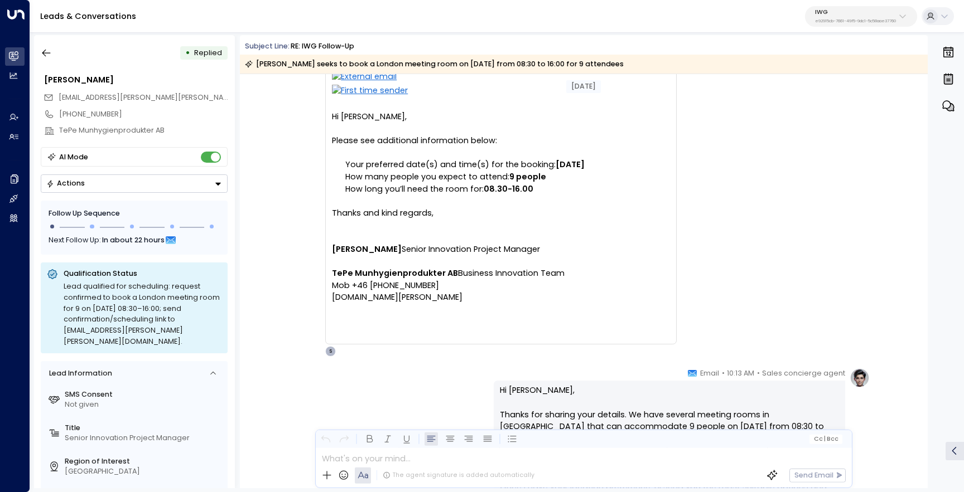
scroll to position [505, 0]
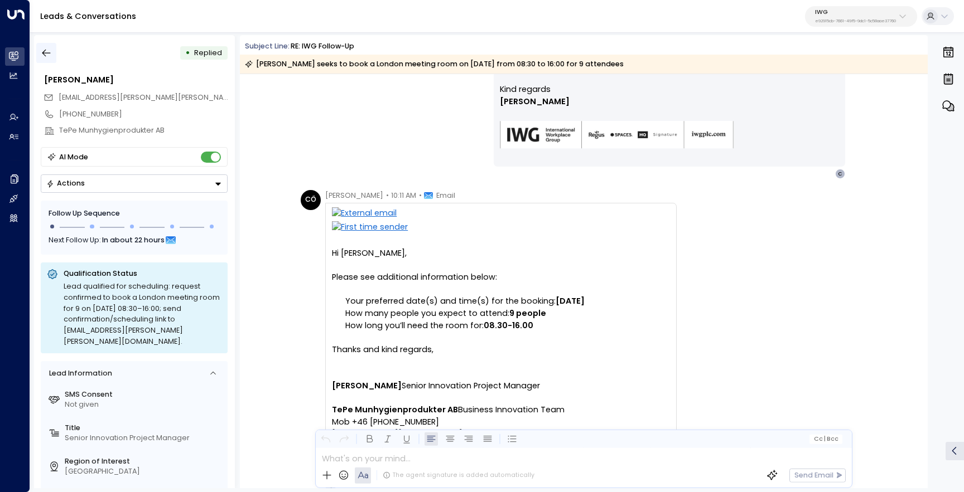
click at [50, 55] on icon "button" at bounding box center [46, 52] width 11 height 11
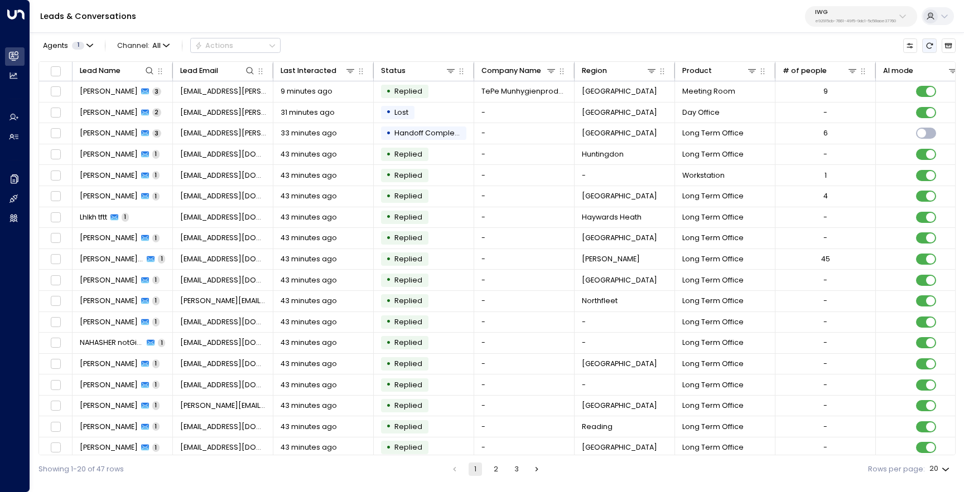
click at [931, 49] on icon "Refresh" at bounding box center [929, 46] width 8 height 8
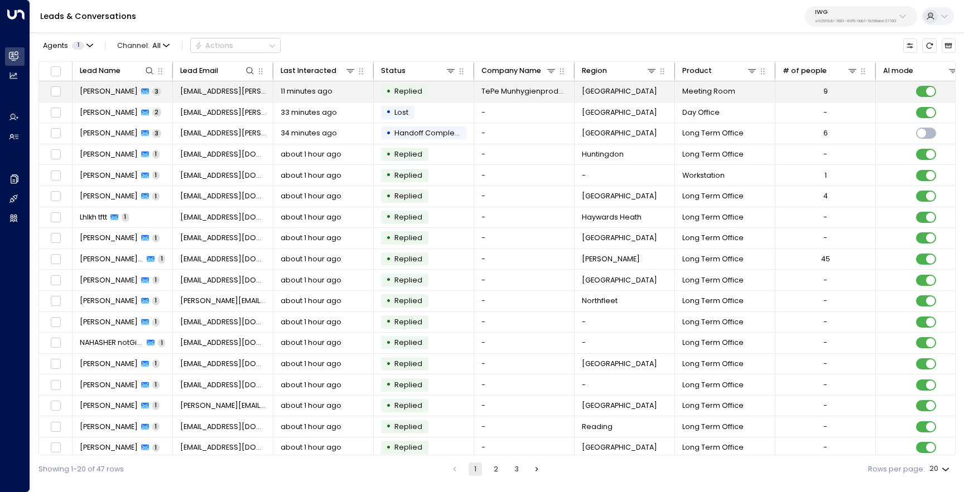
click at [108, 98] on td "[PERSON_NAME] 3" at bounding box center [122, 91] width 100 height 21
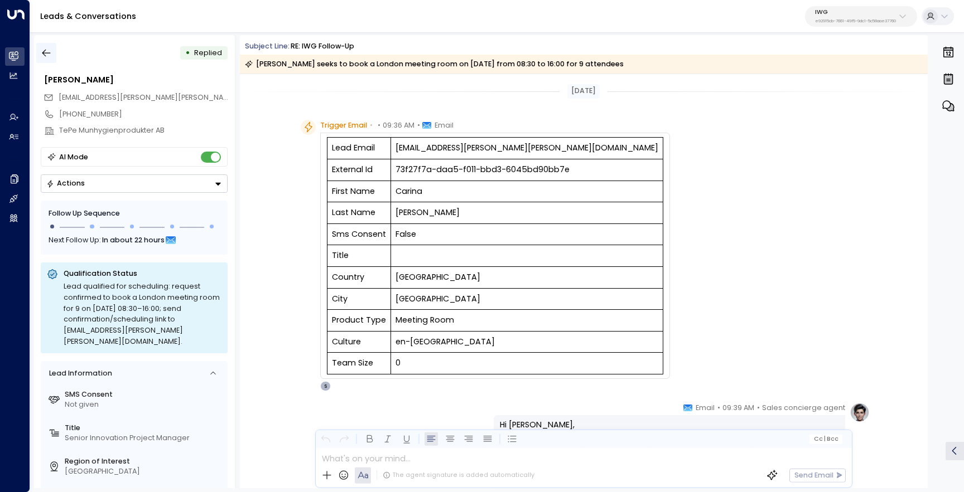
click at [45, 60] on button "button" at bounding box center [46, 53] width 20 height 20
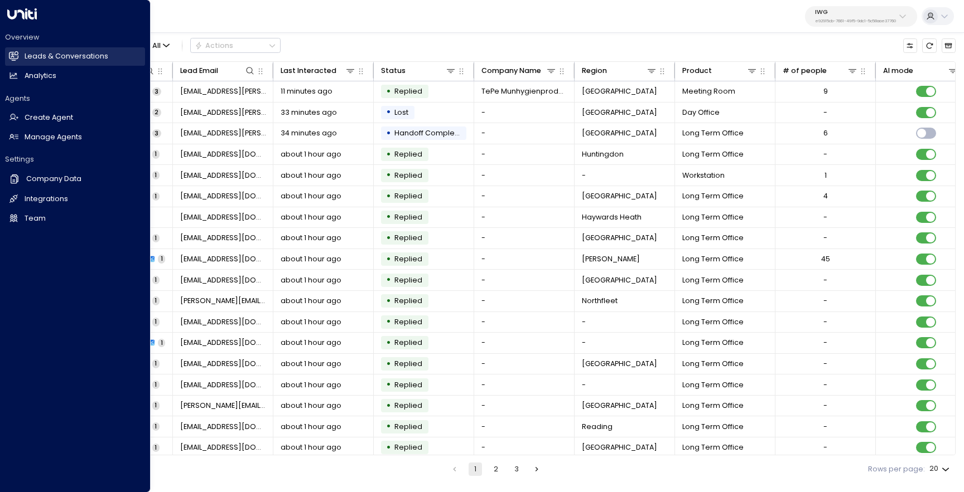
click at [60, 64] on link "Leads & Conversations Leads & Conversations" at bounding box center [75, 56] width 140 height 18
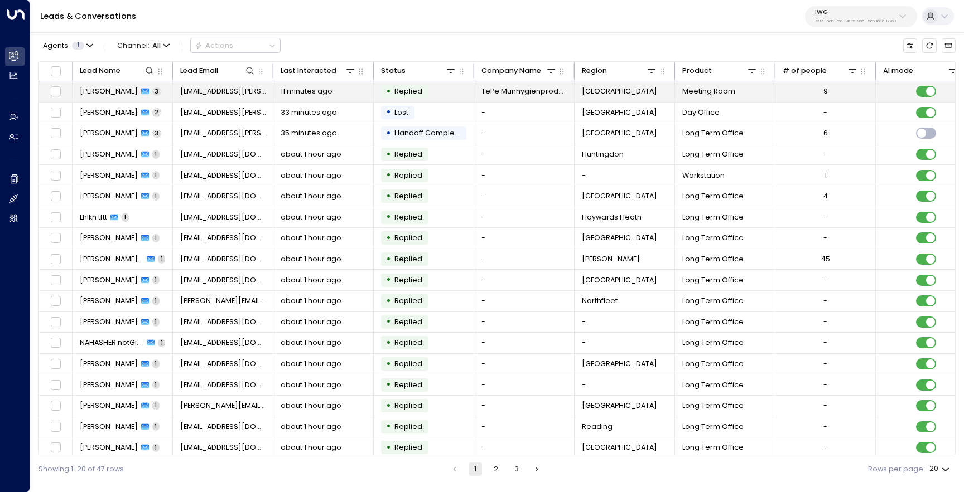
click at [122, 87] on span "[PERSON_NAME]" at bounding box center [109, 91] width 58 height 10
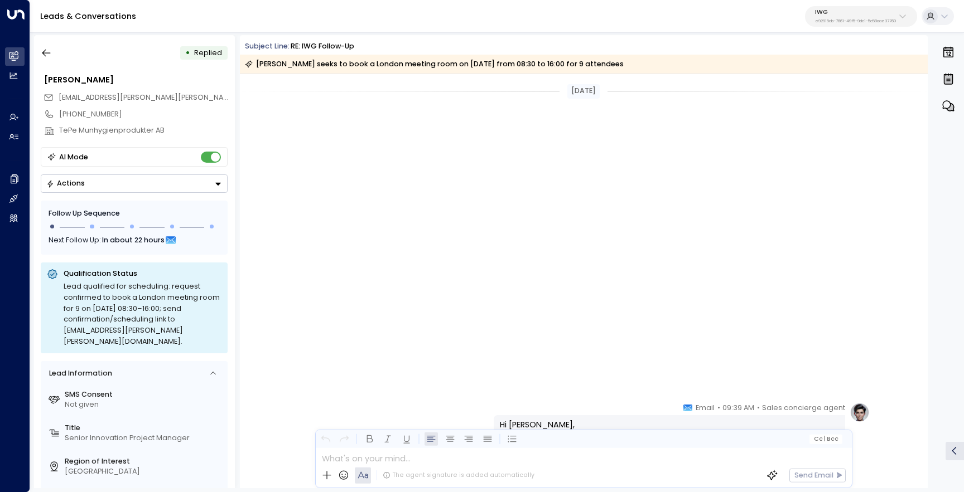
scroll to position [775, 0]
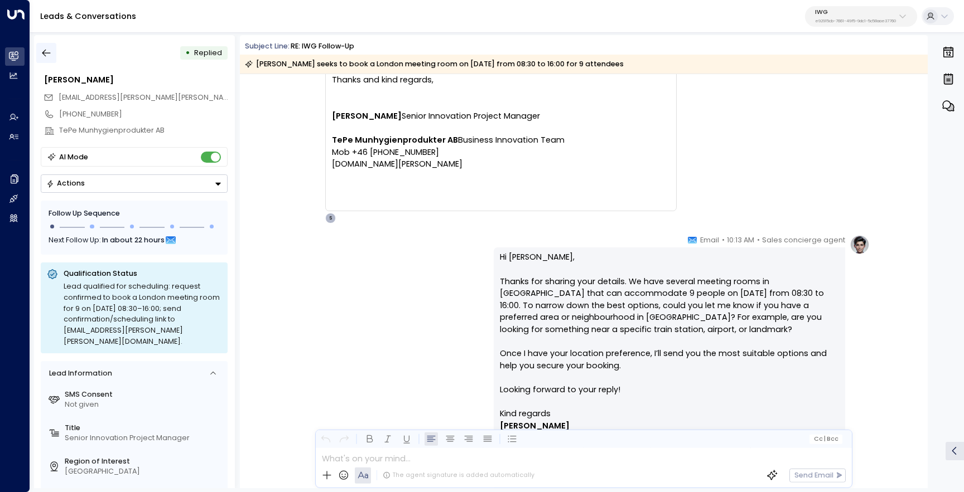
click at [51, 56] on icon "button" at bounding box center [46, 52] width 11 height 11
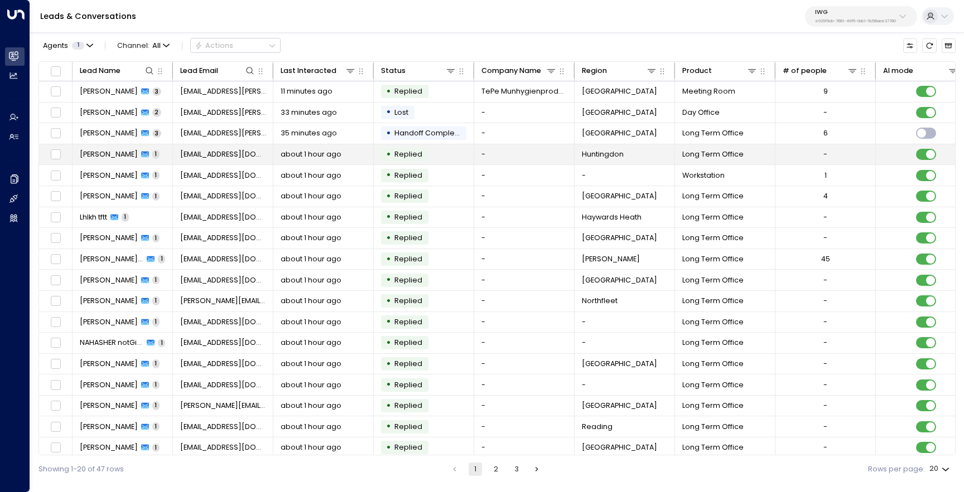
scroll to position [48, 0]
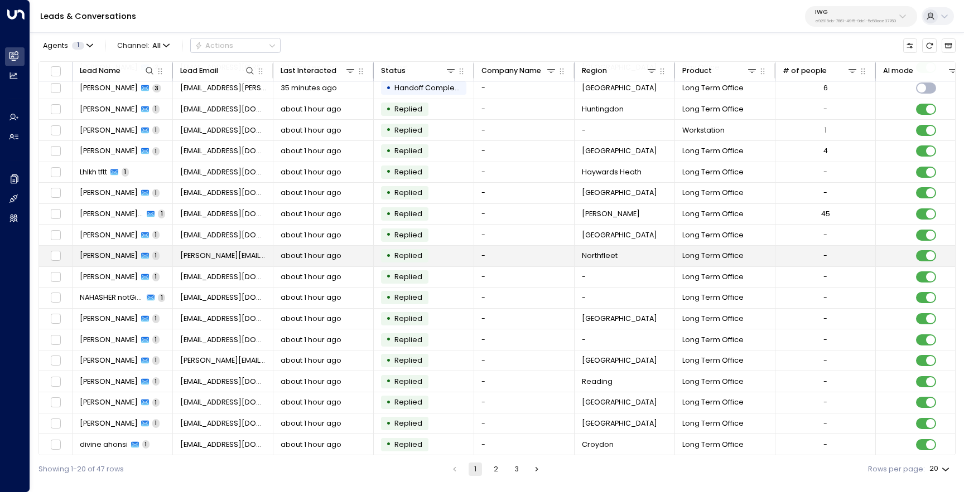
click at [100, 257] on span "[PERSON_NAME]" at bounding box center [109, 256] width 58 height 10
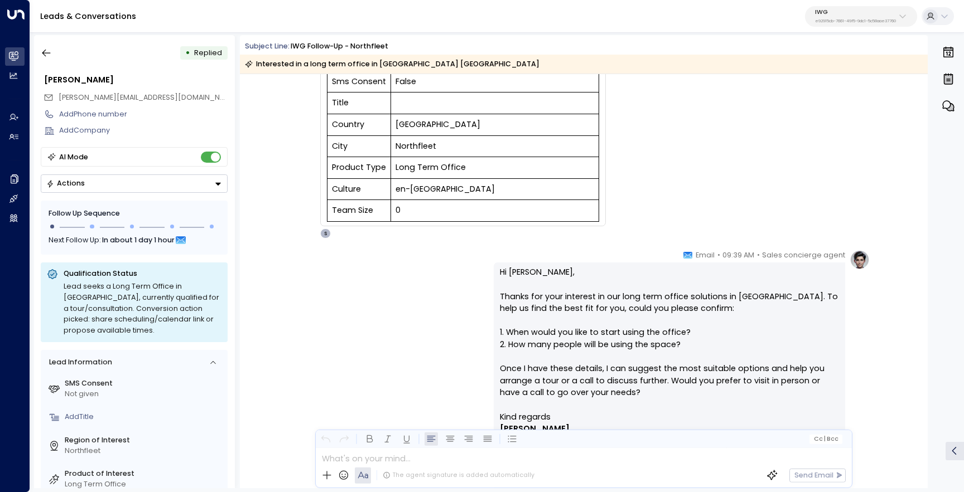
scroll to position [258, 0]
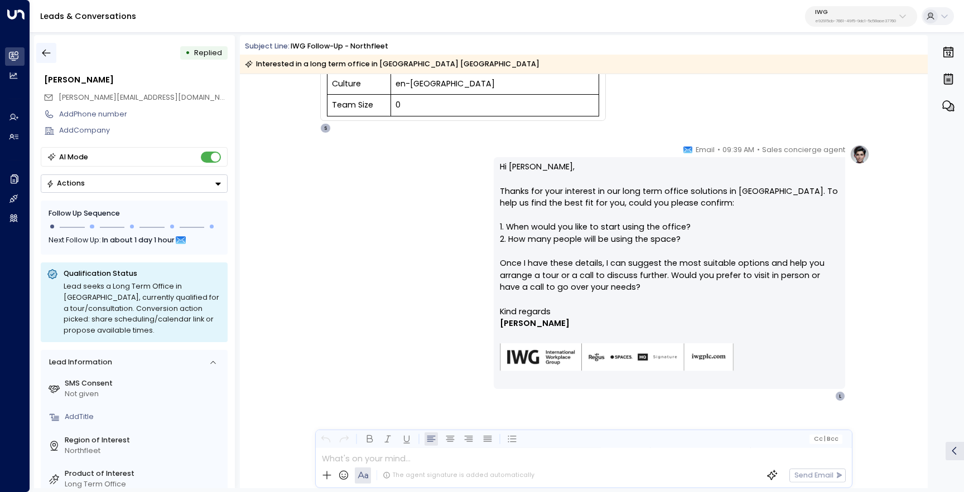
click at [45, 57] on icon "button" at bounding box center [46, 52] width 11 height 11
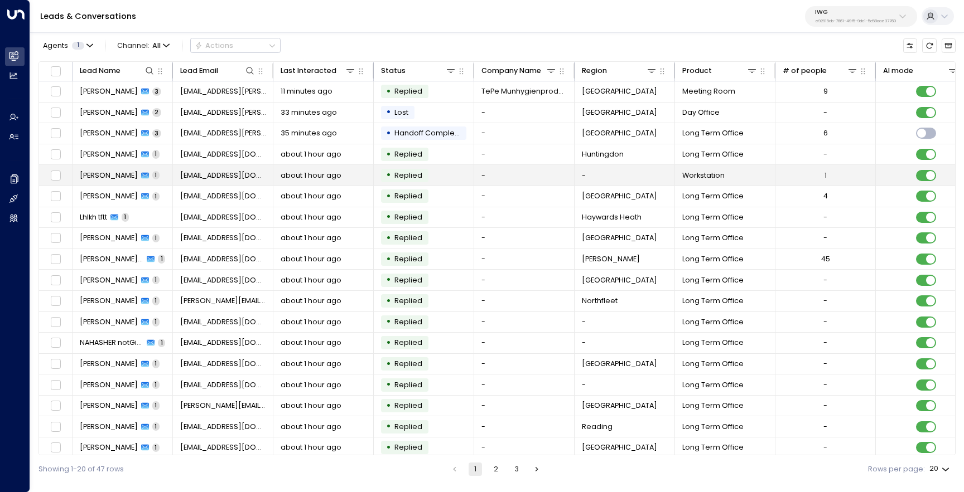
click at [106, 177] on span "[PERSON_NAME]" at bounding box center [109, 176] width 58 height 10
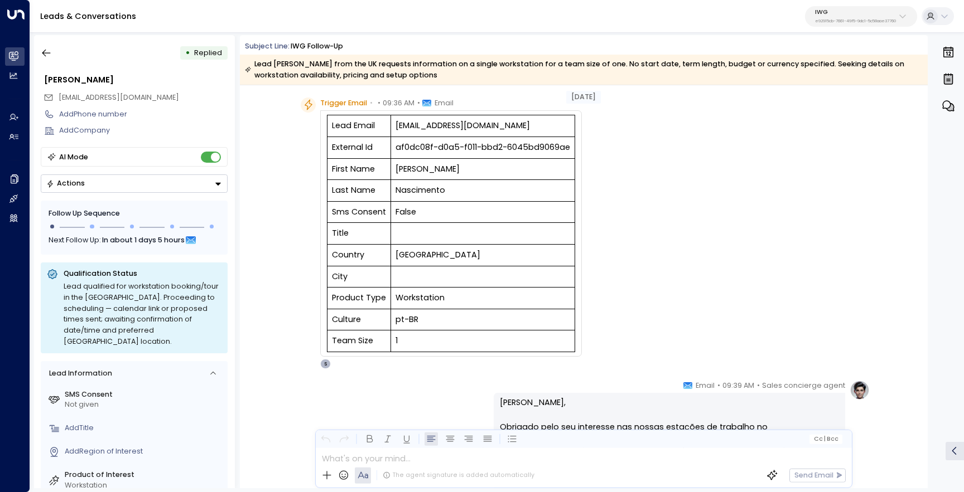
scroll to position [32, 0]
click at [47, 56] on icon "button" at bounding box center [46, 52] width 11 height 11
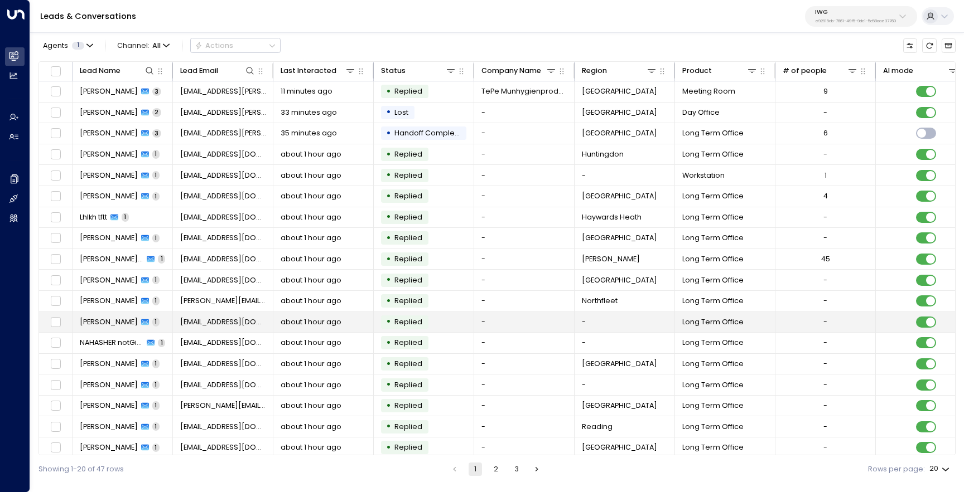
click at [94, 321] on span "[PERSON_NAME]" at bounding box center [109, 322] width 58 height 10
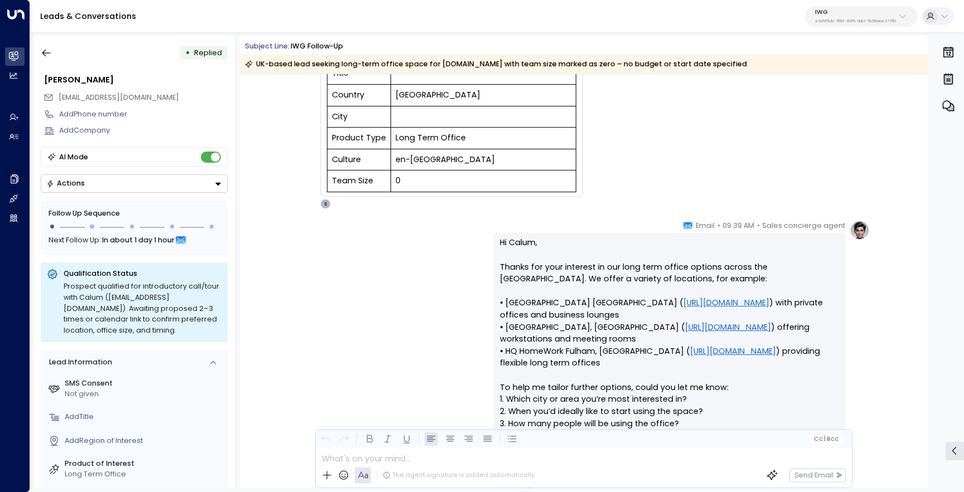
scroll to position [171, 0]
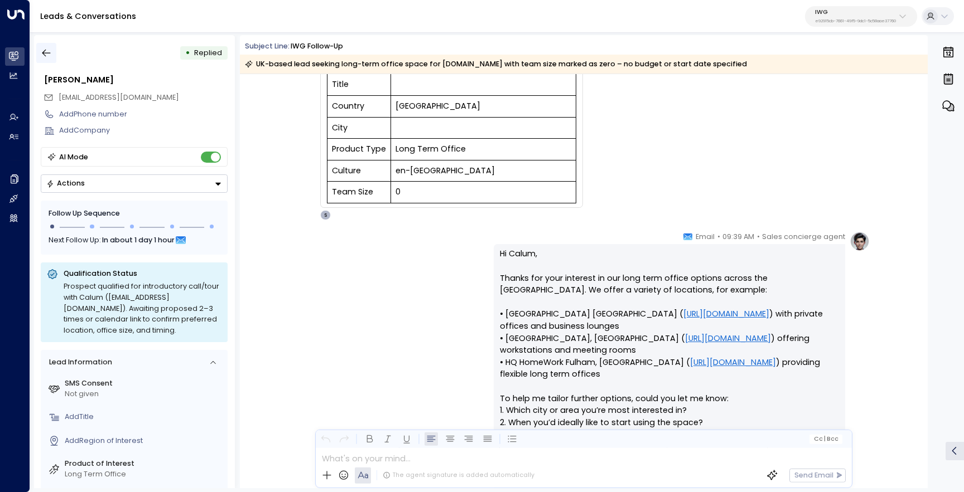
click at [49, 55] on icon "button" at bounding box center [46, 52] width 11 height 11
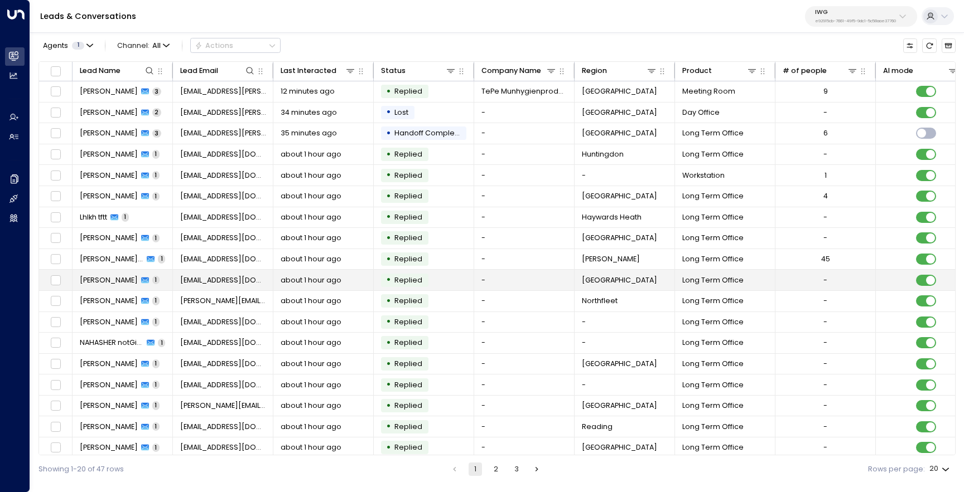
scroll to position [48, 0]
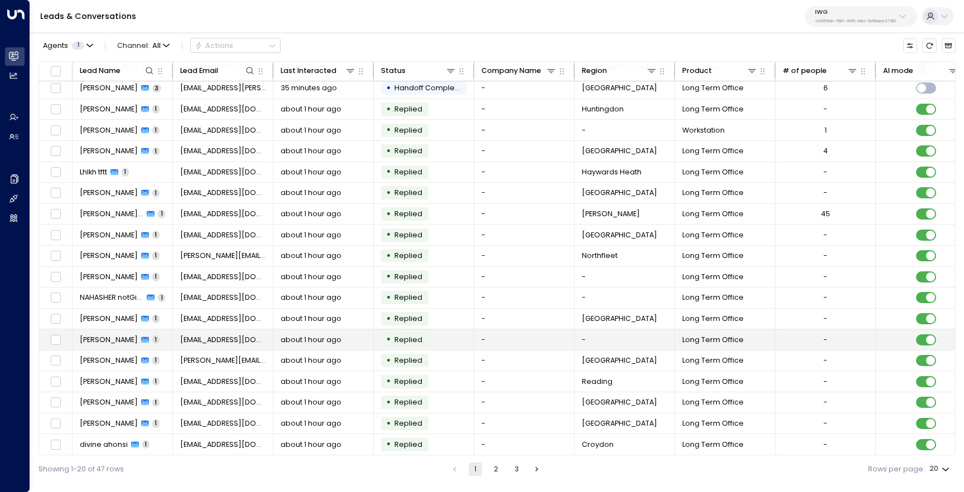
click at [95, 335] on span "[PERSON_NAME]" at bounding box center [109, 340] width 58 height 10
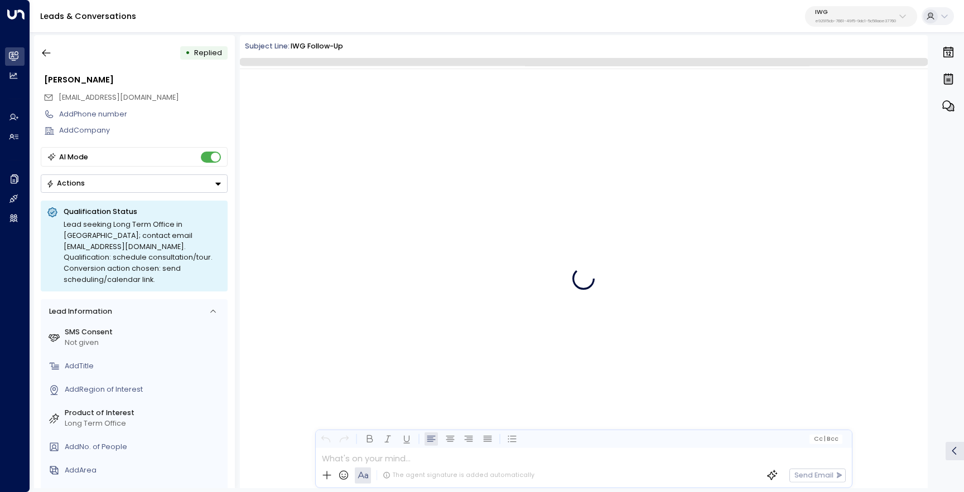
scroll to position [340, 0]
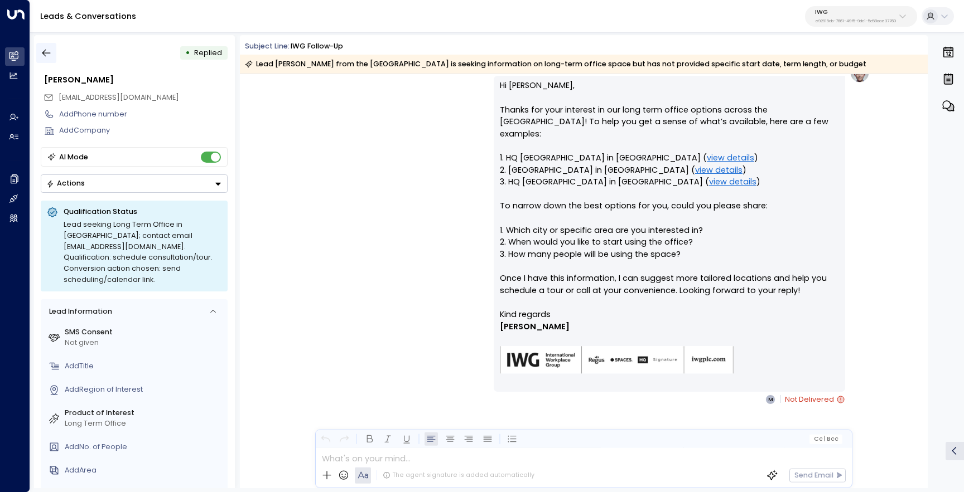
click at [51, 54] on icon "button" at bounding box center [46, 52] width 11 height 11
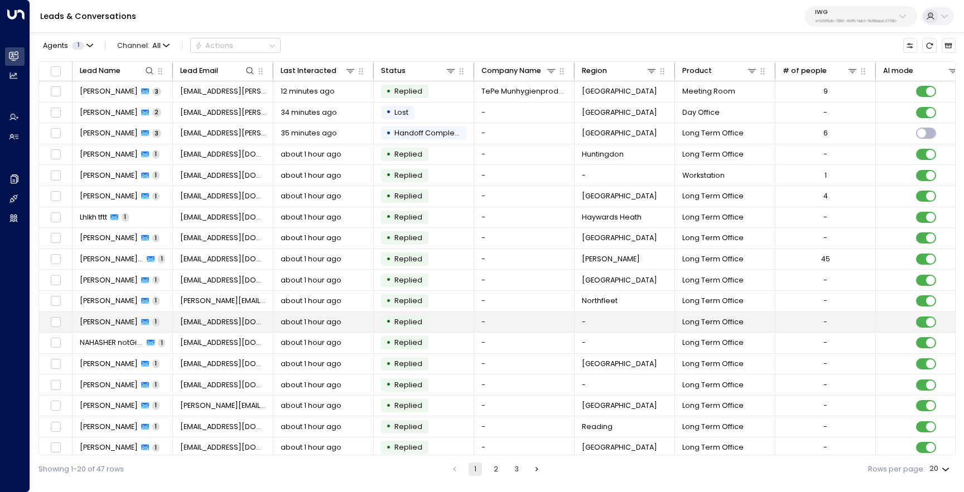
scroll to position [48, 0]
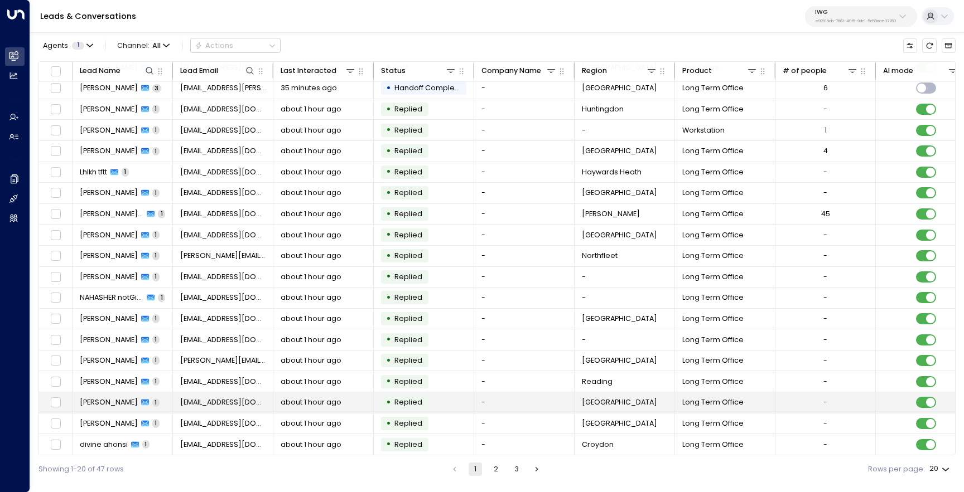
click at [124, 408] on td "Graeme Riddell 1" at bounding box center [122, 403] width 100 height 21
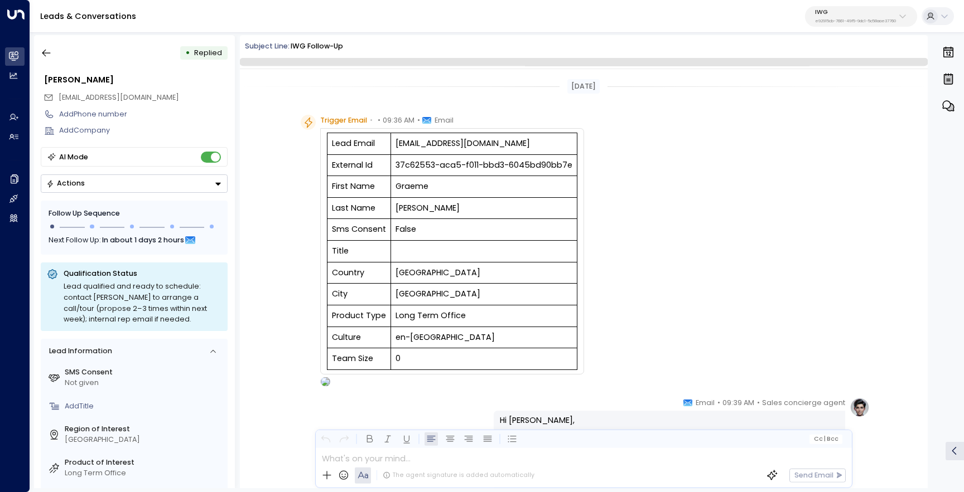
scroll to position [279, 0]
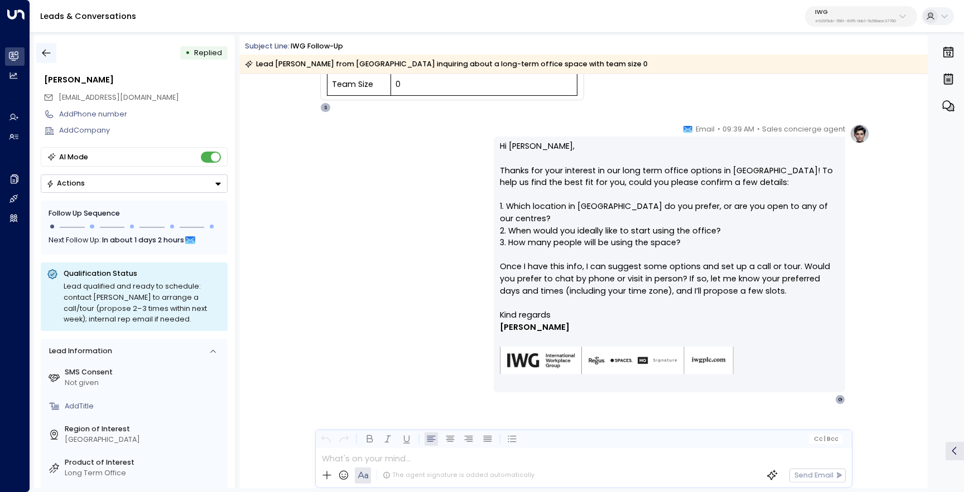
click at [41, 56] on icon "button" at bounding box center [46, 52] width 11 height 11
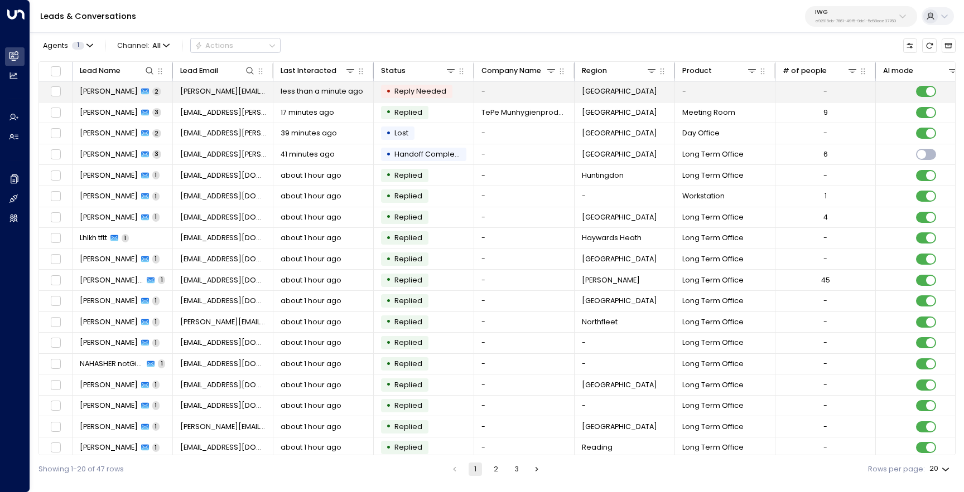
click at [118, 85] on td "[PERSON_NAME] 2" at bounding box center [122, 91] width 100 height 21
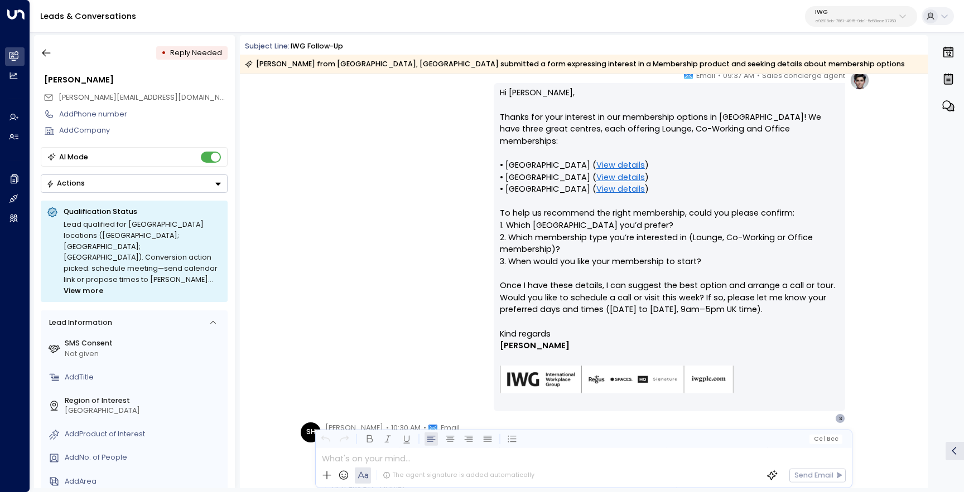
scroll to position [332, 0]
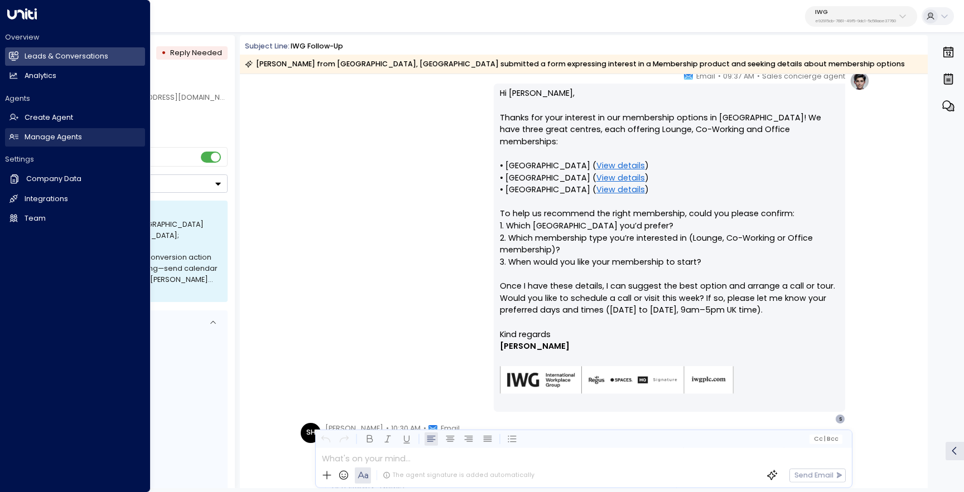
click at [21, 137] on link "Manage Agents Manage Agents" at bounding box center [75, 137] width 140 height 18
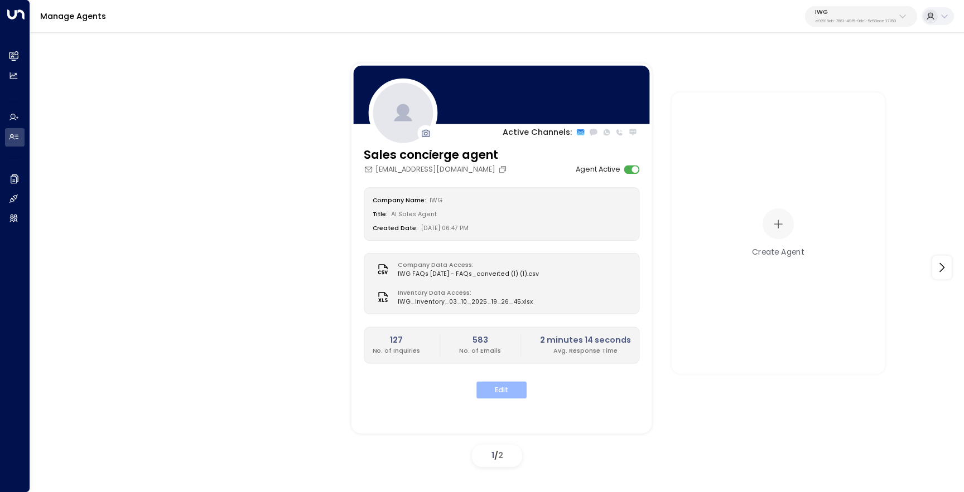
click at [501, 392] on button "Edit" at bounding box center [501, 390] width 50 height 17
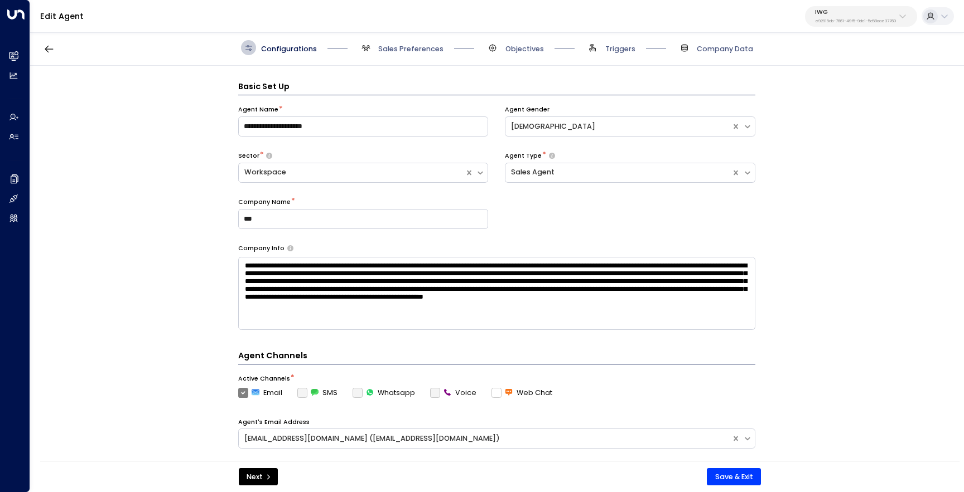
scroll to position [15, 0]
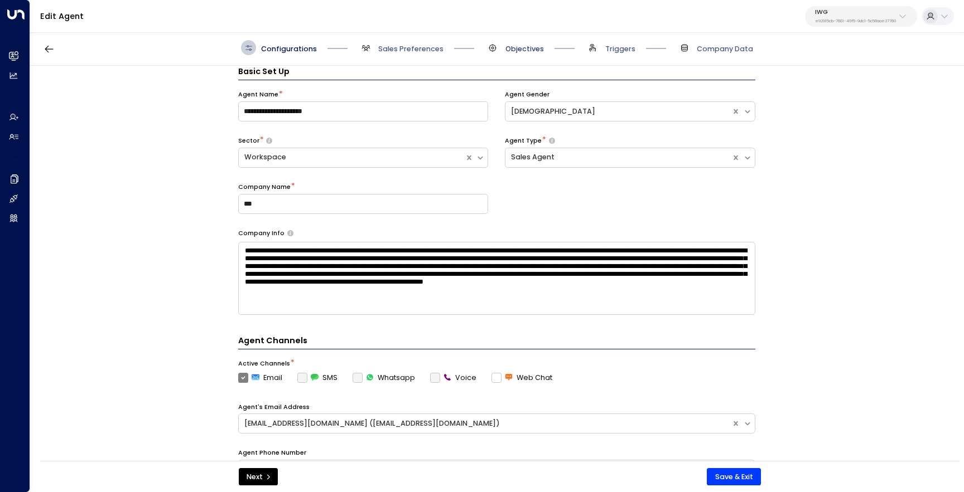
click at [536, 49] on span "Objectives" at bounding box center [524, 49] width 38 height 10
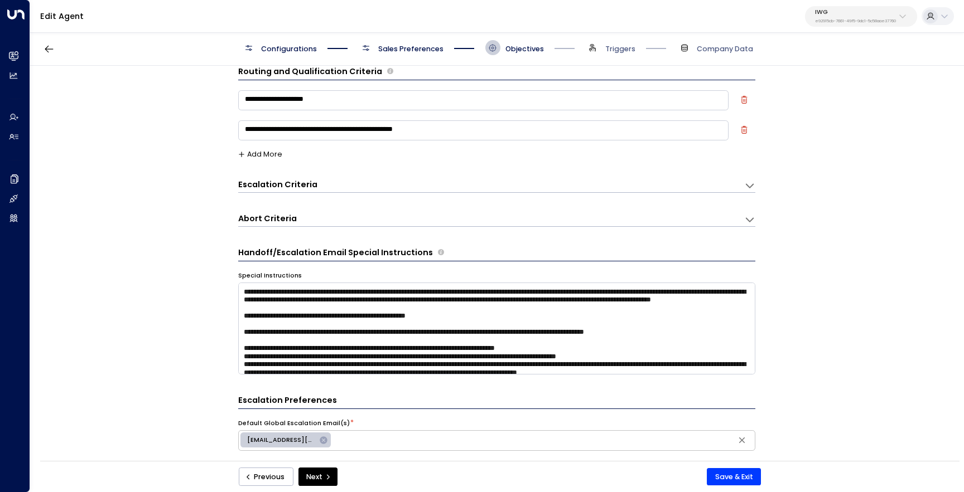
click at [385, 180] on div "Escalation Criteria Reset" at bounding box center [486, 185] width 496 height 12
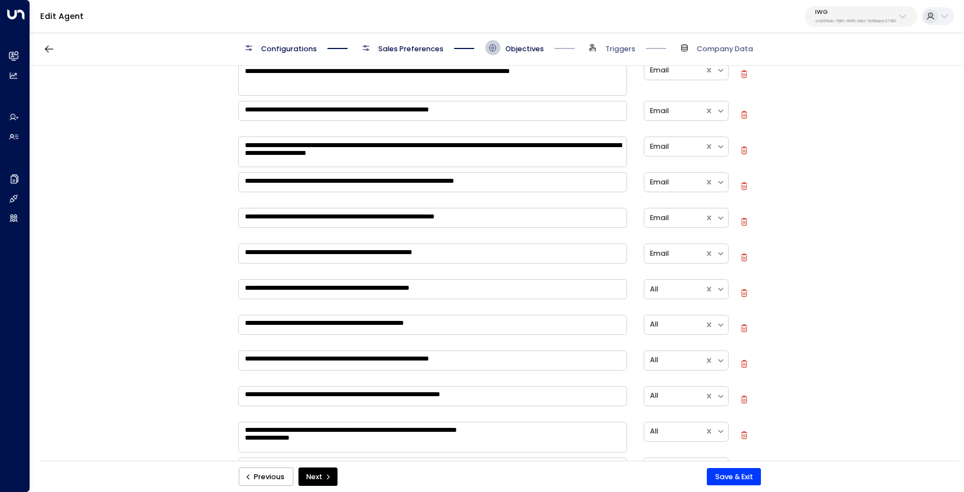
scroll to position [393, 0]
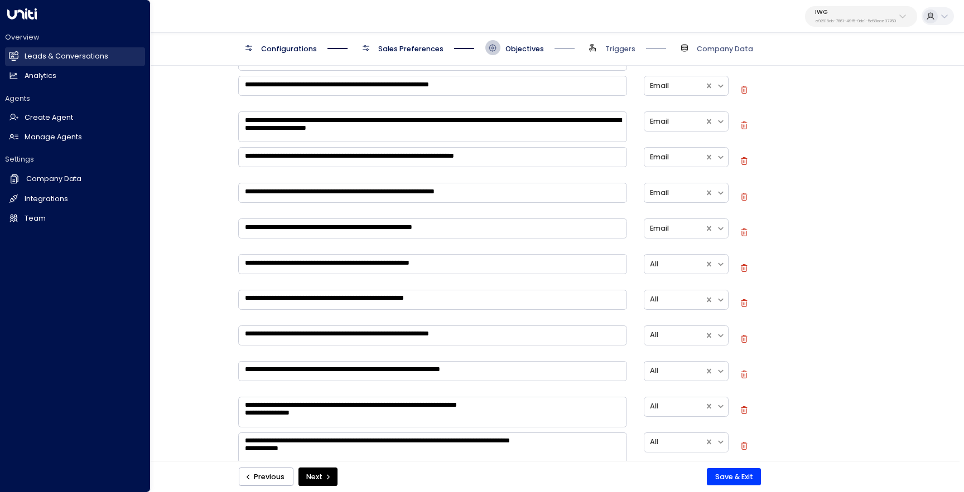
click at [22, 56] on link "Leads & Conversations Leads & Conversations" at bounding box center [75, 56] width 140 height 18
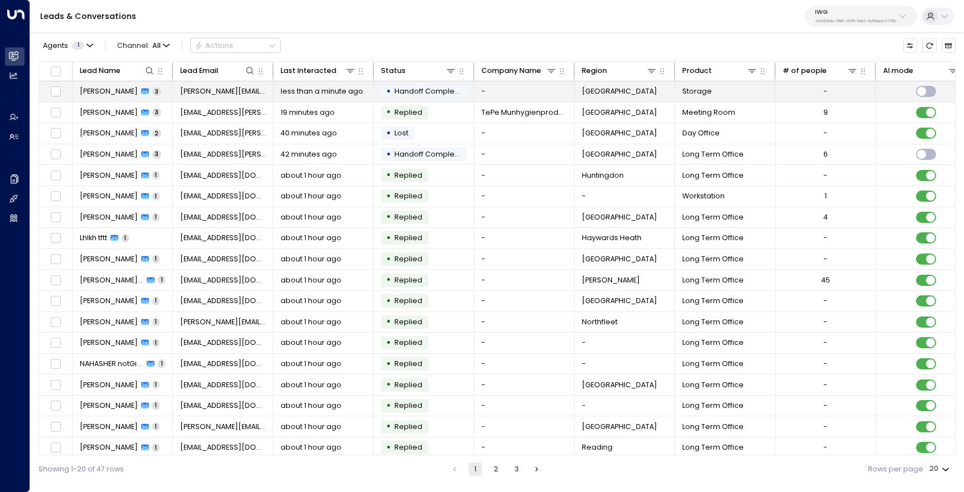
click at [131, 98] on td "[PERSON_NAME] 3" at bounding box center [122, 91] width 100 height 21
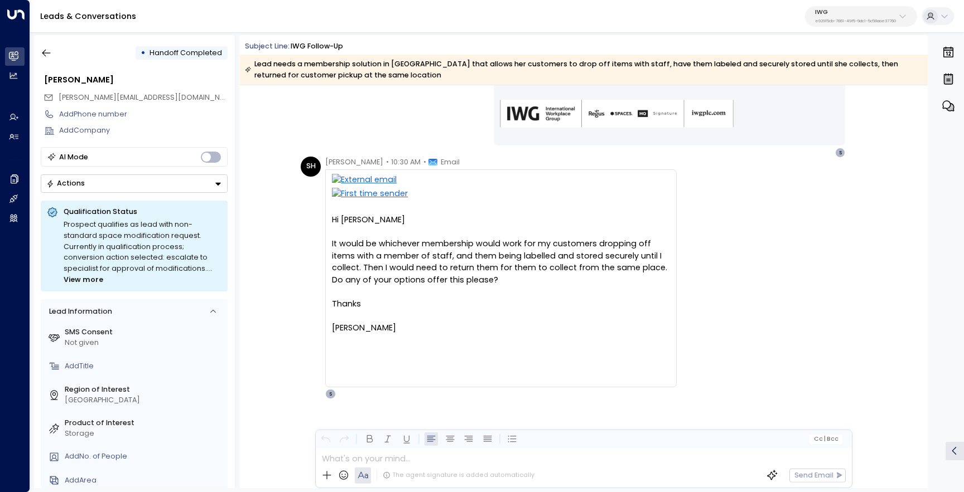
scroll to position [873, 0]
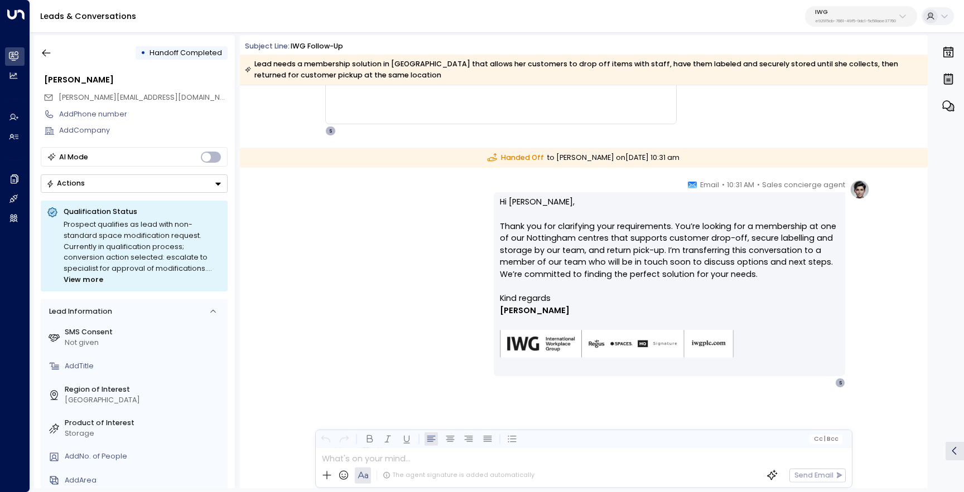
click at [103, 274] on span "View more" at bounding box center [84, 279] width 40 height 11
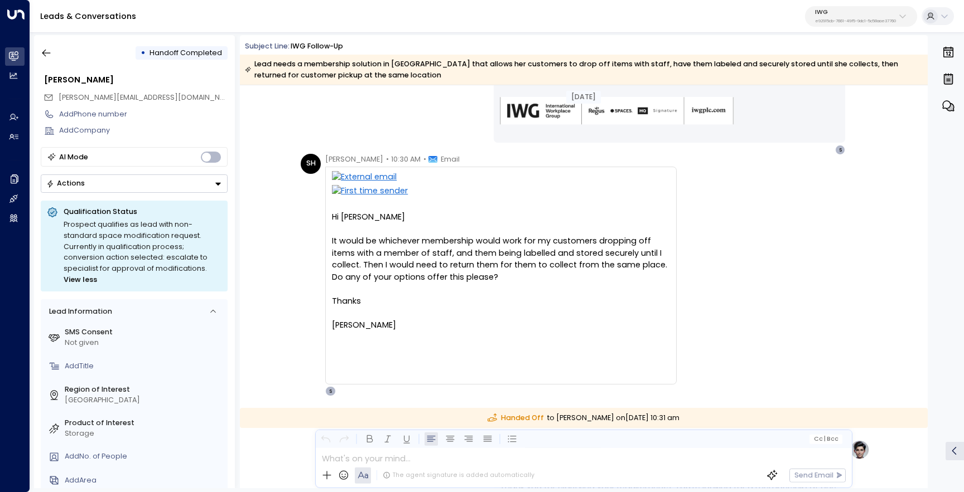
scroll to position [614, 0]
click at [47, 54] on icon "button" at bounding box center [46, 52] width 11 height 11
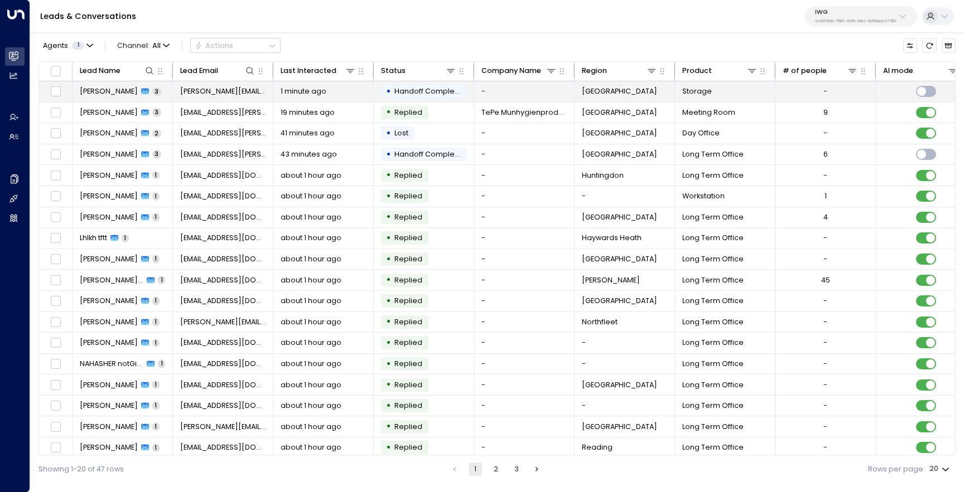
click at [120, 92] on span "[PERSON_NAME]" at bounding box center [109, 91] width 58 height 10
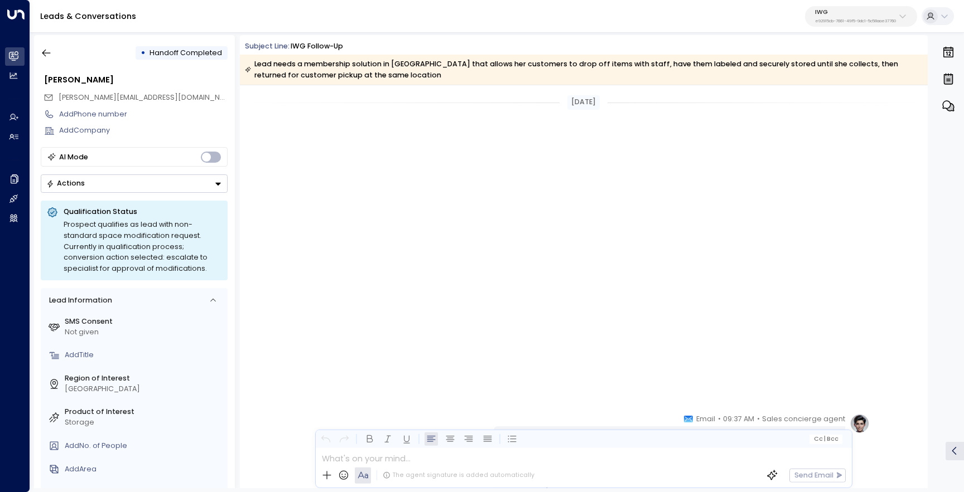
scroll to position [842, 0]
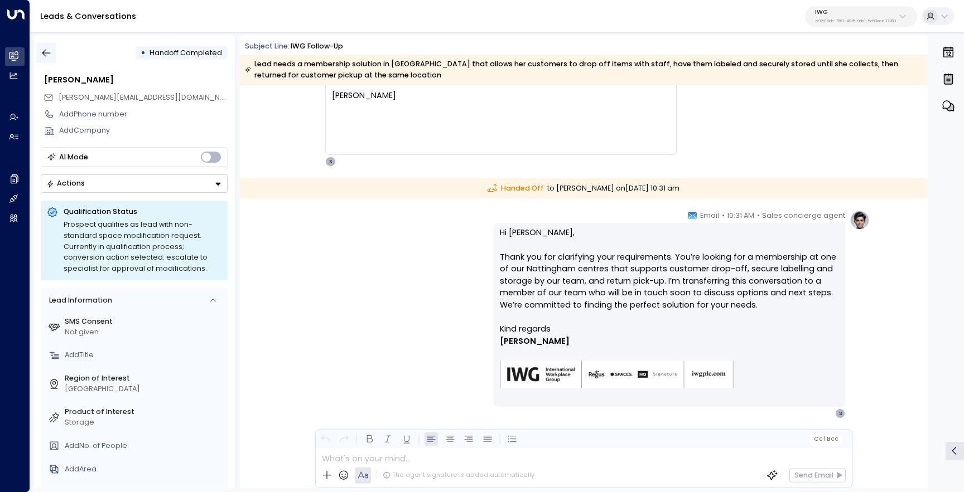
click at [50, 51] on icon "button" at bounding box center [46, 52] width 11 height 11
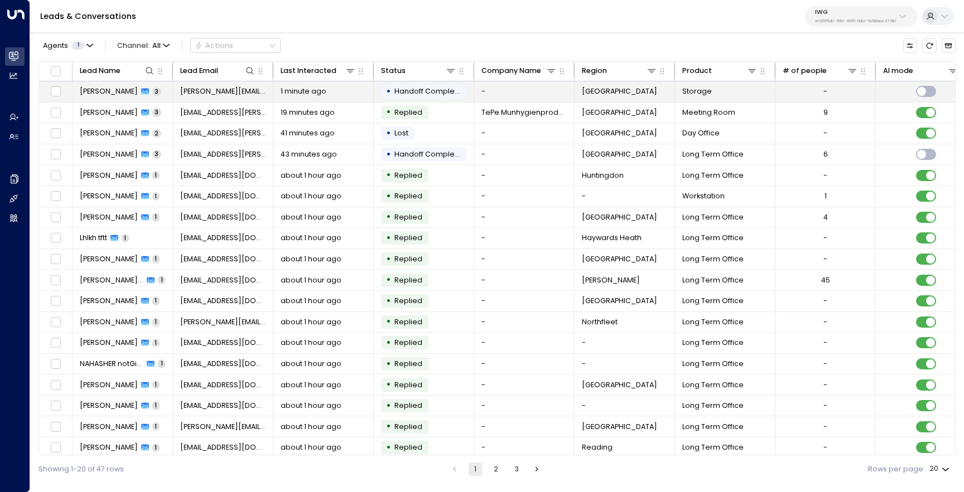
click at [124, 88] on span "[PERSON_NAME]" at bounding box center [109, 91] width 58 height 10
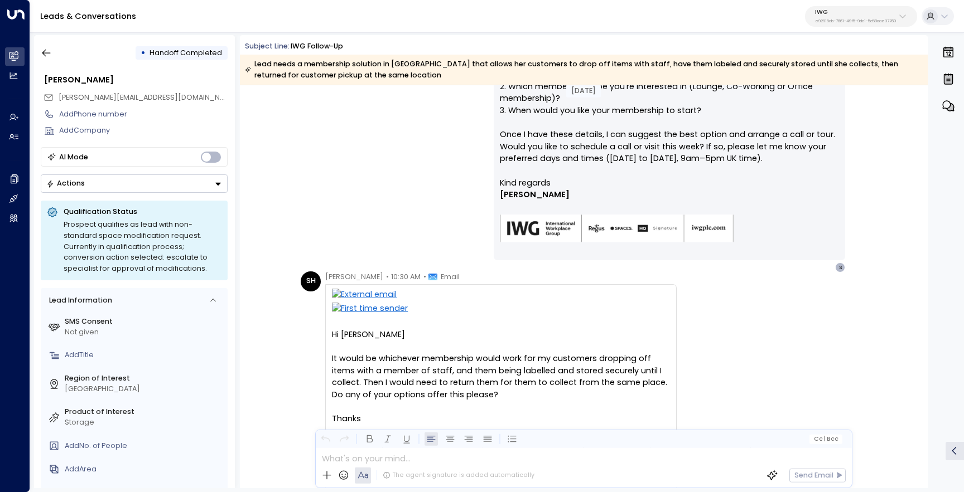
scroll to position [873, 0]
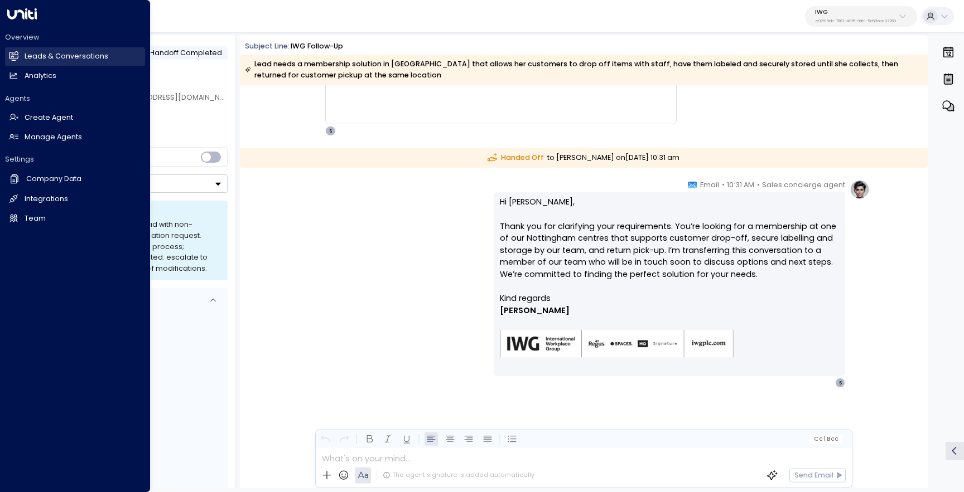
click at [20, 55] on link "Leads & Conversations Leads & Conversations" at bounding box center [75, 56] width 140 height 18
